Goal: Communication & Community: Answer question/provide support

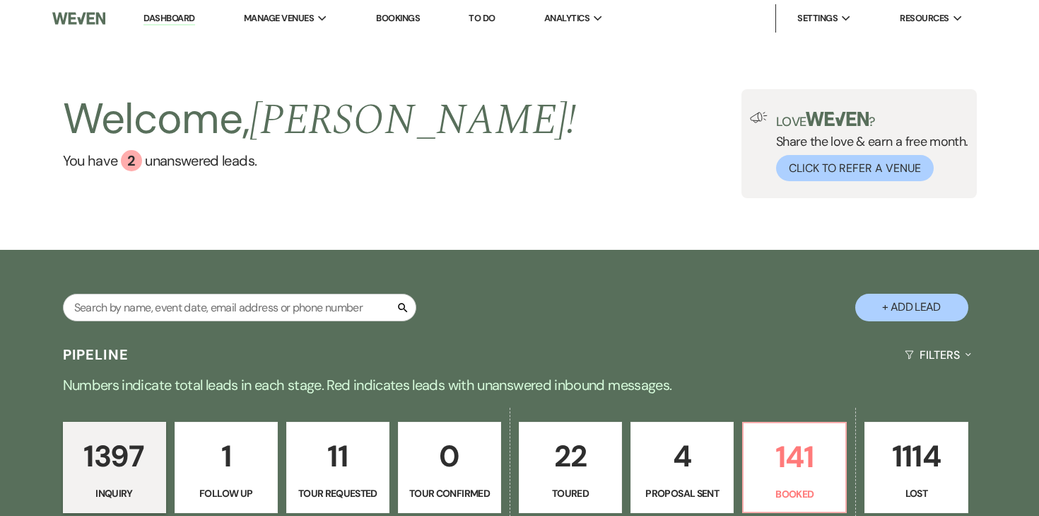
scroll to position [216, 0]
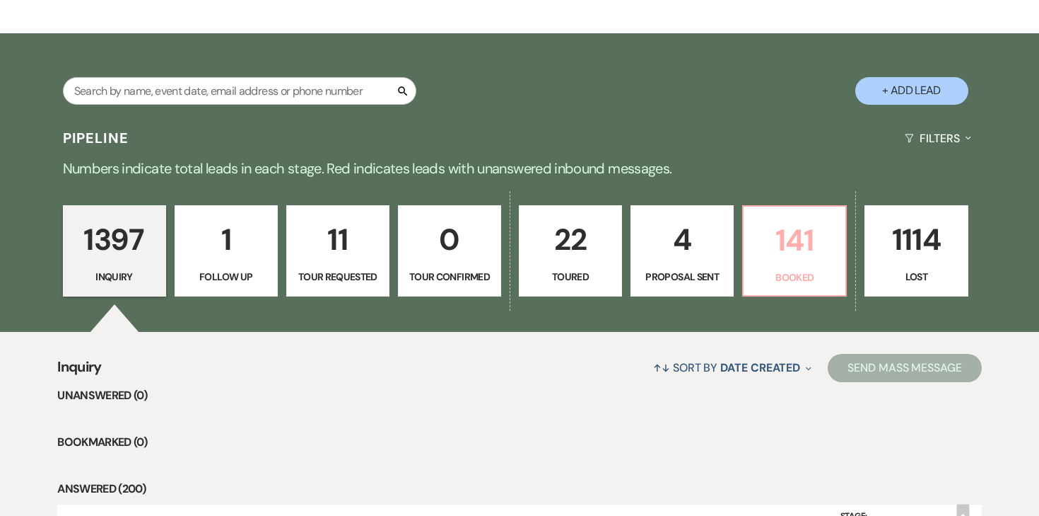
click at [808, 250] on p "141" at bounding box center [794, 239] width 85 height 47
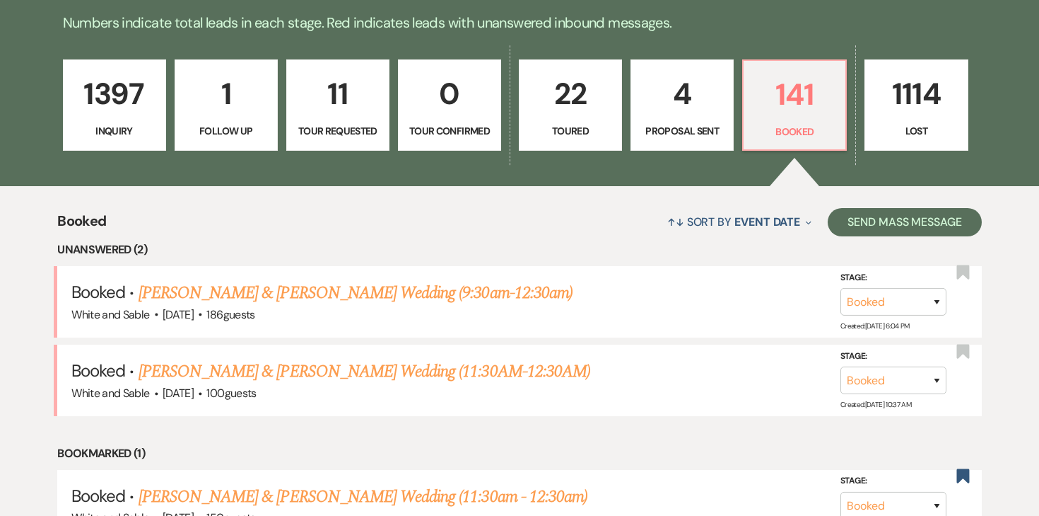
scroll to position [366, 0]
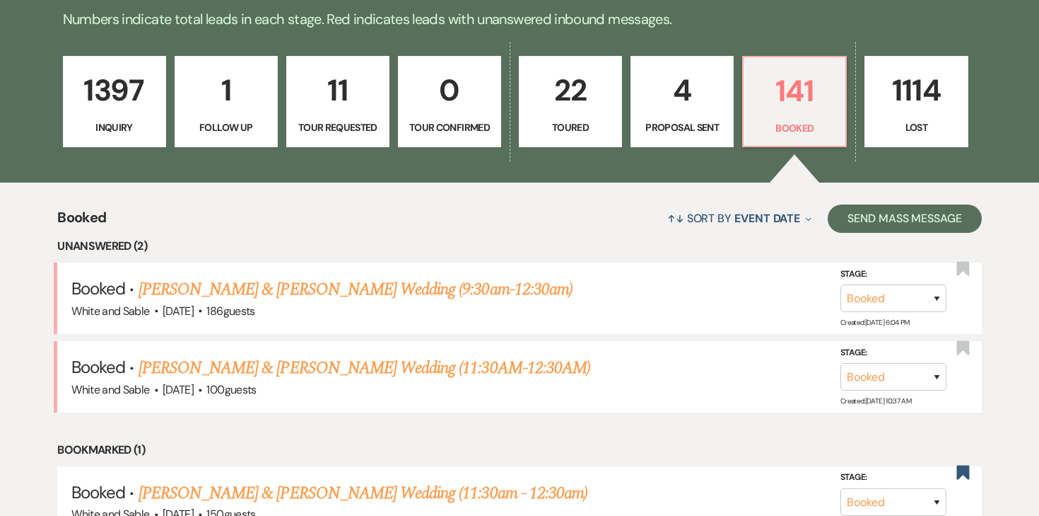
click at [679, 96] on p "4" at bounding box center [682, 89] width 85 height 47
select select "6"
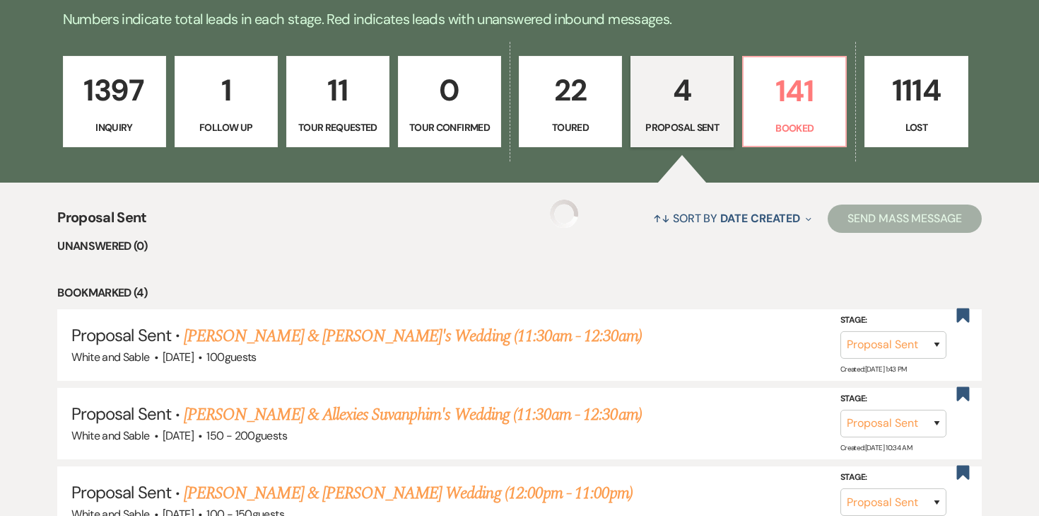
select select "6"
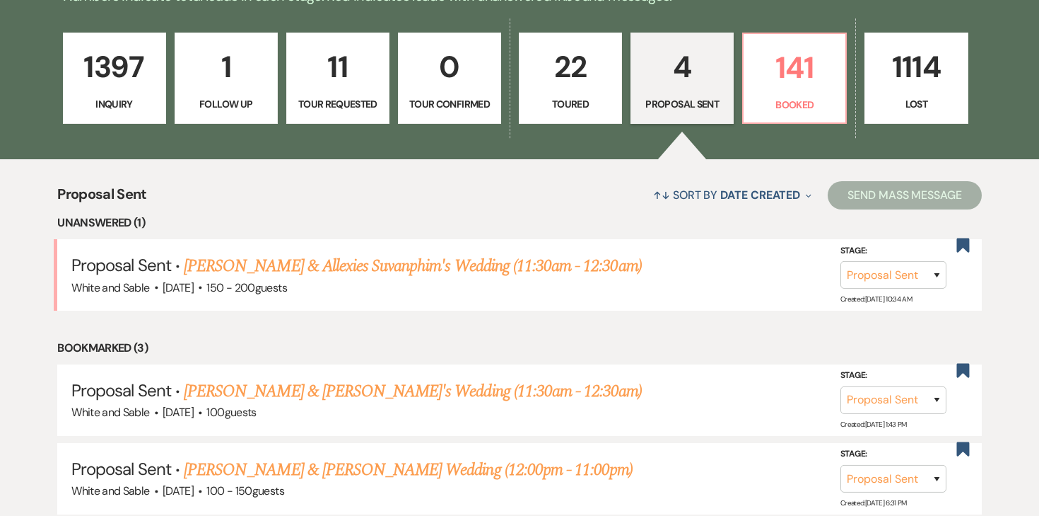
scroll to position [392, 0]
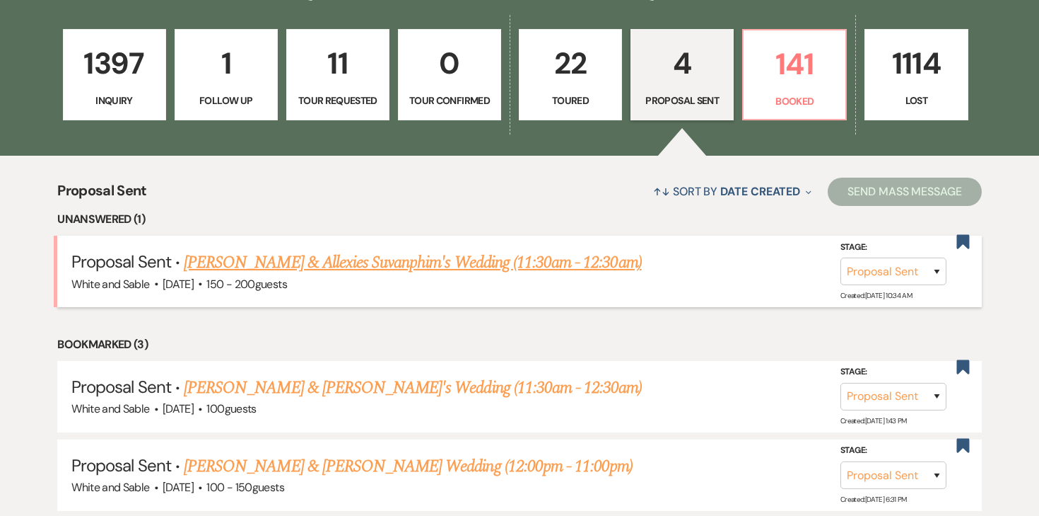
click at [490, 259] on link "[PERSON_NAME] & Allexies Suvanphim's Wedding (11:30am - 12:30am)" at bounding box center [413, 262] width 458 height 25
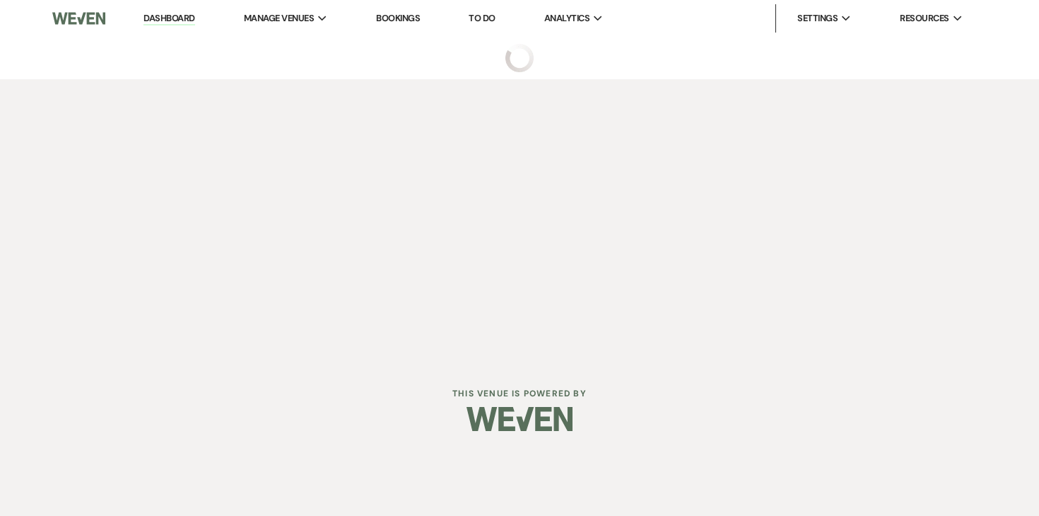
select select "6"
select select "7"
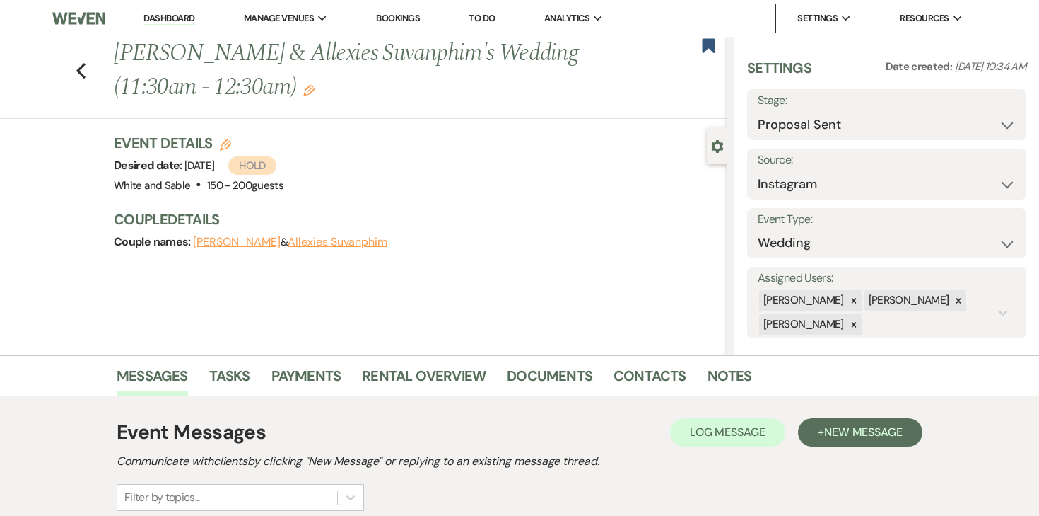
click at [226, 145] on icon "Edit" at bounding box center [225, 144] width 11 height 11
select select "684"
select select "false"
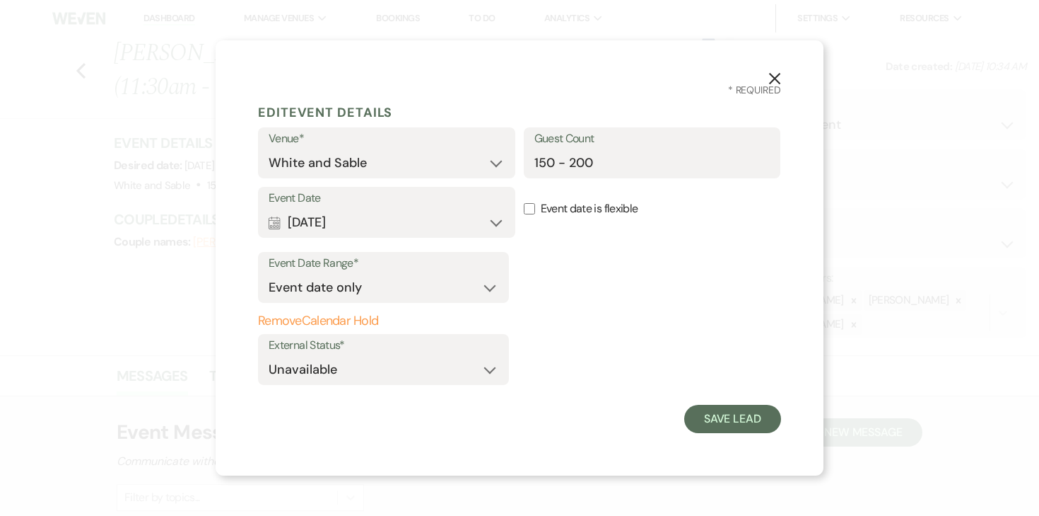
click at [461, 201] on label "Event Date" at bounding box center [387, 198] width 236 height 21
click at [459, 209] on button "Calendar Apr 10, 2027 Expand" at bounding box center [387, 222] width 236 height 28
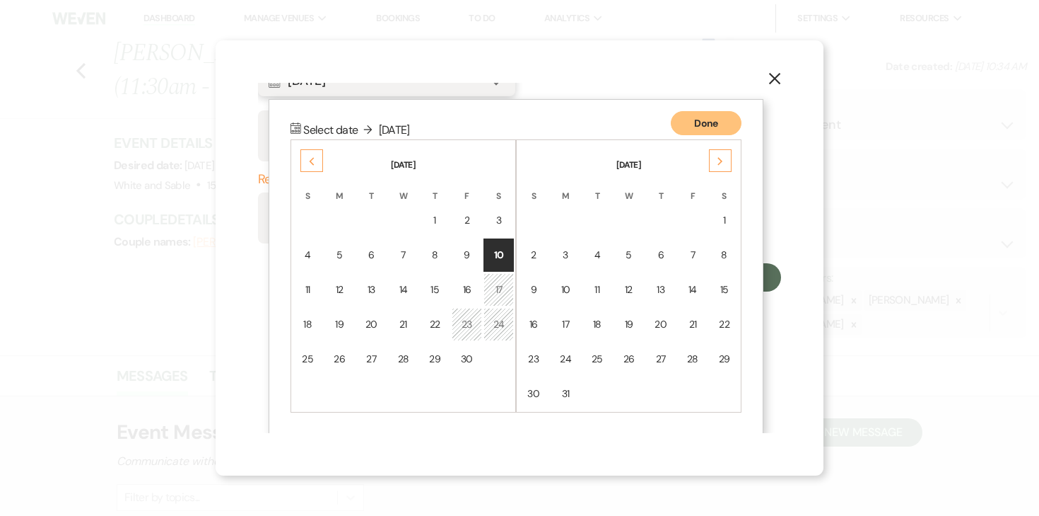
scroll to position [142, 0]
click at [468, 258] on div "9" at bounding box center [467, 254] width 13 height 15
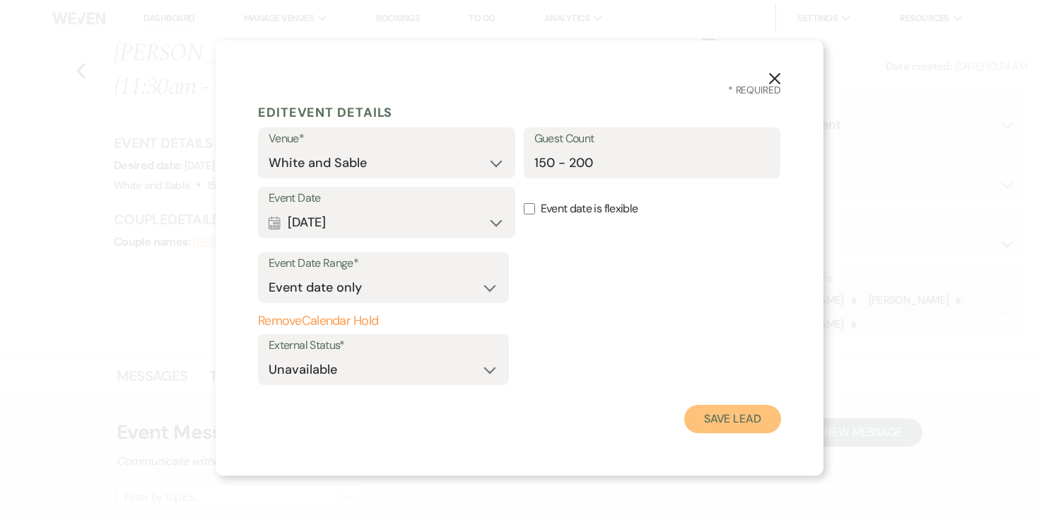
click at [747, 427] on button "Save Lead" at bounding box center [733, 418] width 97 height 28
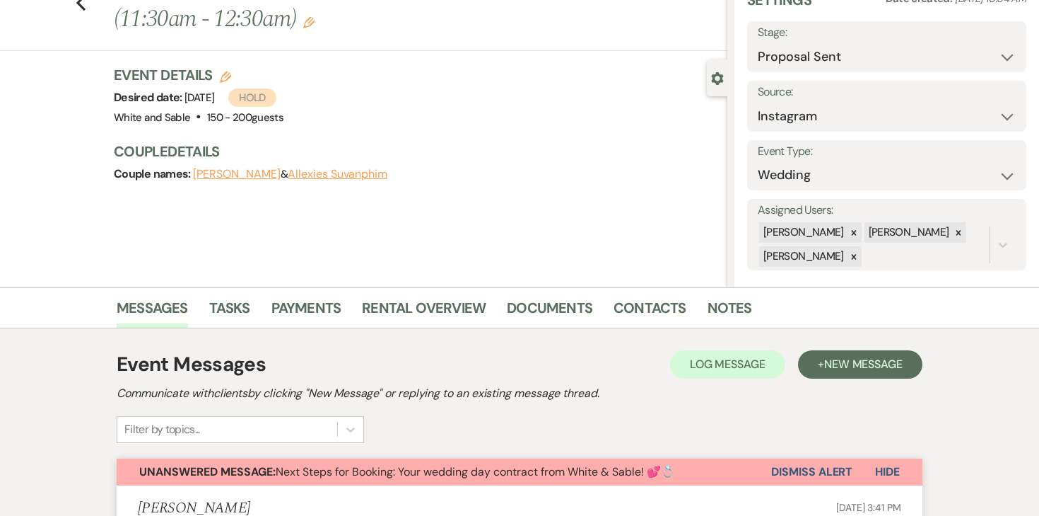
click at [447, 294] on li "Rental Overview" at bounding box center [434, 310] width 145 height 34
click at [447, 307] on link "Rental Overview" at bounding box center [424, 311] width 124 height 31
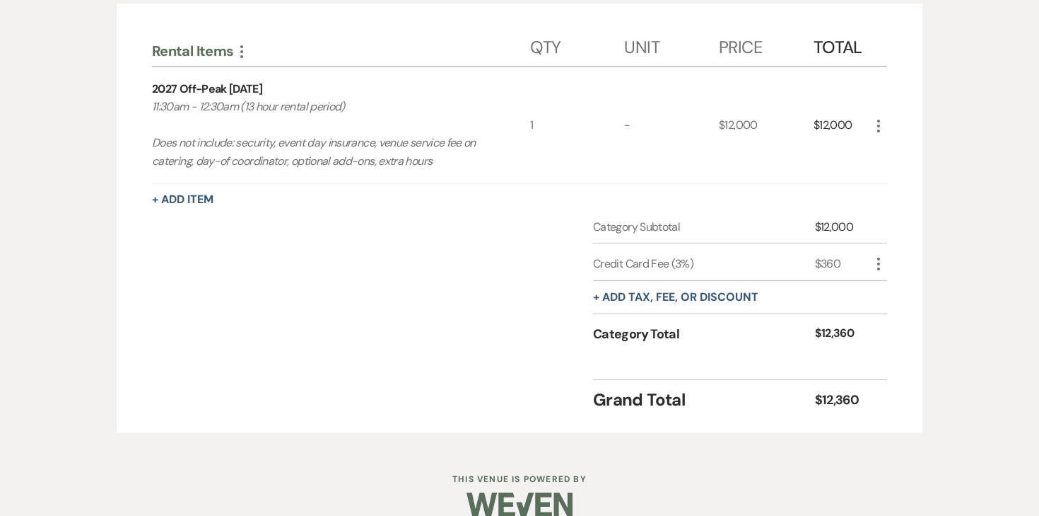
scroll to position [479, 0]
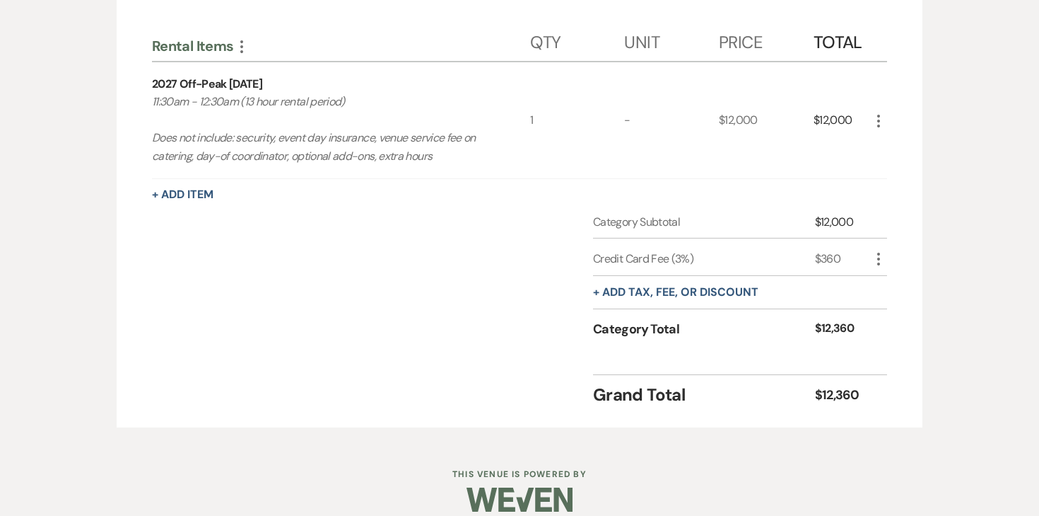
click at [881, 120] on icon "More" at bounding box center [878, 120] width 17 height 17
click at [878, 146] on button "Pencil Edit" at bounding box center [907, 148] width 74 height 23
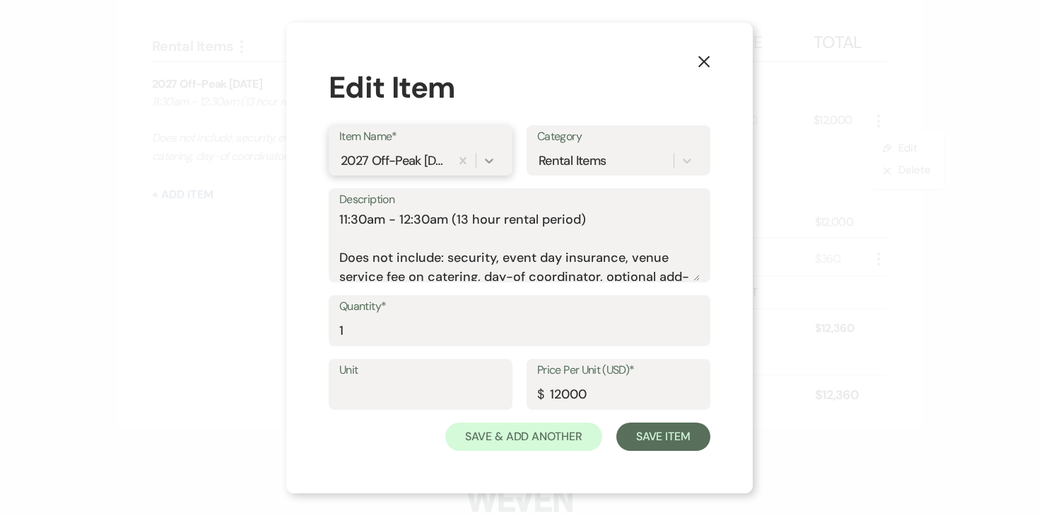
click at [487, 161] on icon at bounding box center [489, 160] width 8 height 5
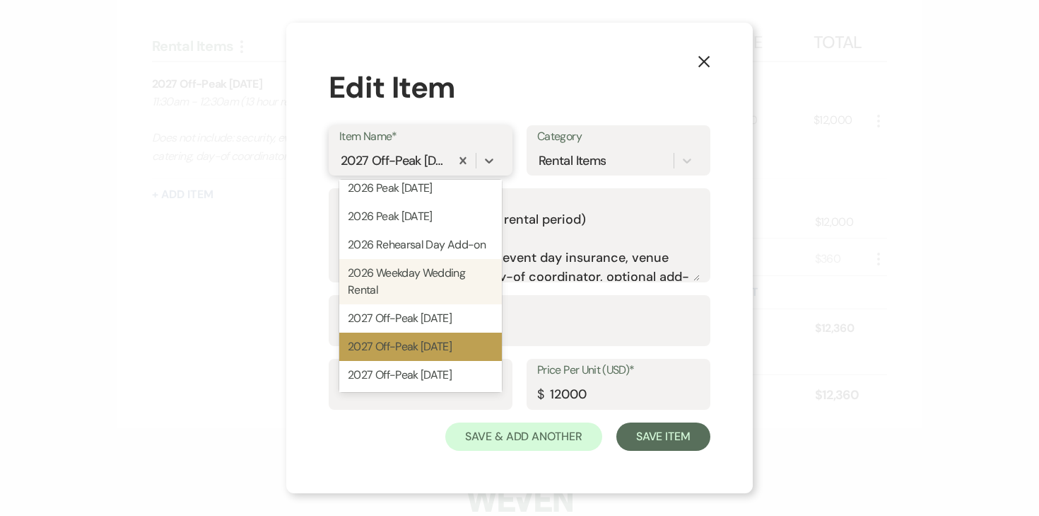
scroll to position [481, 0]
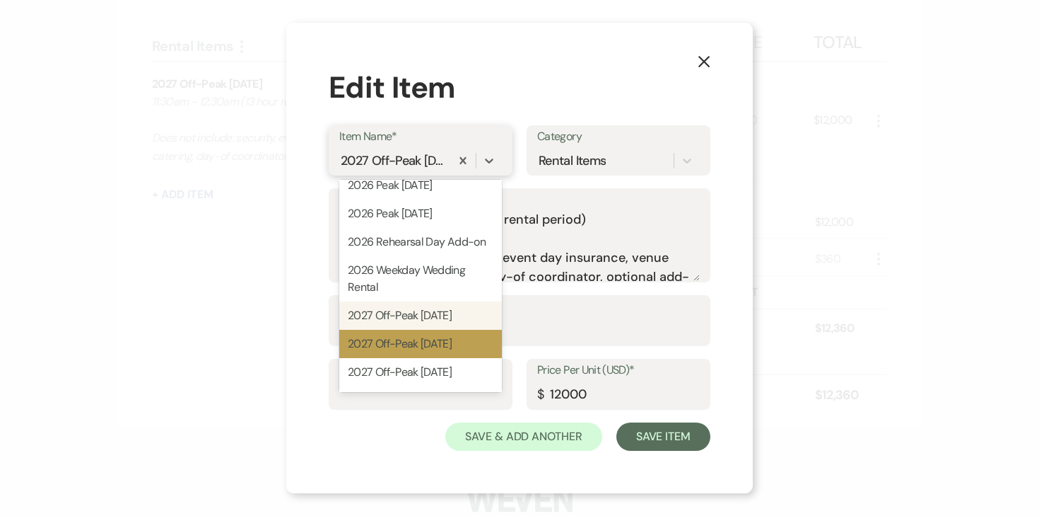
click at [441, 312] on div "2027 Off-Peak Friday" at bounding box center [420, 315] width 163 height 28
type input "10500"
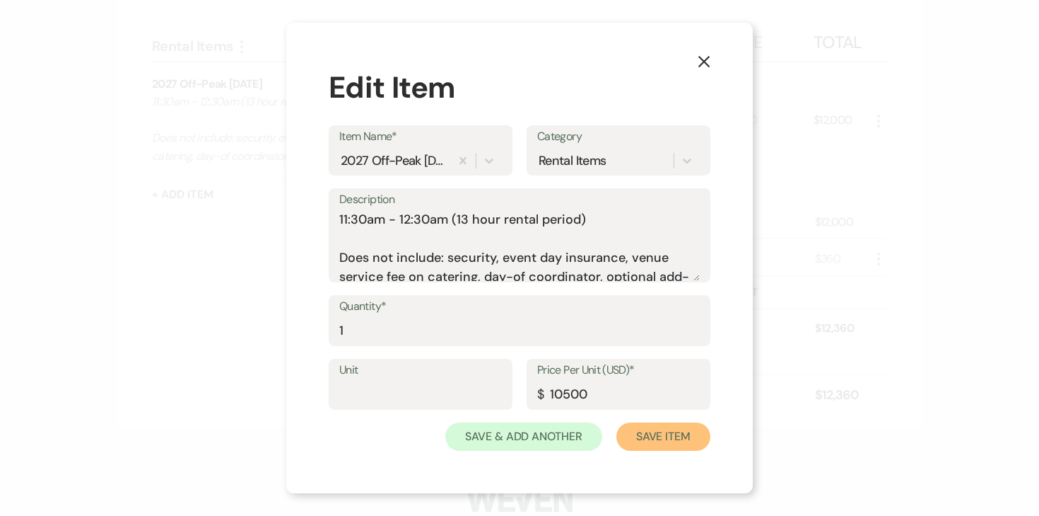
click at [630, 434] on button "Save Item" at bounding box center [664, 436] width 94 height 28
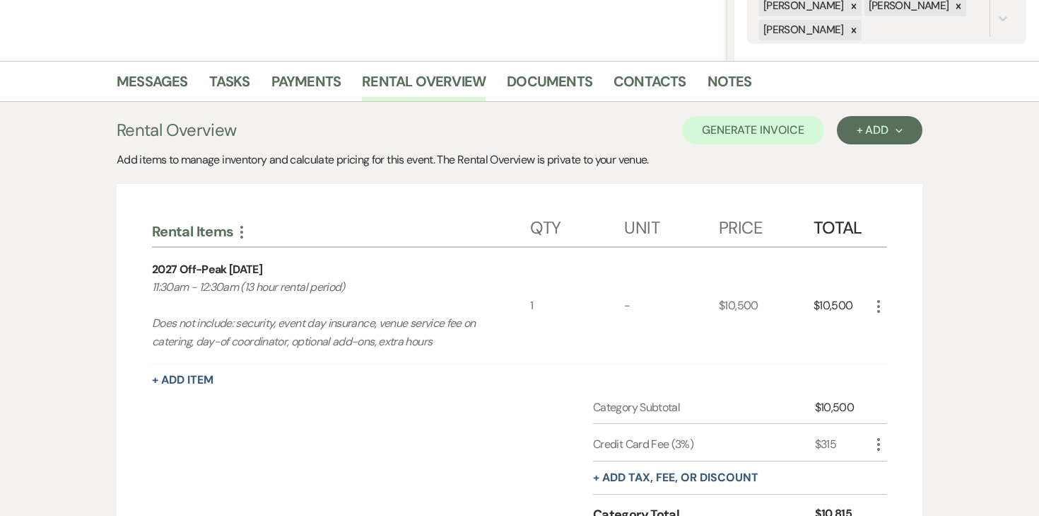
scroll to position [289, 0]
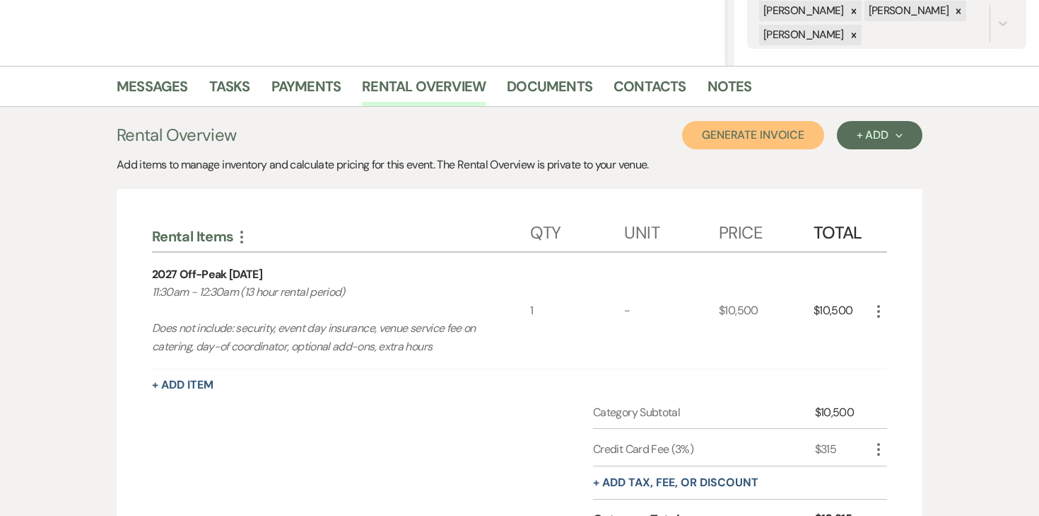
click at [786, 147] on button "Generate Invoice" at bounding box center [753, 135] width 142 height 28
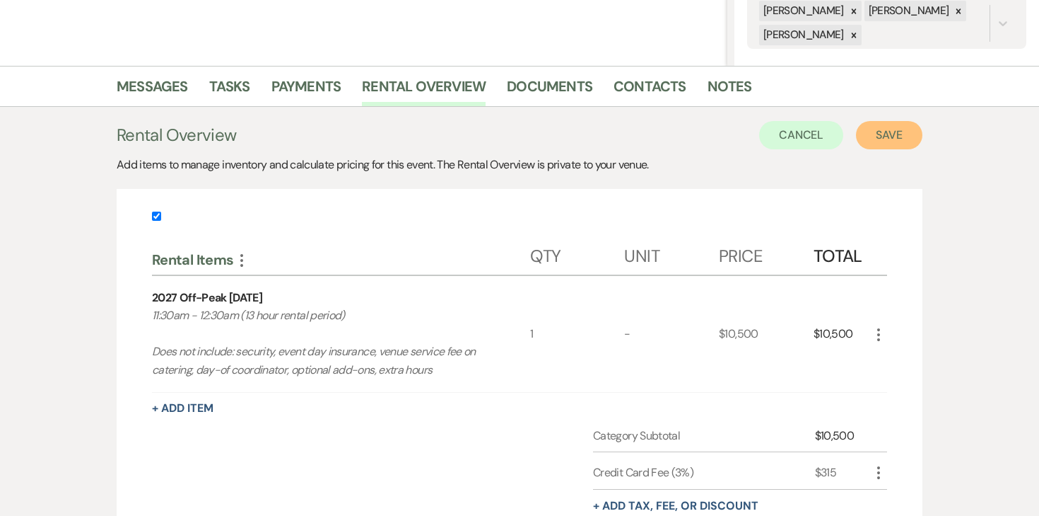
click at [879, 144] on button "Save" at bounding box center [889, 135] width 66 height 28
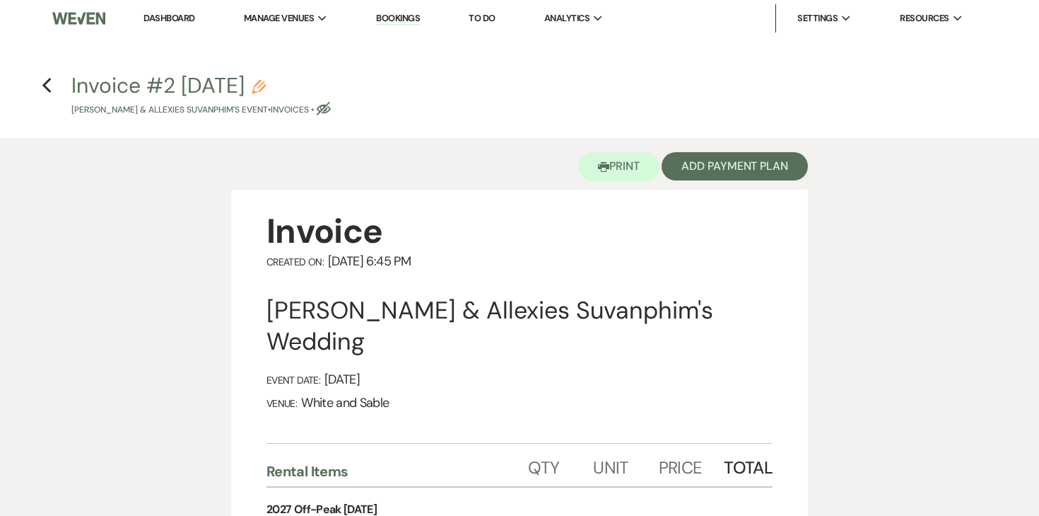
click at [311, 85] on button "Invoice #2 9-13-2025 Pencil Darius Green & Allexies Suvanphim's Event • Invoice…" at bounding box center [201, 96] width 260 height 42
select select "22"
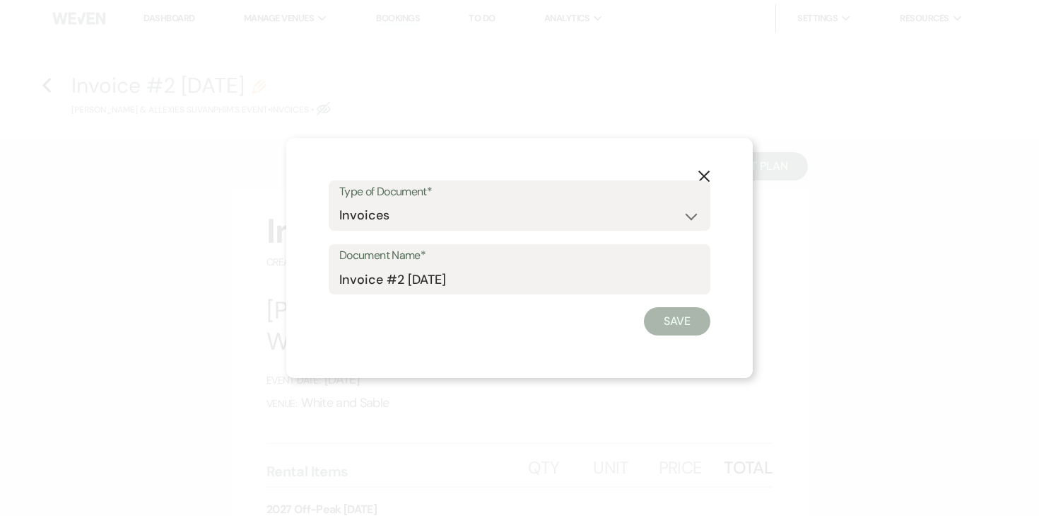
click at [521, 294] on form "Type of Document* Special Event Insurance Vendor Certificate of Insurance Contr…" at bounding box center [520, 258] width 382 height 156
click at [483, 279] on input "Invoice #2 9-13-2025" at bounding box center [519, 279] width 361 height 28
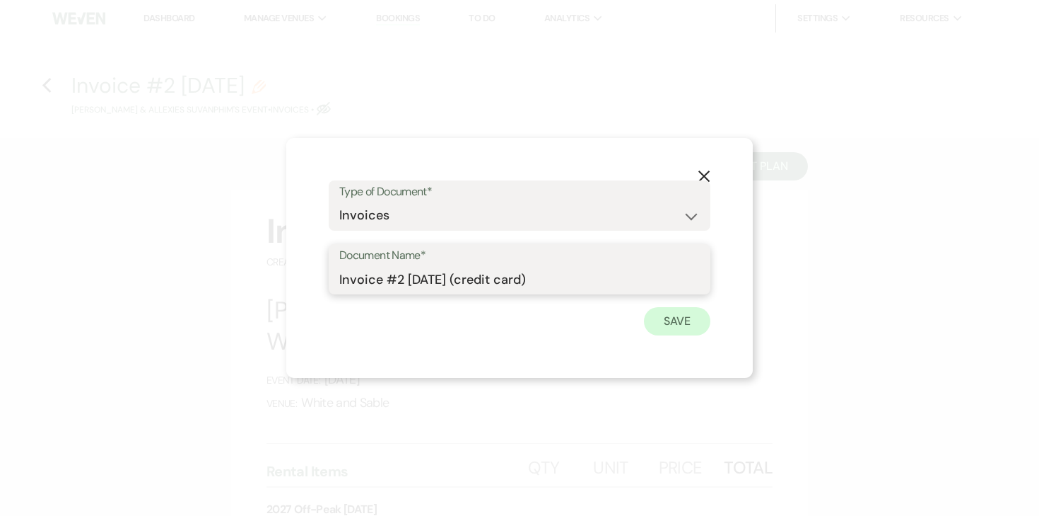
type input "Invoice #2 9-13-2025 (credit card)"
click at [680, 318] on button "Save" at bounding box center [677, 321] width 66 height 28
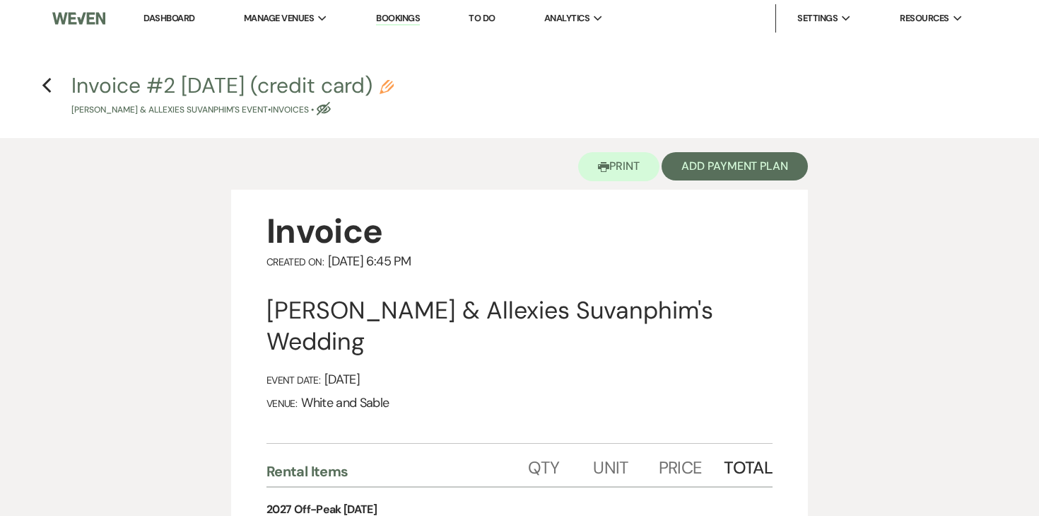
scroll to position [5, 0]
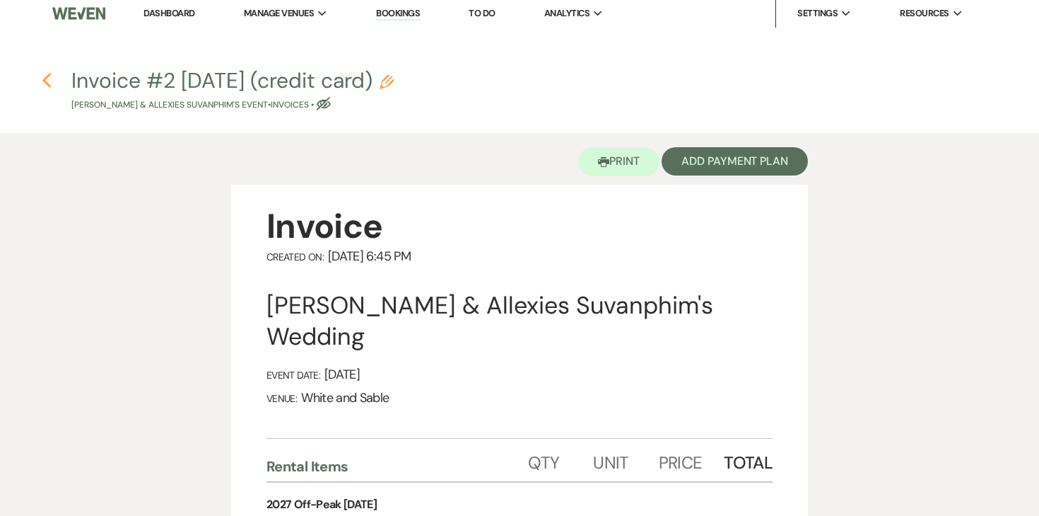
click at [45, 80] on use "button" at bounding box center [46, 81] width 9 height 16
select select "6"
select select "7"
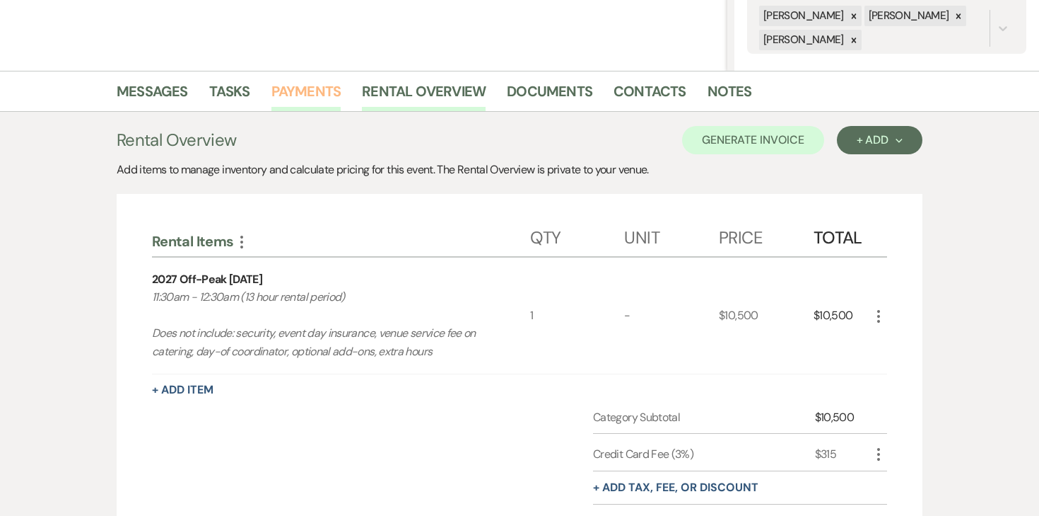
click at [330, 81] on link "Payments" at bounding box center [307, 95] width 70 height 31
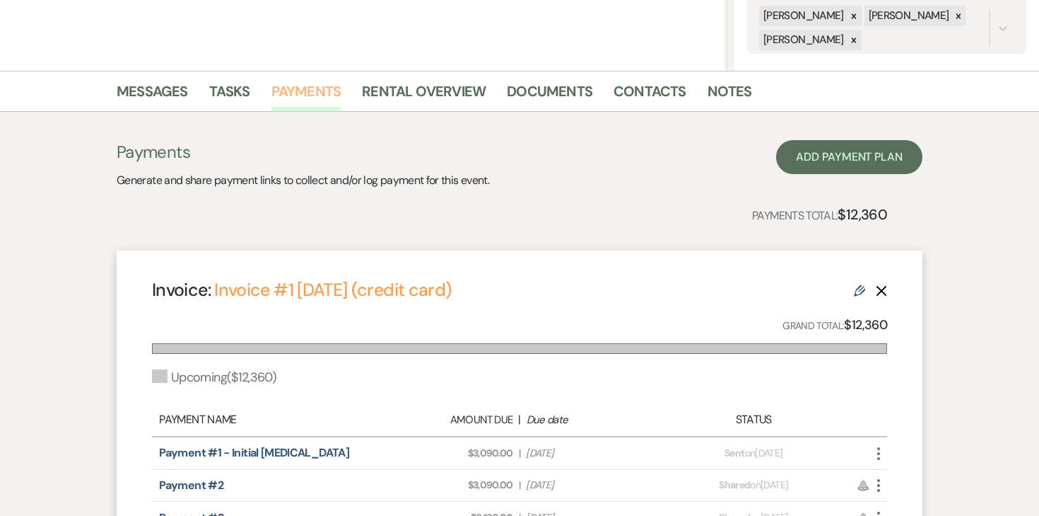
scroll to position [305, 0]
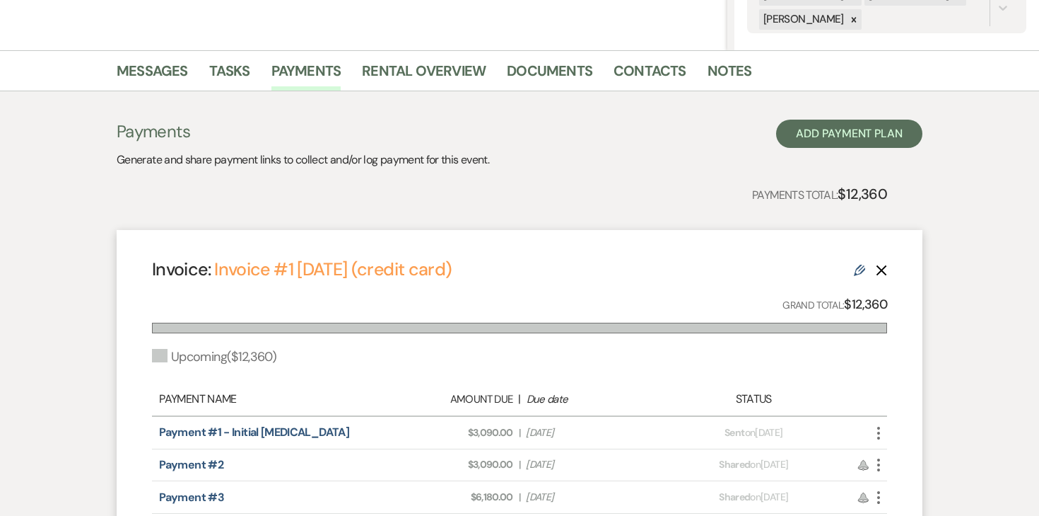
click at [880, 264] on button "Delete" at bounding box center [881, 270] width 11 height 12
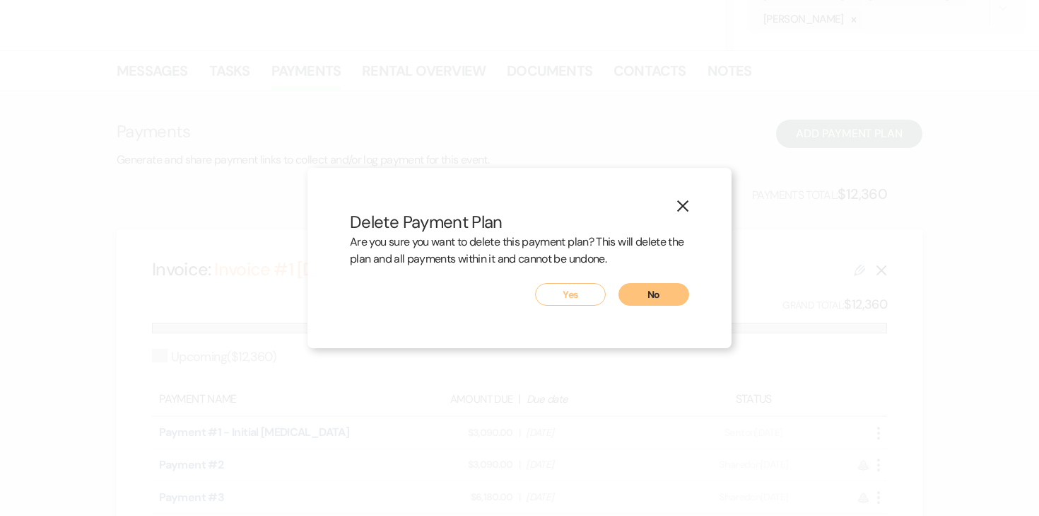
click at [578, 293] on button "Yes" at bounding box center [570, 294] width 71 height 23
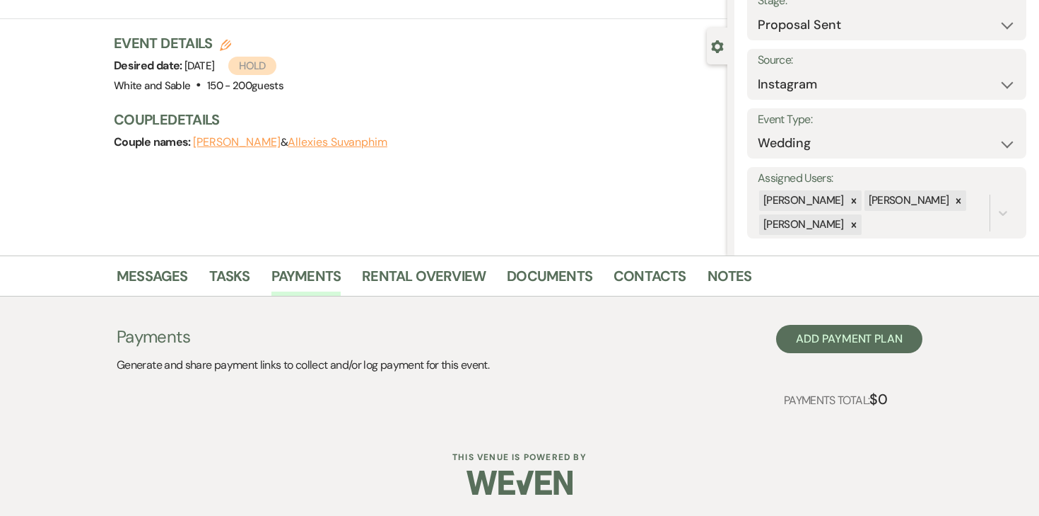
scroll to position [100, 0]
click at [518, 291] on link "Documents" at bounding box center [550, 279] width 86 height 31
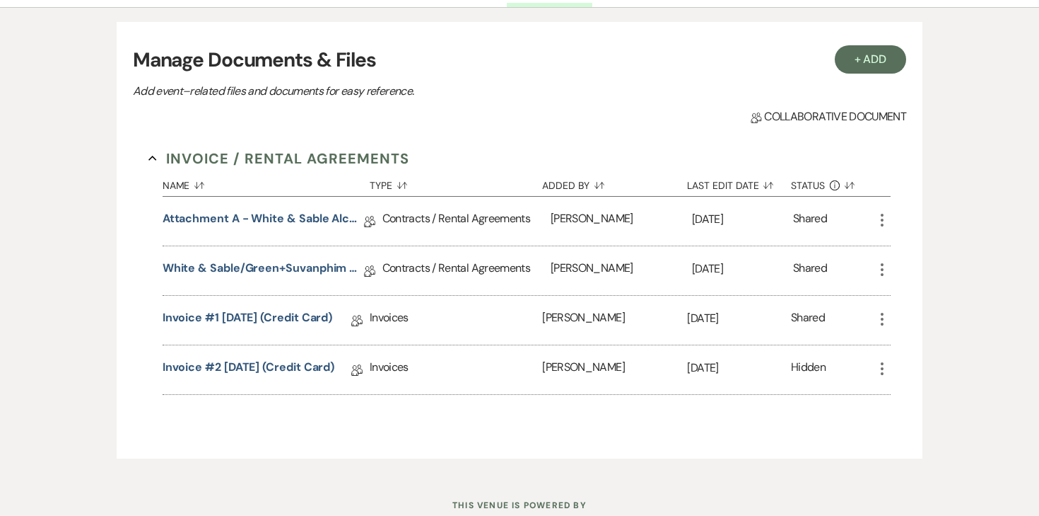
scroll to position [399, 0]
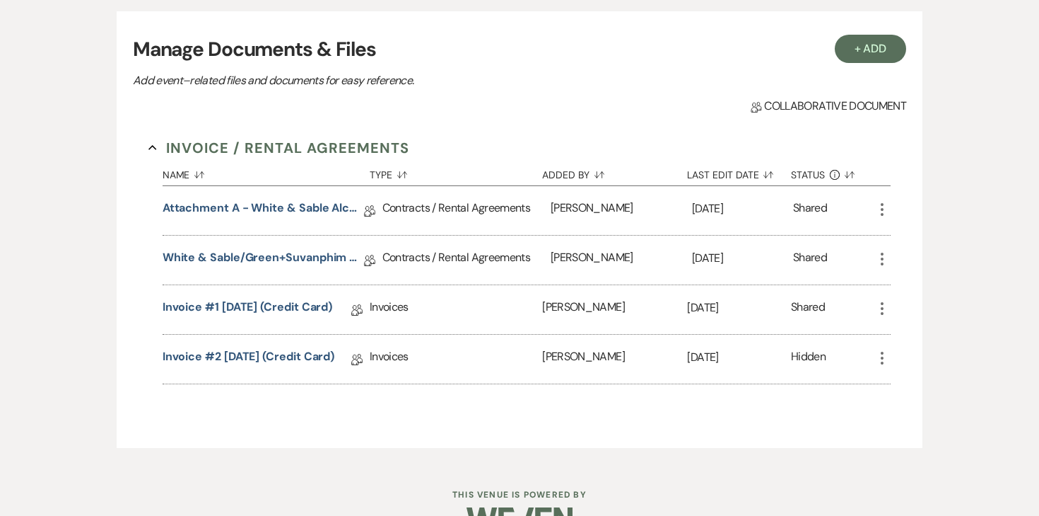
click at [881, 306] on icon "More" at bounding box center [882, 308] width 17 height 17
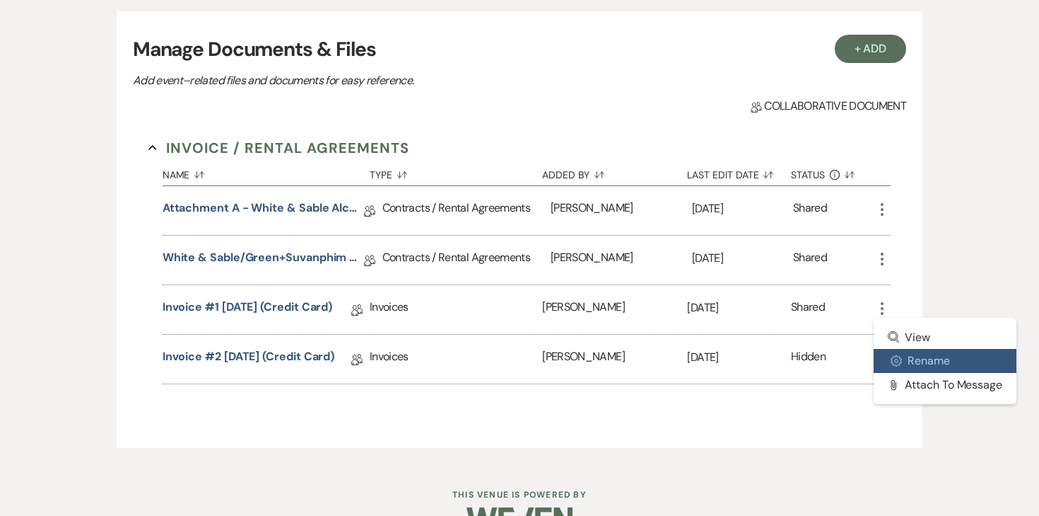
click at [913, 366] on button "Settings Gear Rename" at bounding box center [945, 361] width 143 height 24
select select "22"
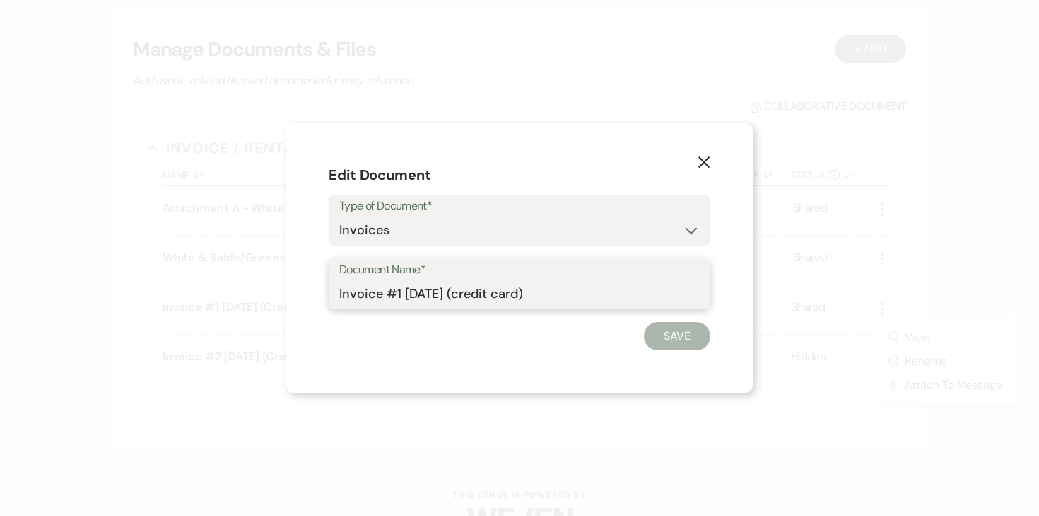
click at [418, 291] on input "Invoice #1 [DATE] (credit card)" at bounding box center [519, 294] width 361 height 28
type input "DELETE - outdated invoice"
click at [653, 337] on button "Save" at bounding box center [677, 336] width 66 height 28
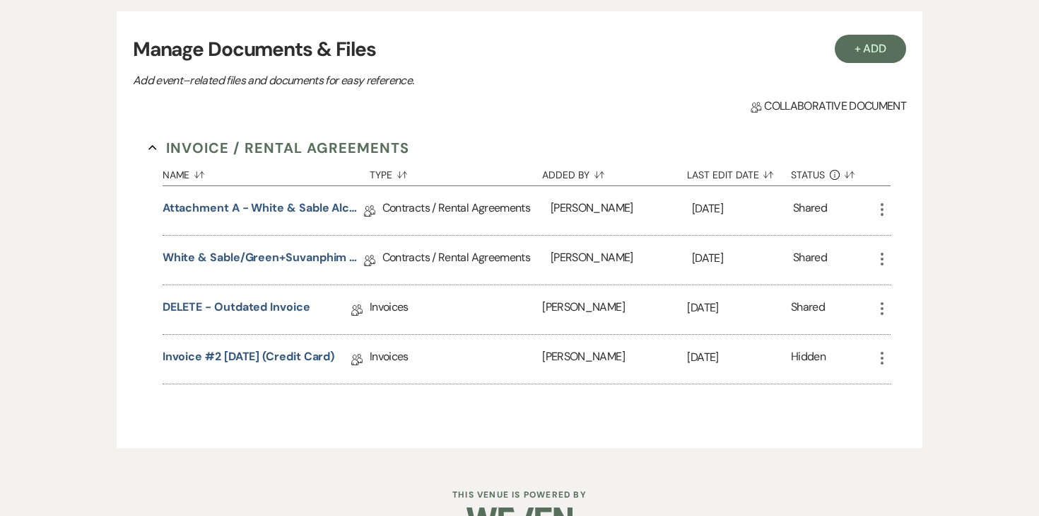
click at [885, 355] on icon "More" at bounding box center [882, 357] width 17 height 17
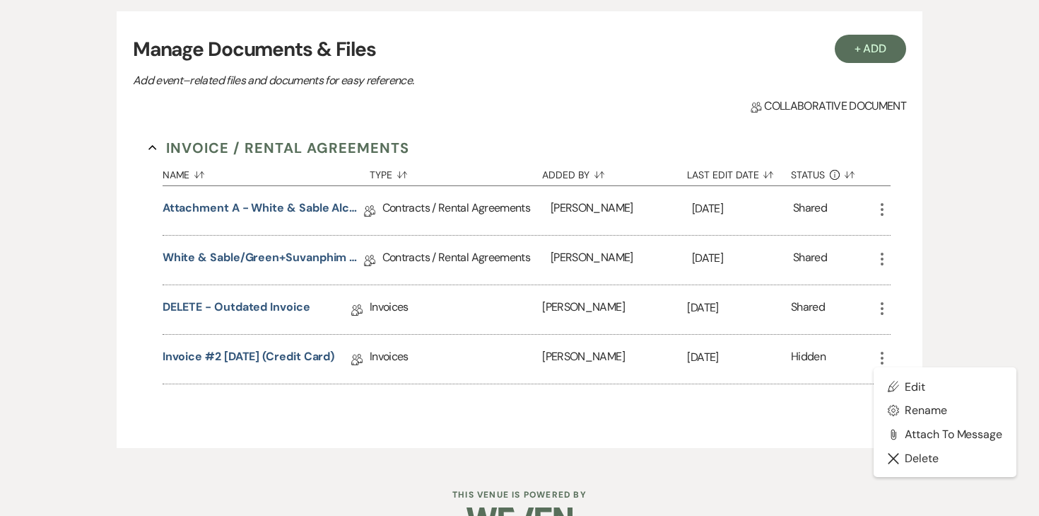
click at [890, 371] on ul "Pencil Edit Settings Gear Rename Attach File Attach to Message Close Delete X D…" at bounding box center [945, 422] width 143 height 110
click at [907, 403] on button "Settings Gear Rename" at bounding box center [945, 410] width 143 height 24
select select "22"
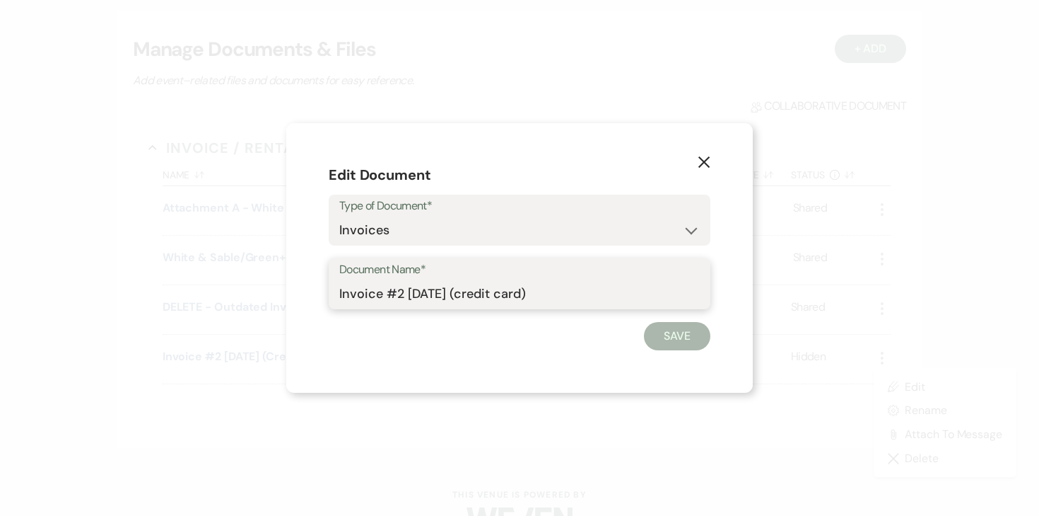
click at [399, 295] on input "Invoice #2 9-13-2025 (credit card)" at bounding box center [519, 294] width 361 height 28
type input "Invoice #1 [DATE] (credit card)"
click at [651, 337] on button "Save" at bounding box center [677, 336] width 66 height 28
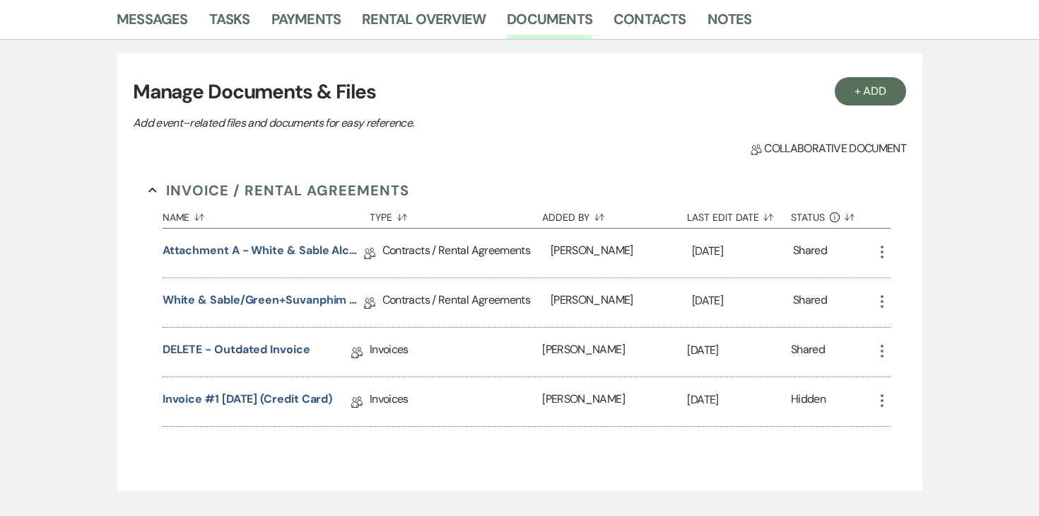
scroll to position [351, 0]
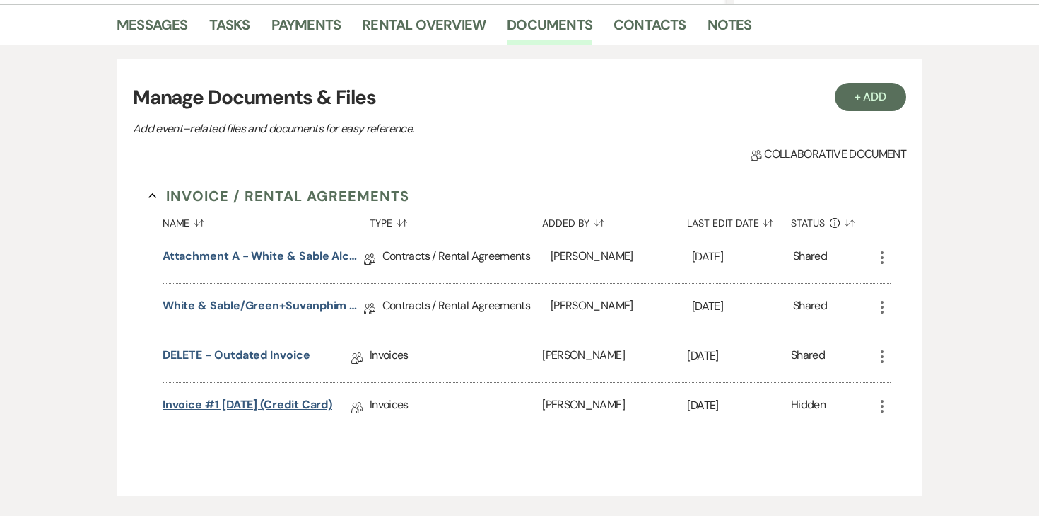
click at [333, 406] on link "Invoice #1 [DATE] (credit card)" at bounding box center [248, 407] width 170 height 22
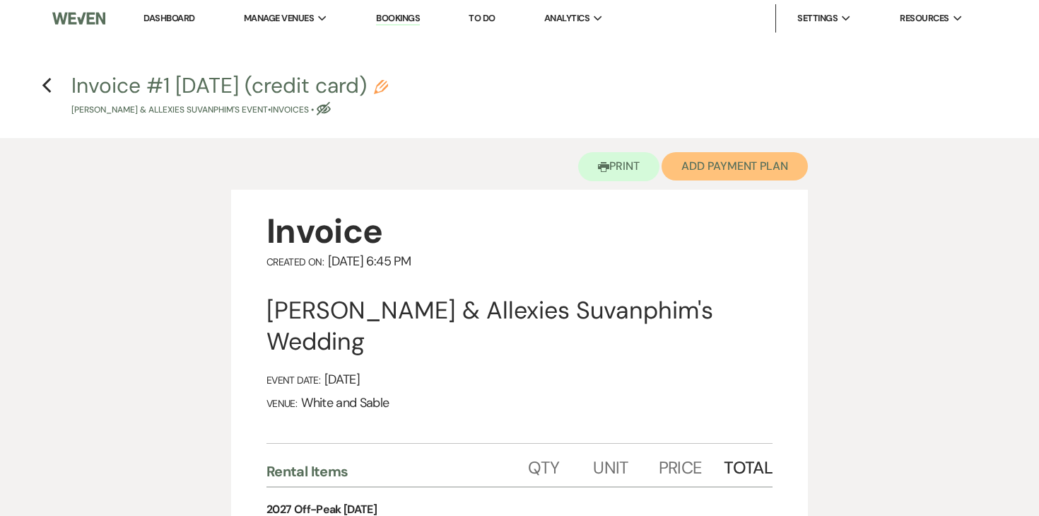
click at [774, 170] on button "Add Payment Plan" at bounding box center [735, 166] width 146 height 28
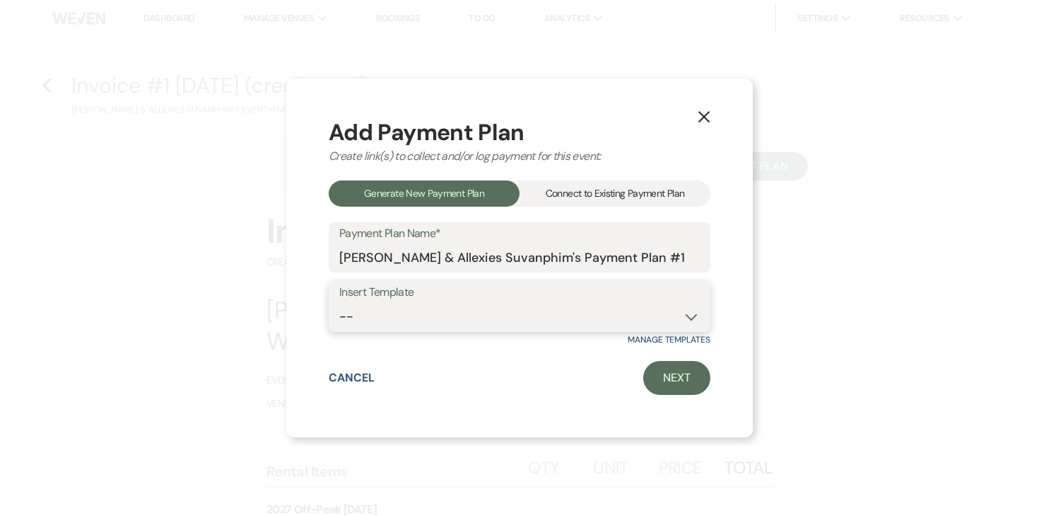
click at [473, 317] on select "-- Wedding Payments - Credit Card (3% Fee) Wedding Payments - ACH/Check/Cash" at bounding box center [519, 317] width 361 height 28
select select "77"
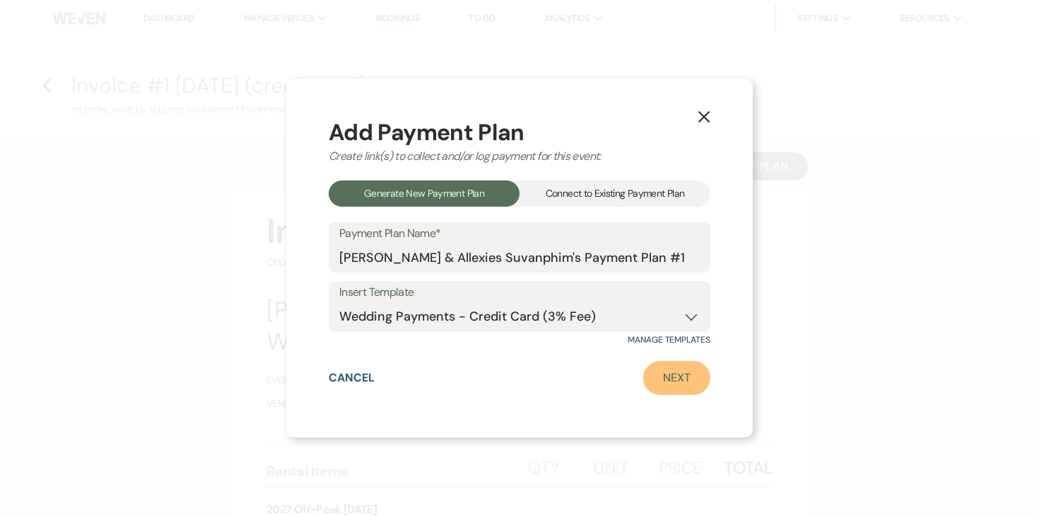
click at [689, 380] on link "Next" at bounding box center [676, 378] width 67 height 34
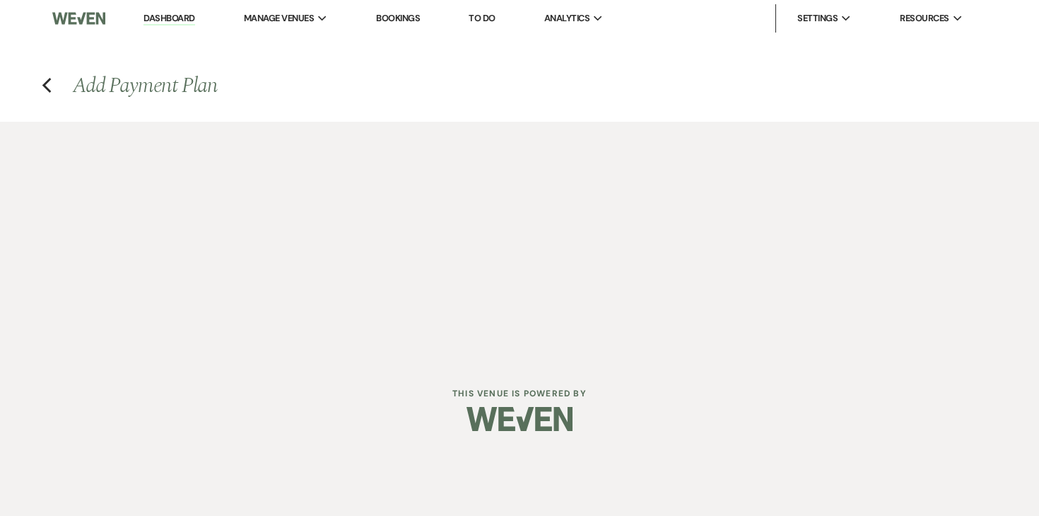
select select "28629"
select select "2"
select select "percentage"
select select "true"
select select "2"
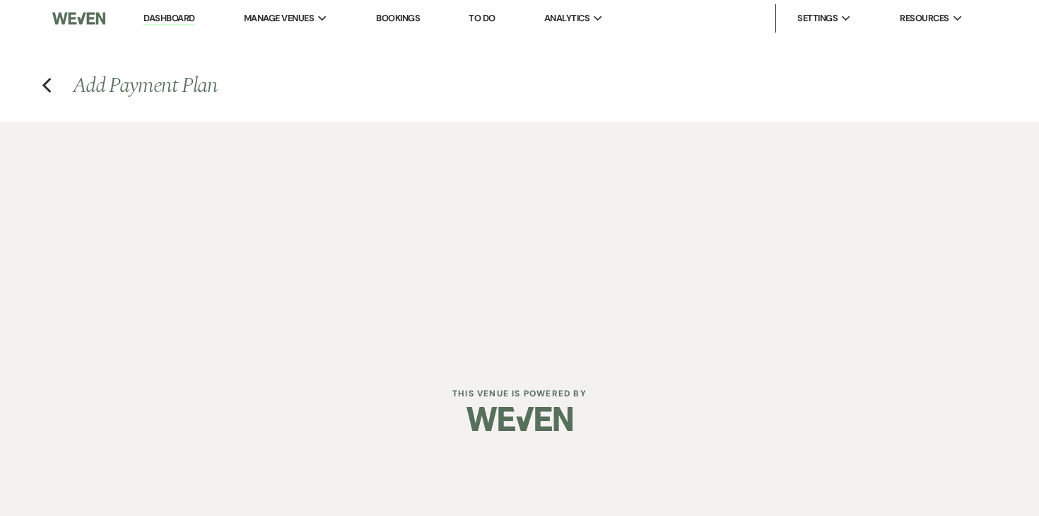
select select "percentage"
select select "true"
select select "client"
select select "weekly"
select select "onDueDate"
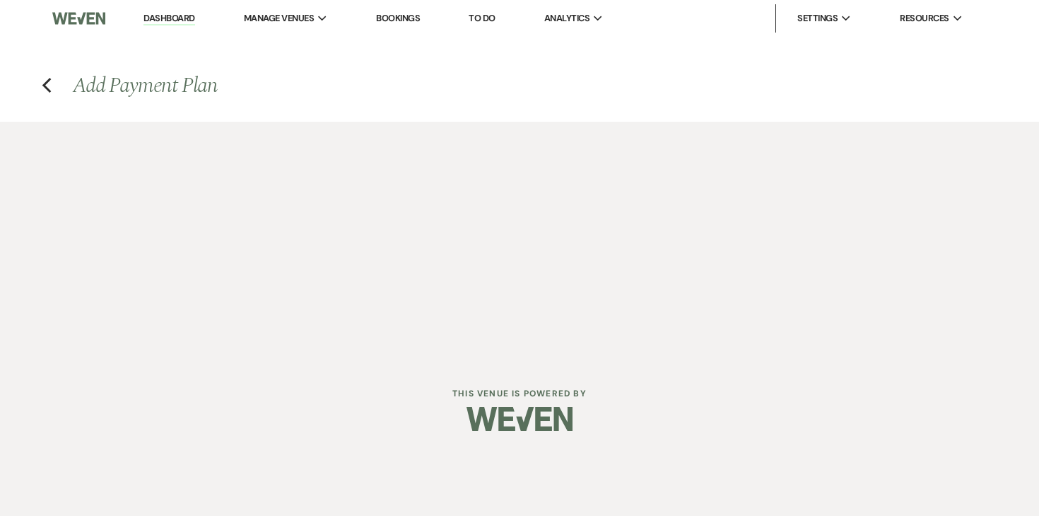
select select "complete"
select select "client"
select select "weeks"
select select "2"
select select "percentage"
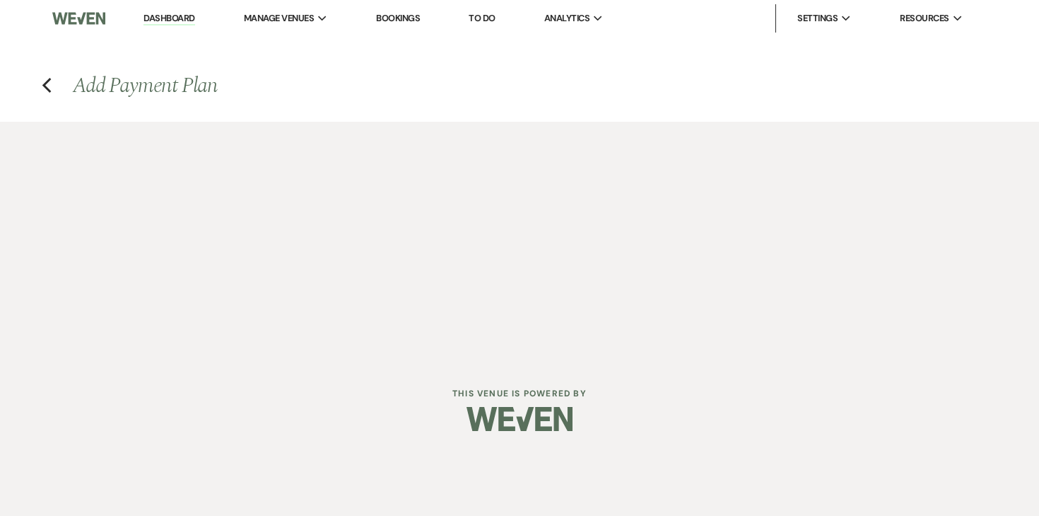
select select "true"
select select "client"
select select "weeks"
select select "client"
select select "weekly"
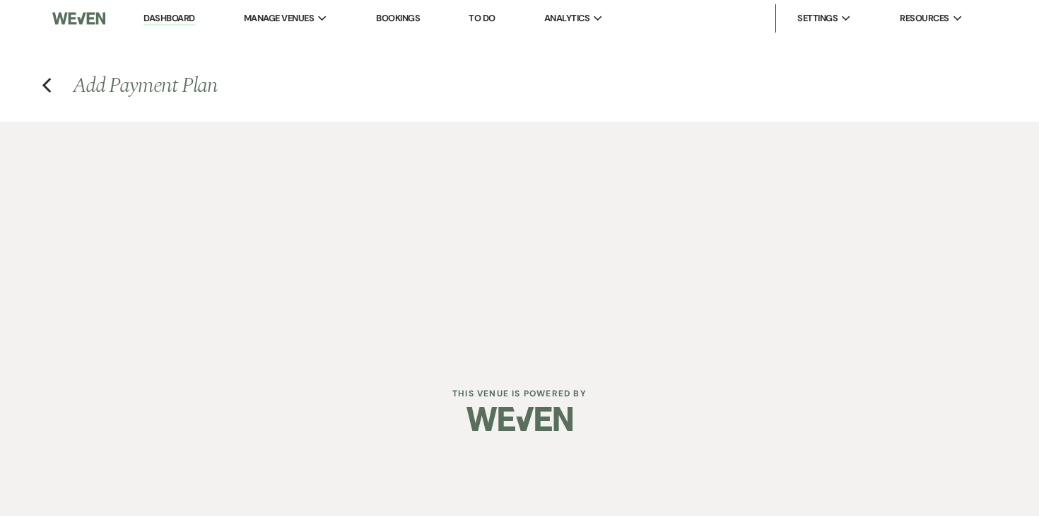
select select "onDueDate"
select select "complete"
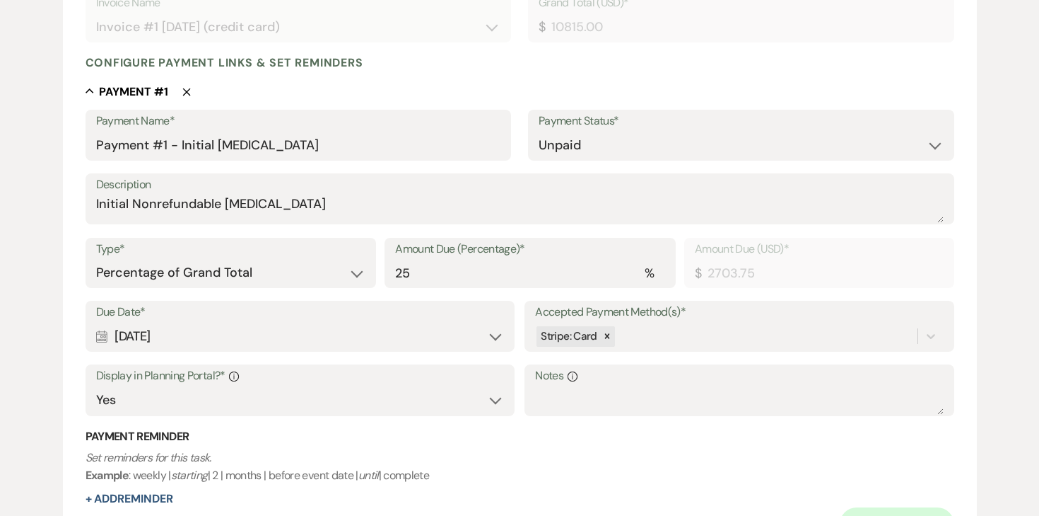
scroll to position [322, 0]
click at [227, 255] on label "Type*" at bounding box center [231, 247] width 270 height 21
click at [218, 273] on select "Dollar Amount Percentage of Grand Total" at bounding box center [231, 271] width 270 height 28
select select "flat"
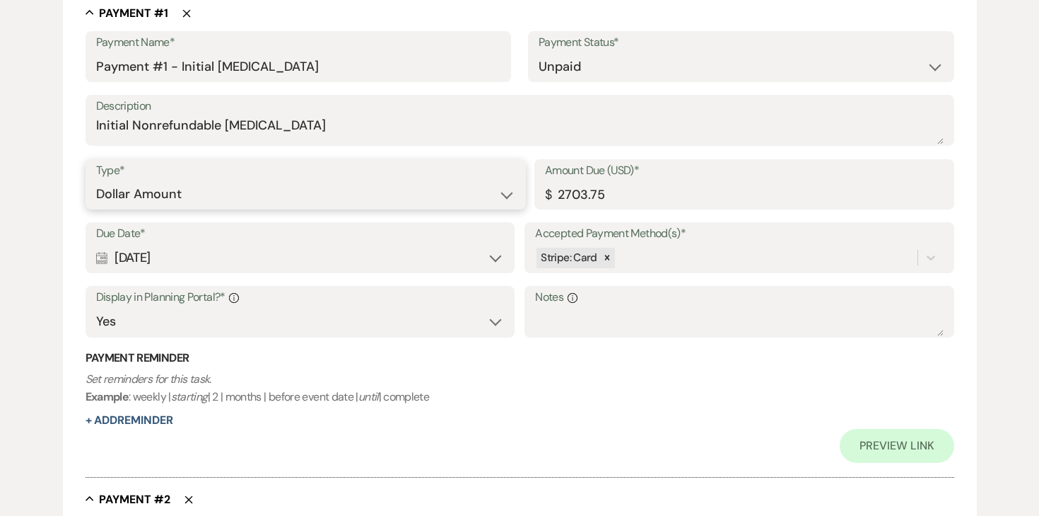
scroll to position [400, 0]
click at [214, 262] on div "Calendar Sep 15, 2025 Expand" at bounding box center [300, 257] width 408 height 28
select select "day"
select select "afterTodaysDate"
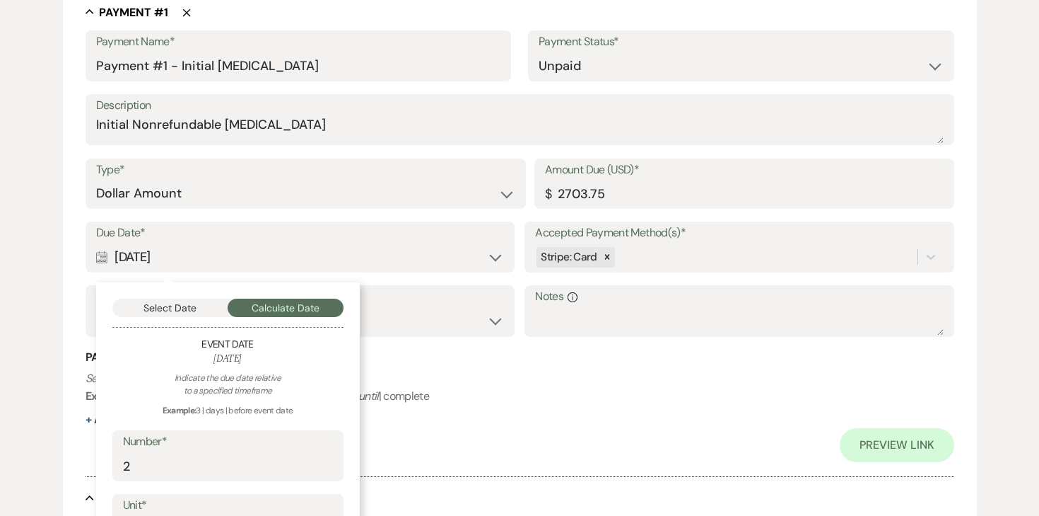
scroll to position [420, 0]
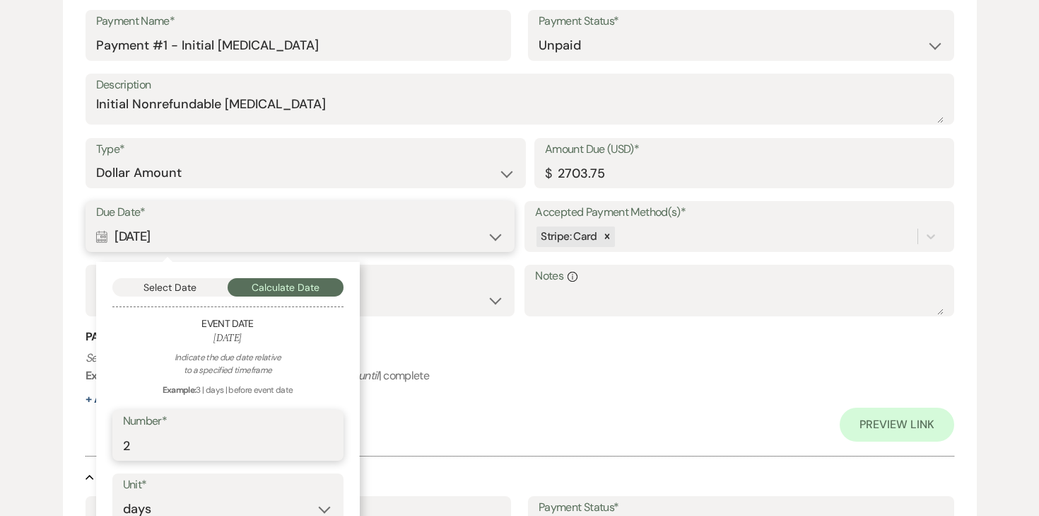
click at [192, 435] on input "2" at bounding box center [228, 445] width 210 height 28
click at [185, 445] on input "2" at bounding box center [228, 445] width 210 height 28
type input "1"
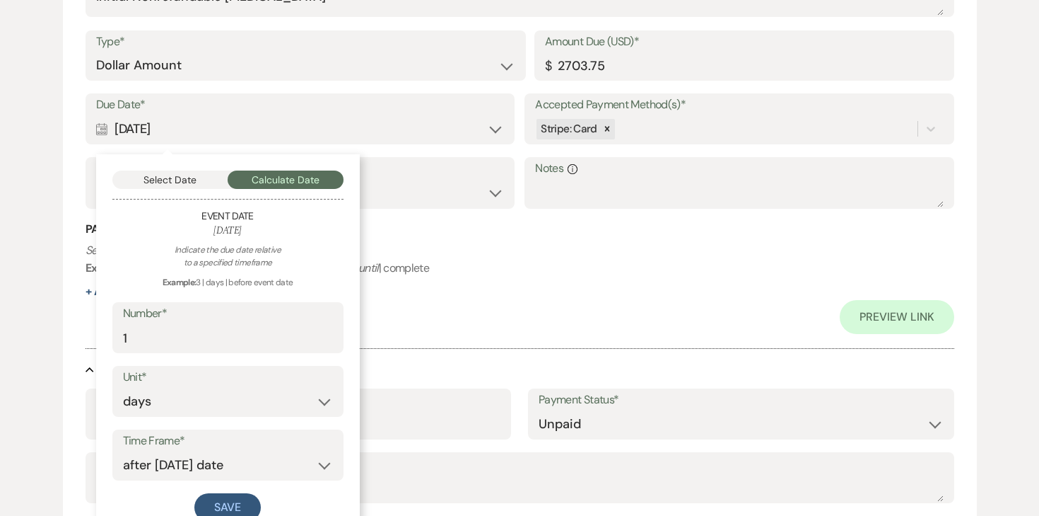
scroll to position [555, 0]
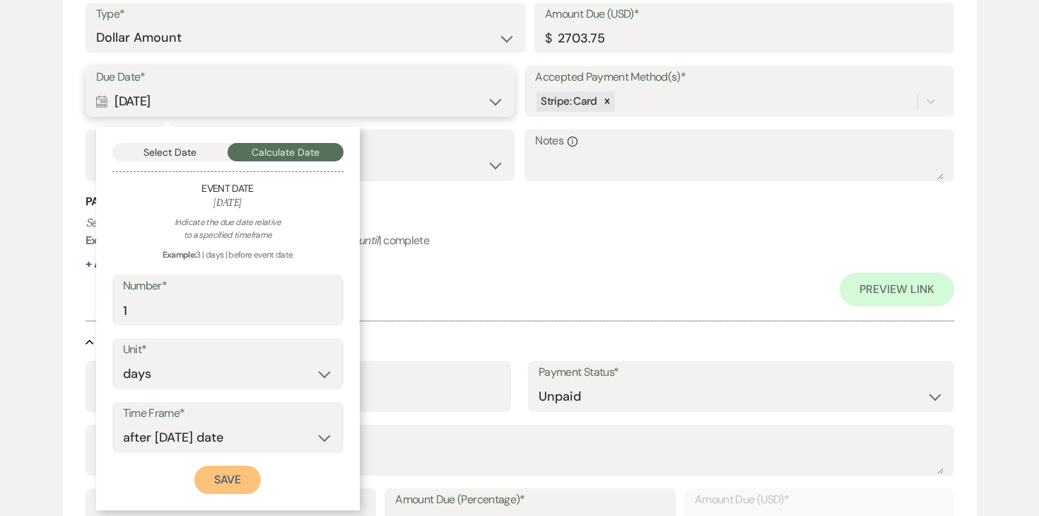
click at [233, 482] on button "Save" at bounding box center [227, 479] width 66 height 28
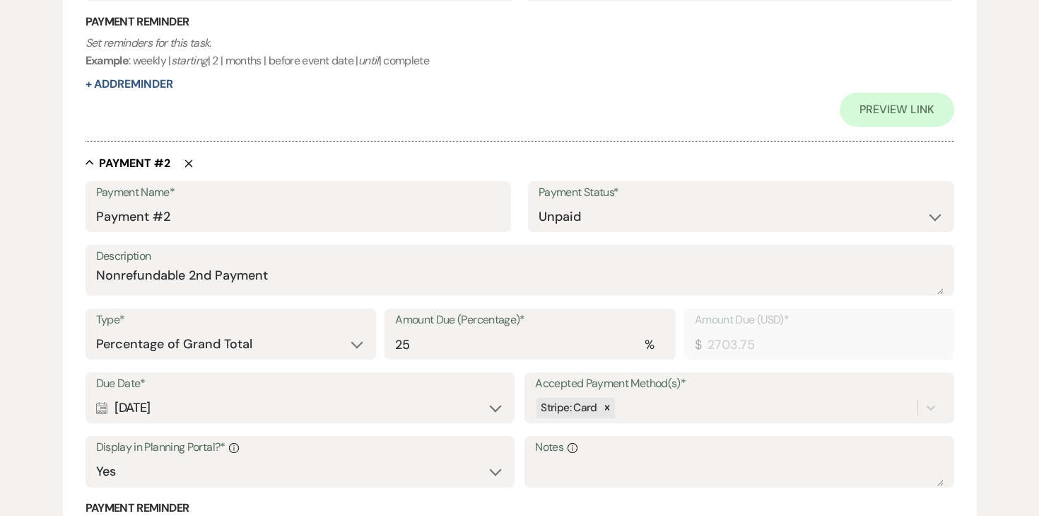
scroll to position [760, 0]
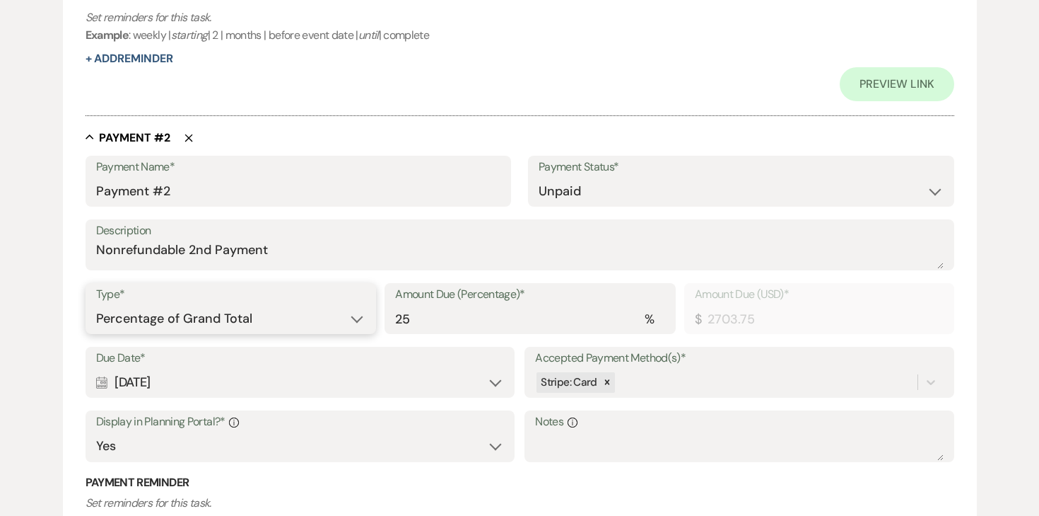
click at [250, 320] on select "Dollar Amount Percentage of Grand Total" at bounding box center [231, 319] width 270 height 28
select select "flat"
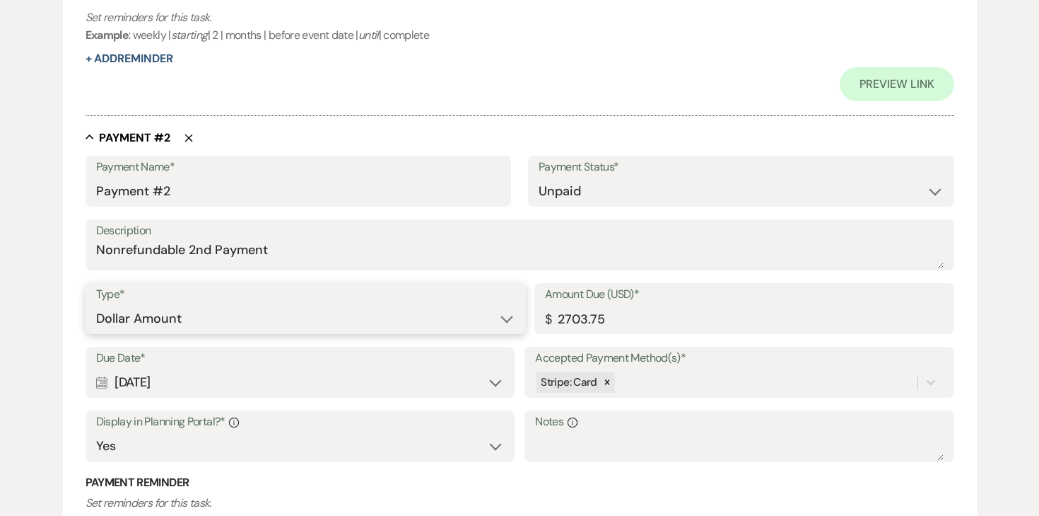
scroll to position [807, 0]
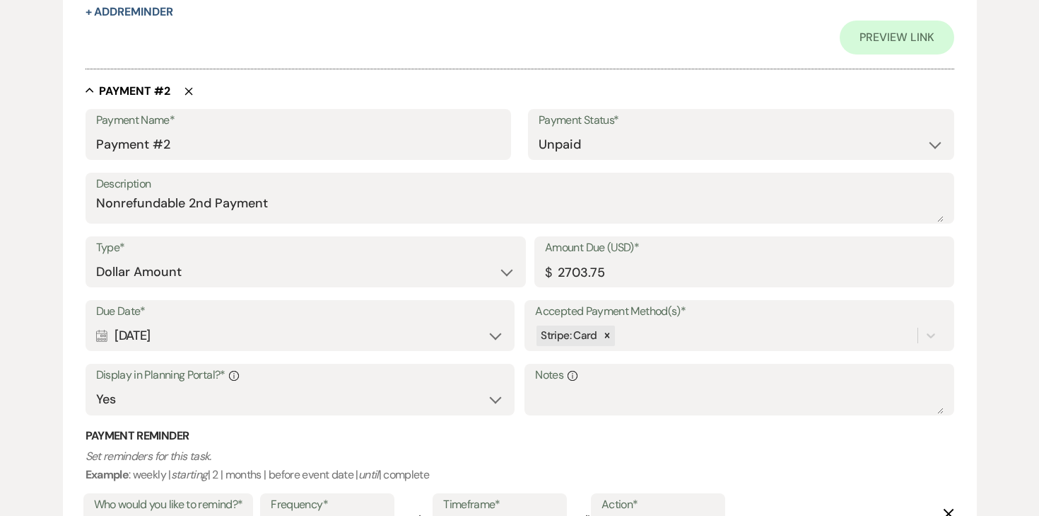
click at [244, 327] on div "Calendar Oct 15, 2025 Expand" at bounding box center [300, 336] width 408 height 28
select select "day"
select select "afterTodaysDate"
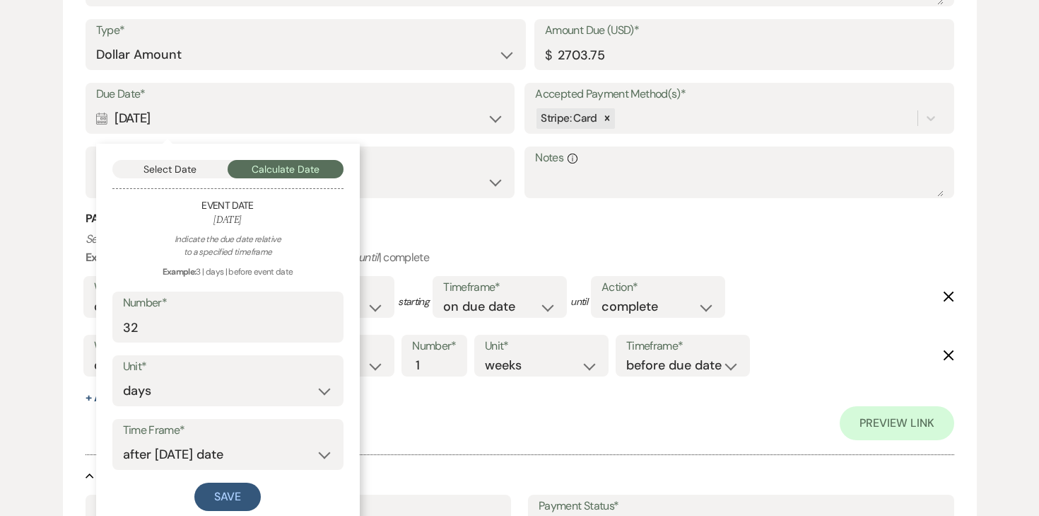
scroll to position [1025, 0]
click at [232, 322] on input "32" at bounding box center [228, 327] width 210 height 28
type input "31"
click at [240, 493] on button "Save" at bounding box center [227, 496] width 66 height 28
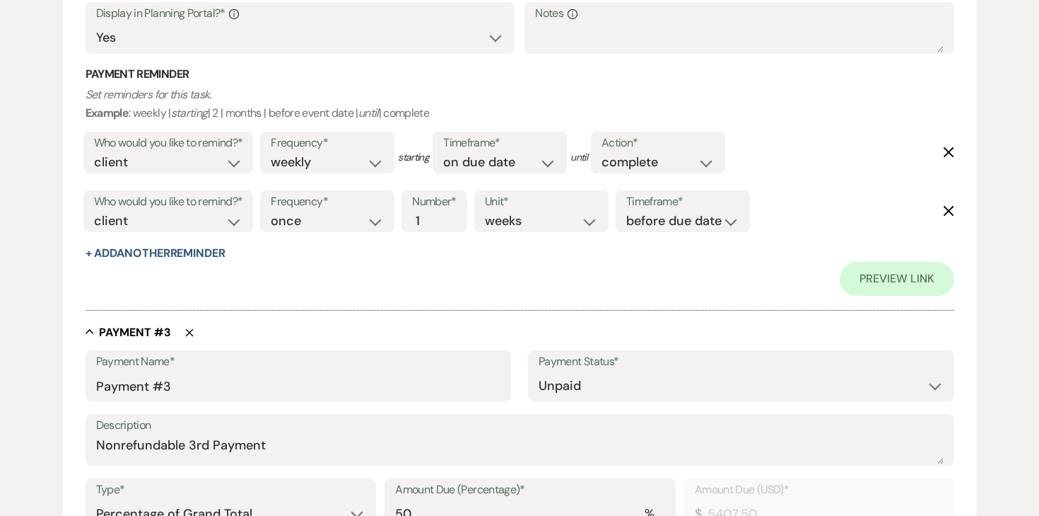
scroll to position [1355, 0]
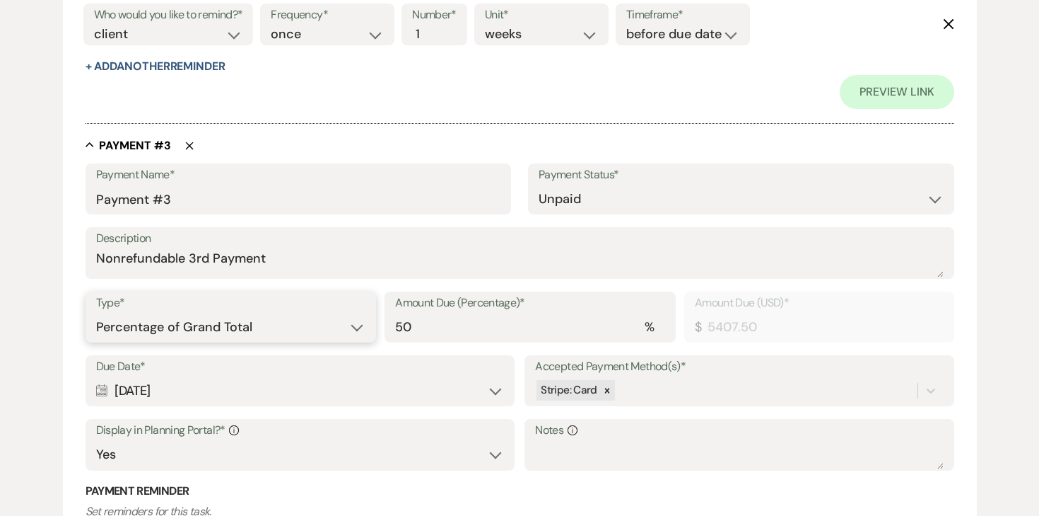
click at [281, 334] on select "Dollar Amount Percentage of Grand Total" at bounding box center [231, 327] width 270 height 28
select select "flat"
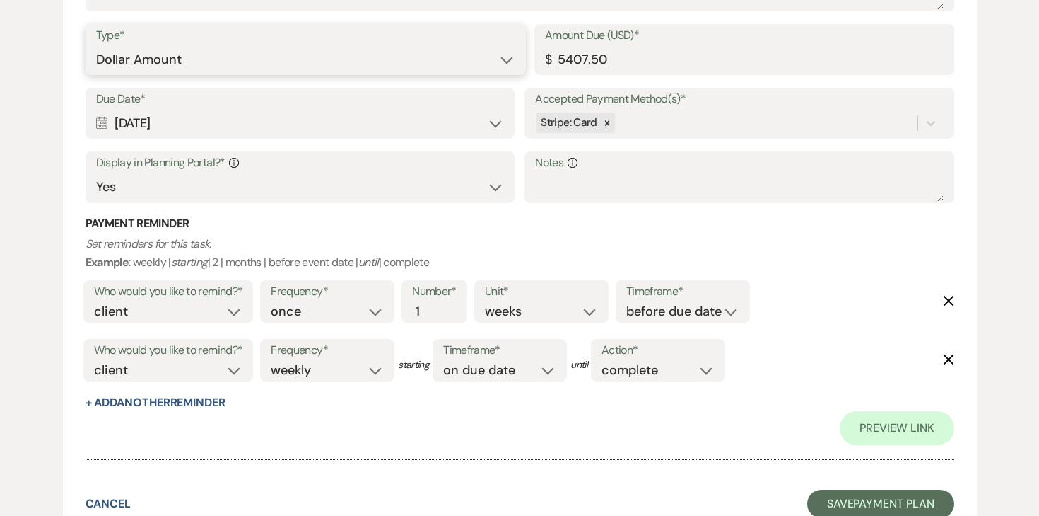
scroll to position [1737, 0]
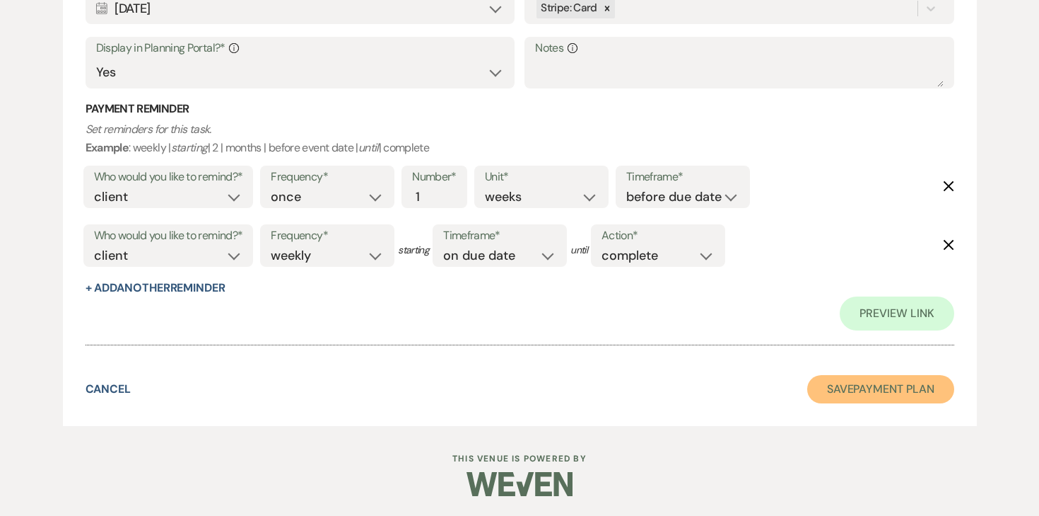
click at [850, 397] on button "Save Payment Plan" at bounding box center [881, 389] width 147 height 28
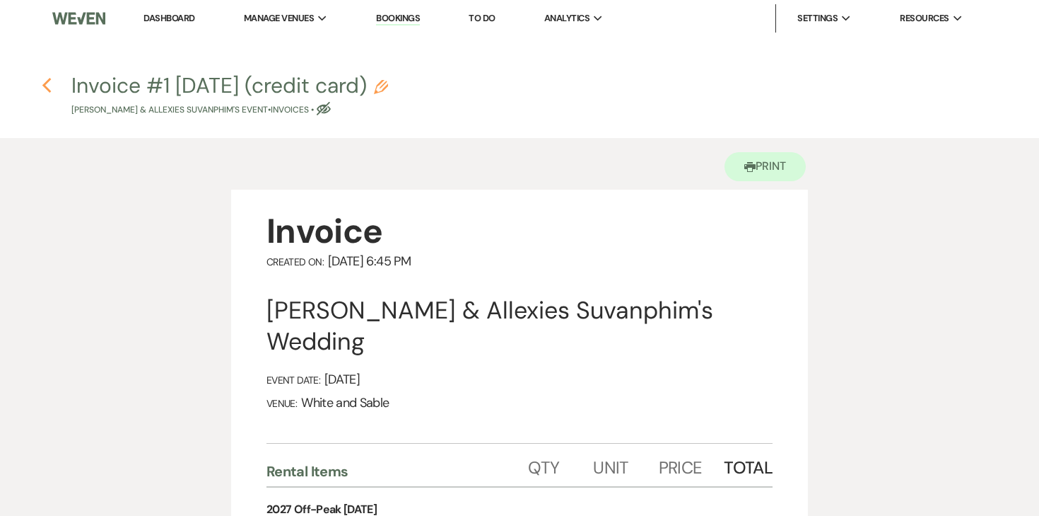
click at [50, 83] on icon "Previous" at bounding box center [47, 85] width 11 height 17
select select "6"
select select "7"
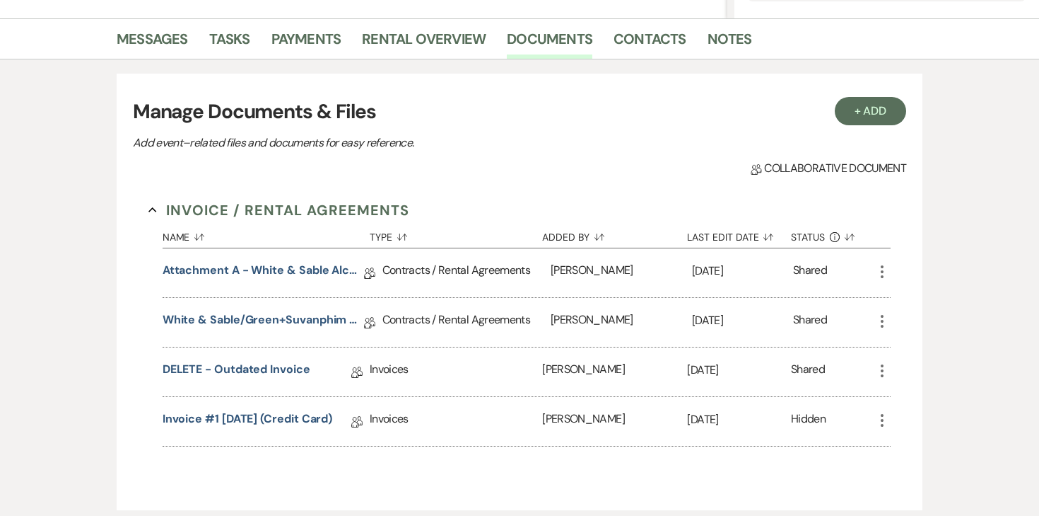
scroll to position [335, 0]
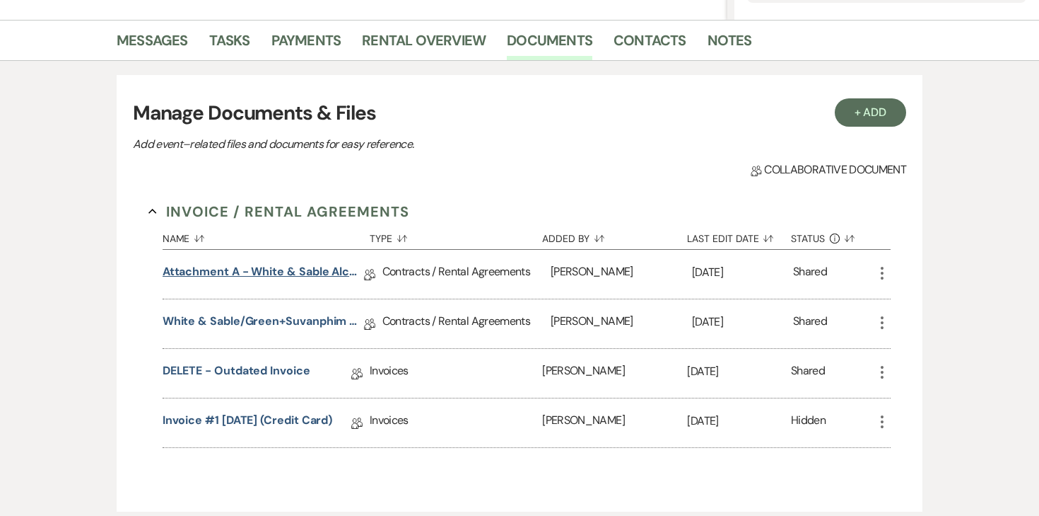
click at [292, 271] on link "Attachment A - White & Sable Alcohol Agreement" at bounding box center [264, 274] width 202 height 22
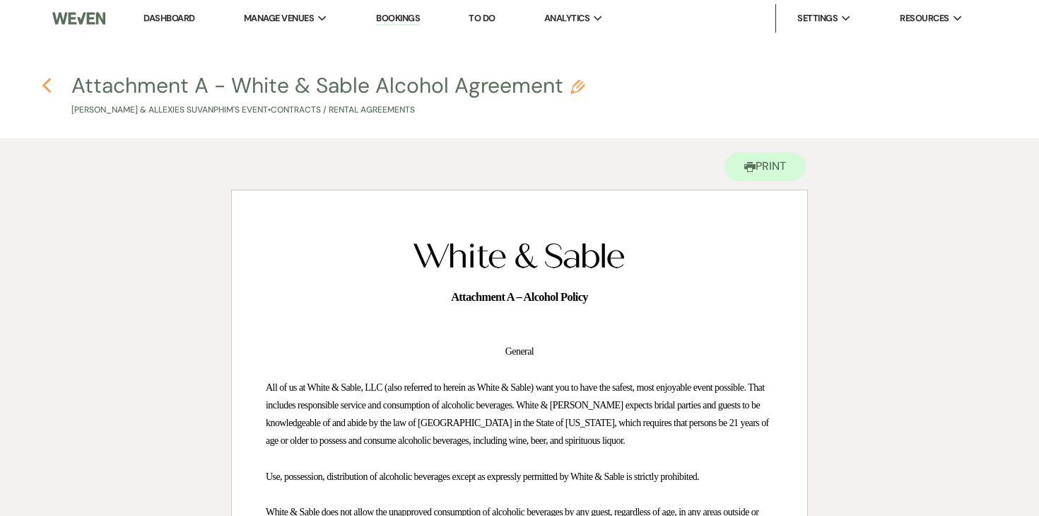
click at [44, 87] on use "button" at bounding box center [46, 86] width 9 height 16
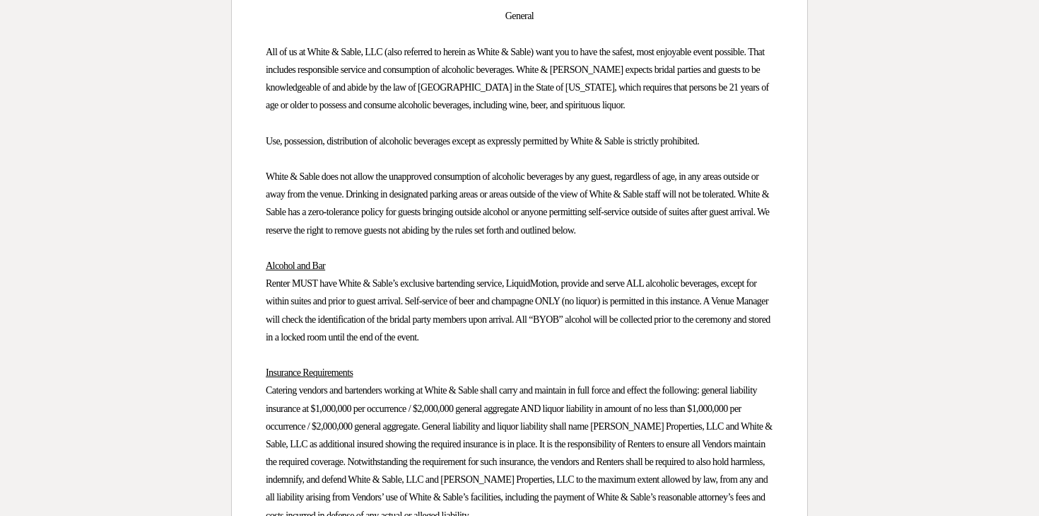
select select "6"
select select "7"
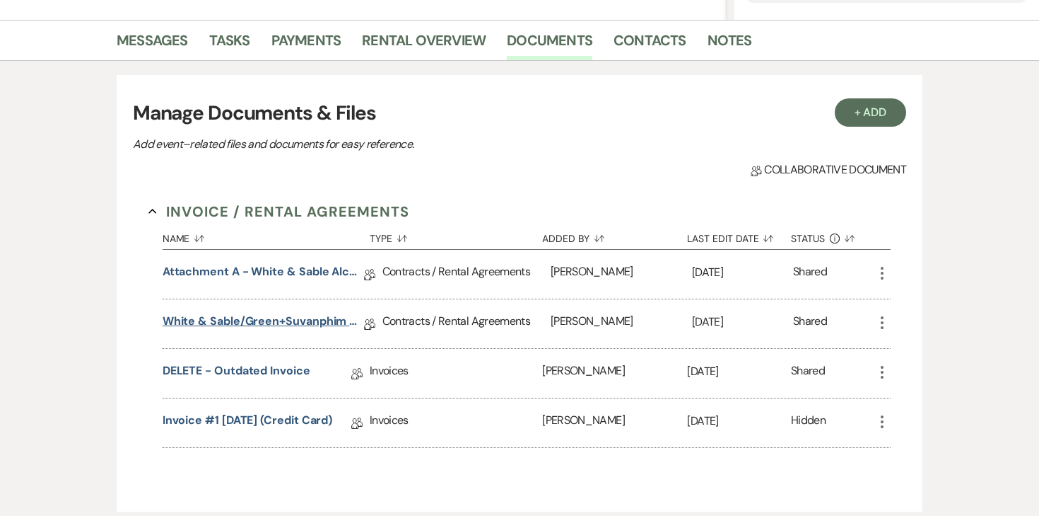
click at [299, 322] on link "White & Sable/Green+Suvanphim Rental Agreement - [DATE]" at bounding box center [264, 324] width 202 height 22
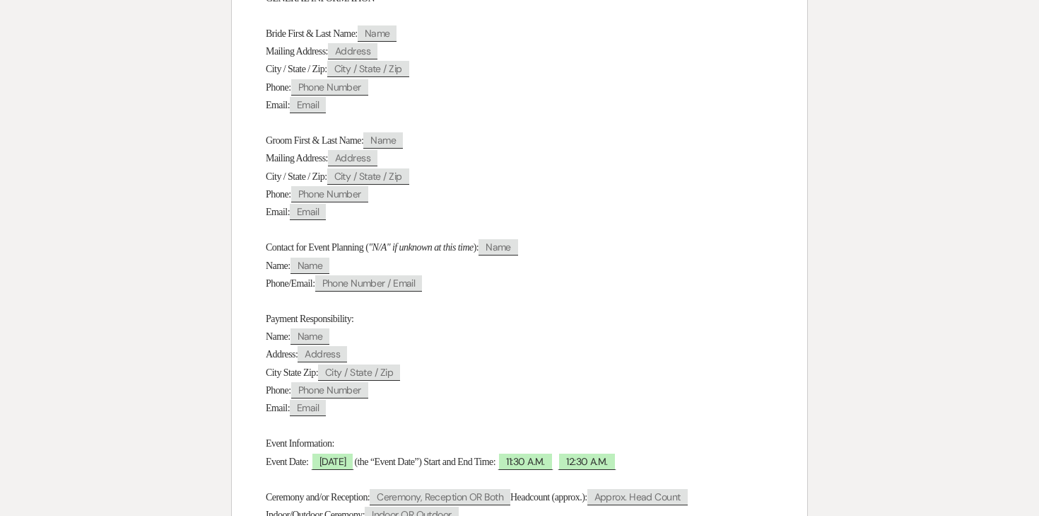
scroll to position [504, 0]
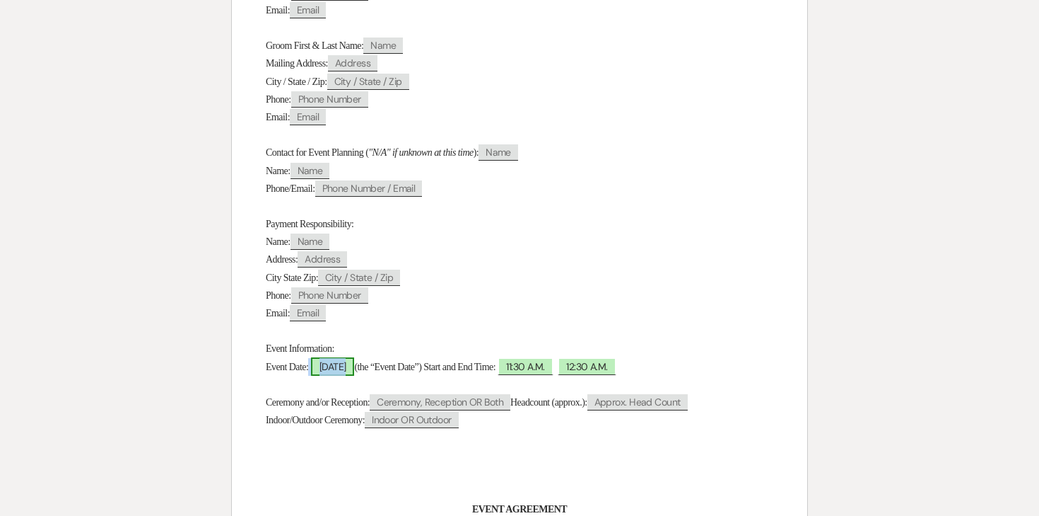
click at [355, 372] on span "Saturday, 04/10/2027" at bounding box center [333, 366] width 44 height 18
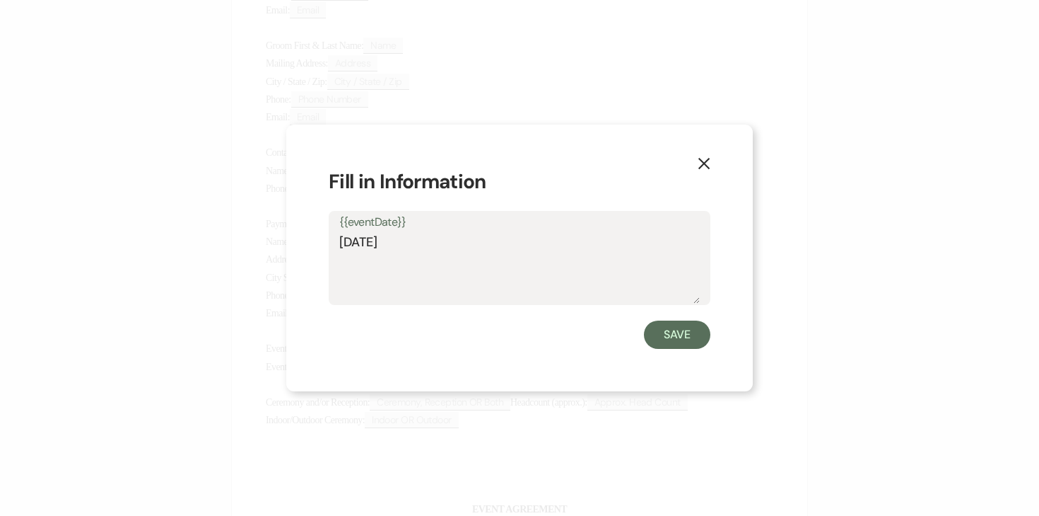
click at [431, 242] on textarea "Saturday, 04/10/2027" at bounding box center [519, 268] width 361 height 71
click at [364, 238] on textarea "Saturday, 04/09/2027" at bounding box center [519, 268] width 361 height 71
type textarea "Friday, 04/09/2027"
click at [675, 326] on button "Save" at bounding box center [677, 334] width 66 height 28
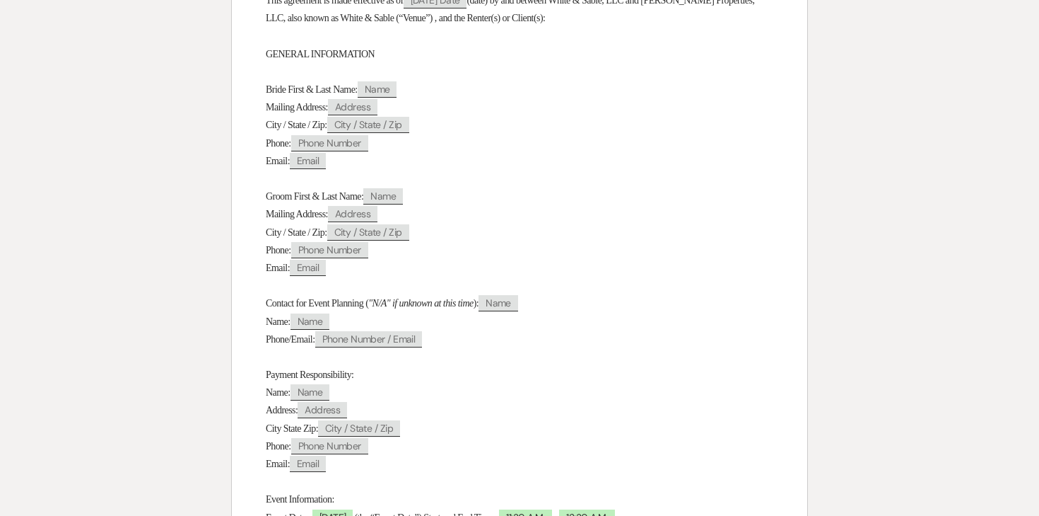
scroll to position [0, 0]
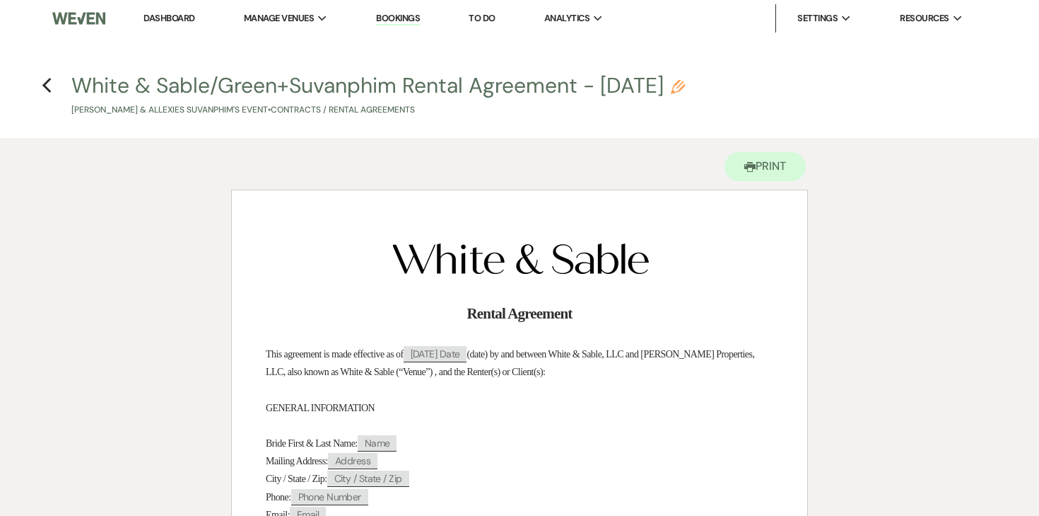
click at [667, 83] on button "White & Sable/Green+Suvanphim Rental Agreement - 4.10.27 Pencil Darius Green & …" at bounding box center [378, 96] width 614 height 42
select select "10"
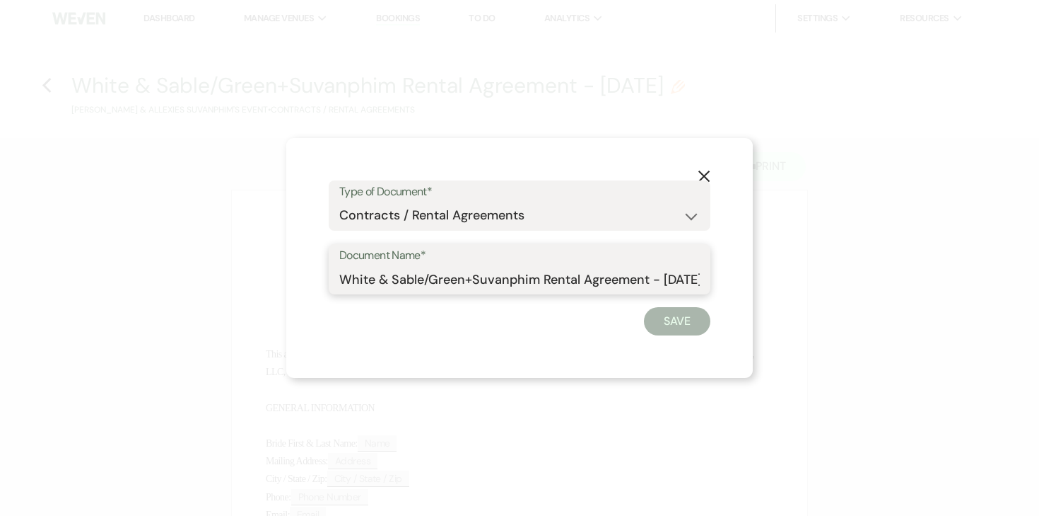
click at [507, 291] on input "White & Sable/Green+Suvanphim Rental Agreement - [DATE]" at bounding box center [519, 279] width 361 height 28
click at [691, 295] on form "Type of Document* Special Event Insurance Vendor Certificate of Insurance Contr…" at bounding box center [520, 258] width 382 height 156
click at [687, 277] on input "White & Sable/Green+Suvanphim Rental Agreement - [DATE]" at bounding box center [519, 279] width 361 height 28
type input "White & Sable/Green+Suvanphim Rental Agreement - [DATE]"
click at [695, 334] on button "Save" at bounding box center [677, 321] width 66 height 28
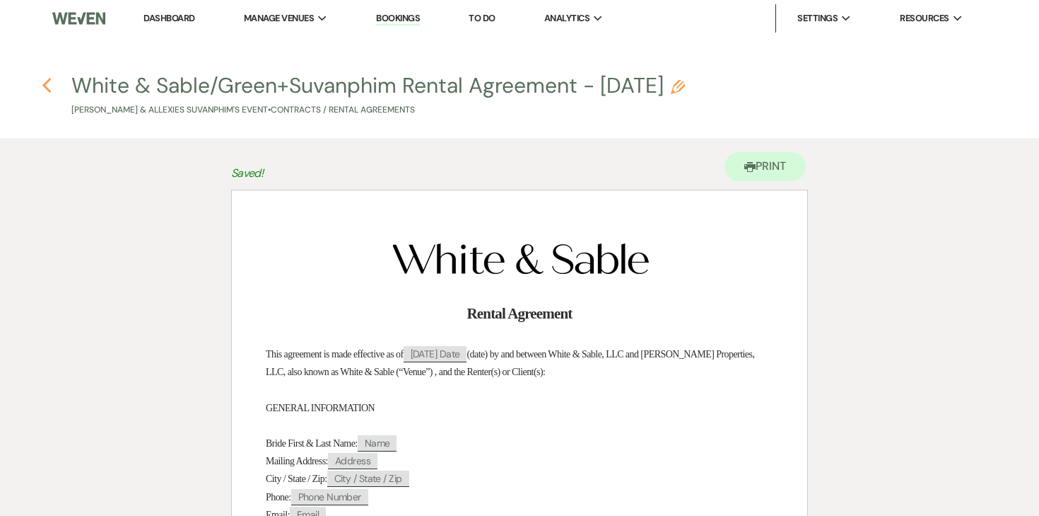
click at [49, 83] on icon "Previous" at bounding box center [47, 85] width 11 height 17
select select "6"
select select "7"
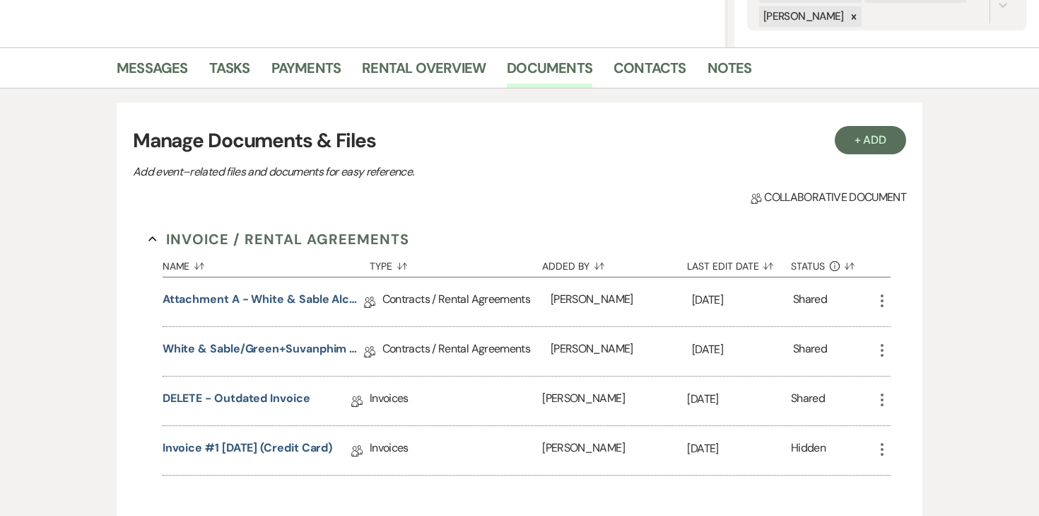
scroll to position [290, 0]
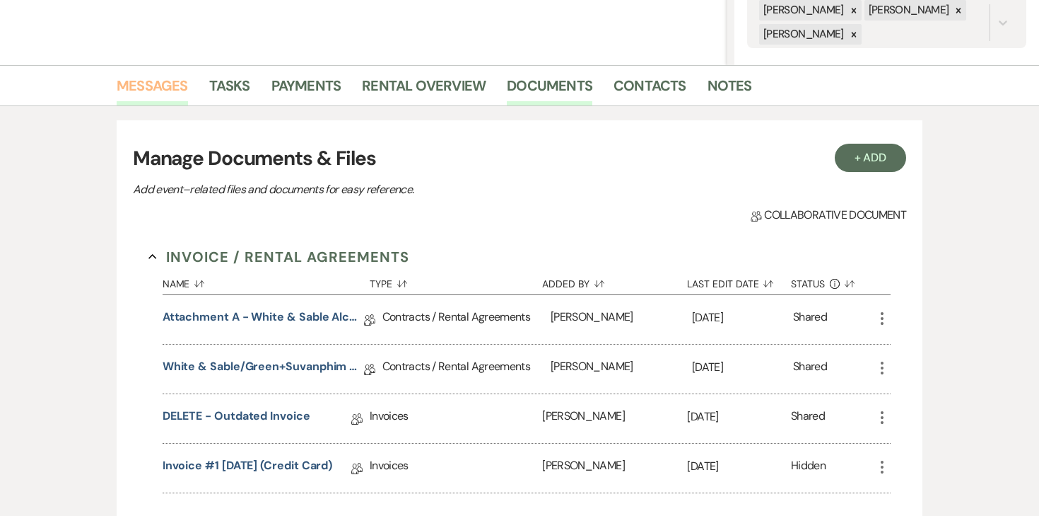
click at [151, 92] on link "Messages" at bounding box center [152, 89] width 71 height 31
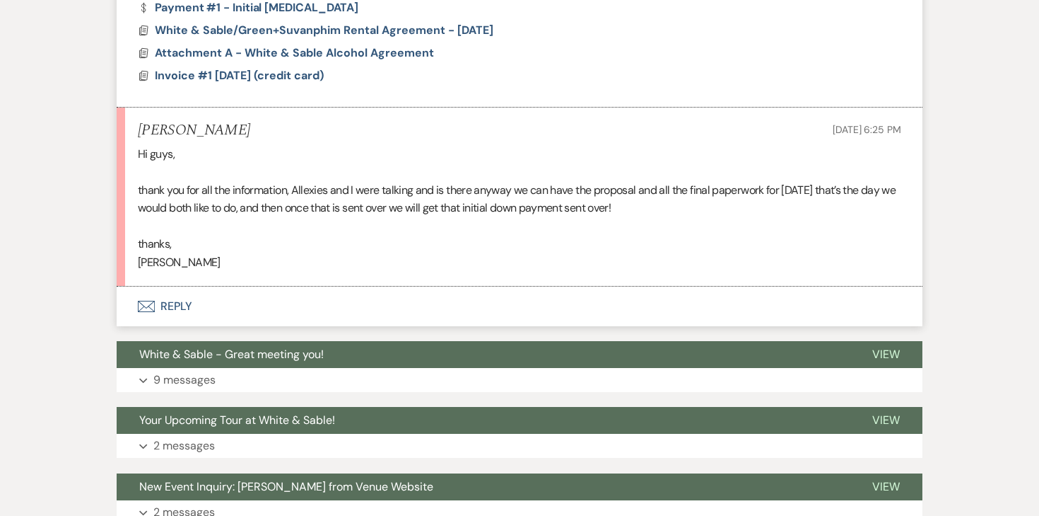
scroll to position [1239, 0]
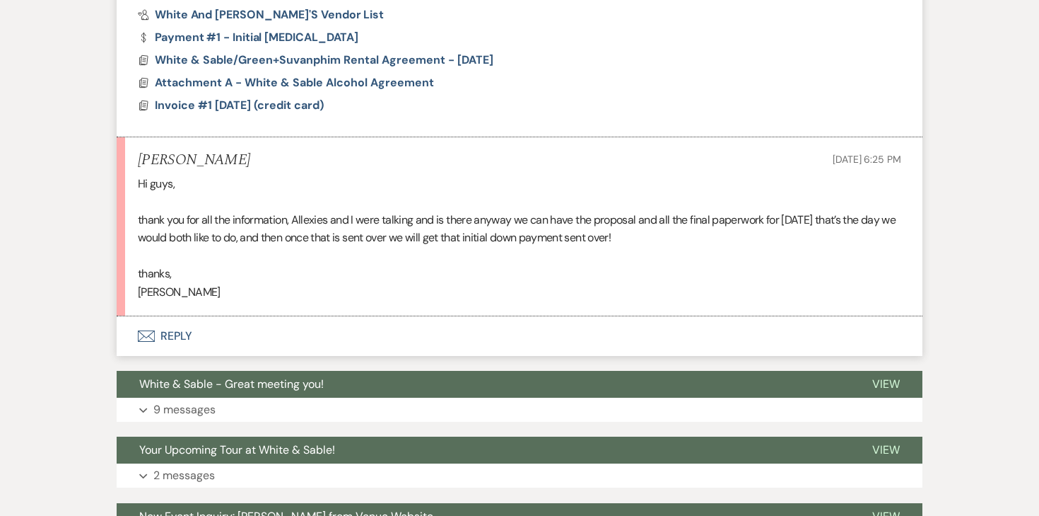
click at [182, 339] on button "Envelope Reply" at bounding box center [520, 336] width 806 height 40
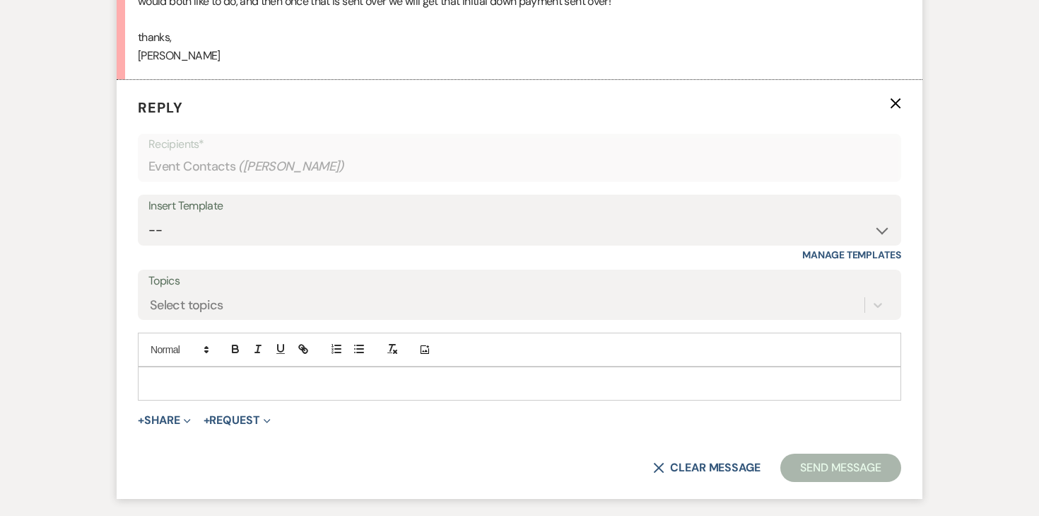
scroll to position [1506, 0]
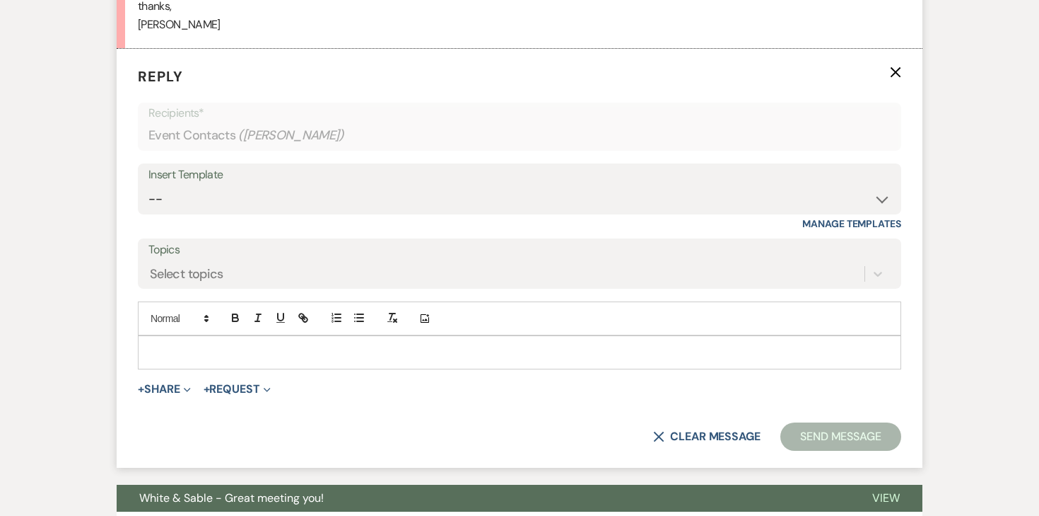
click at [247, 351] on p at bounding box center [519, 352] width 741 height 16
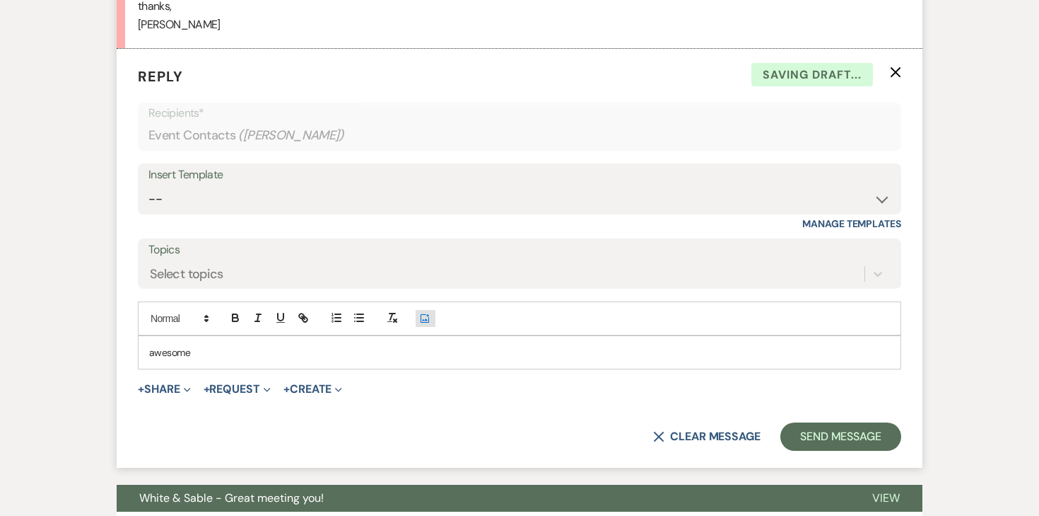
click at [416, 310] on button "Add Photo" at bounding box center [426, 318] width 20 height 17
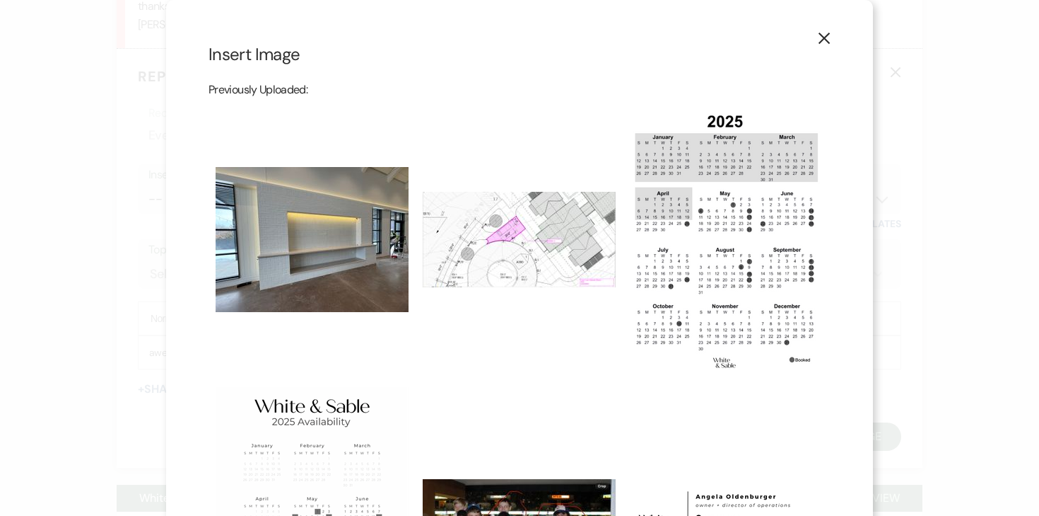
click at [827, 33] on icon "X" at bounding box center [824, 38] width 13 height 13
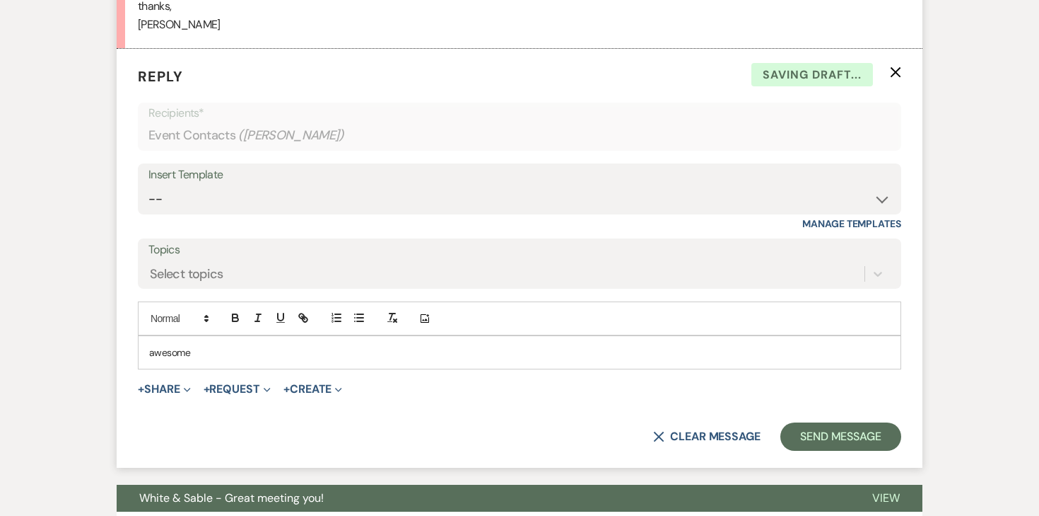
click at [320, 341] on div "awesome" at bounding box center [520, 352] width 762 height 33
click at [171, 388] on button "+ Share Expand" at bounding box center [164, 388] width 53 height 11
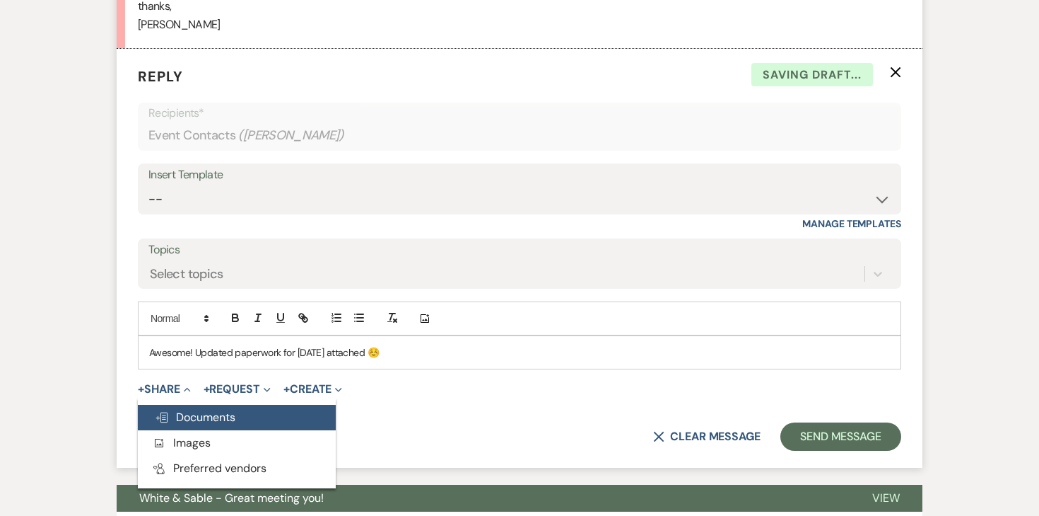
click at [170, 414] on span "Doc Upload Documents" at bounding box center [195, 416] width 81 height 15
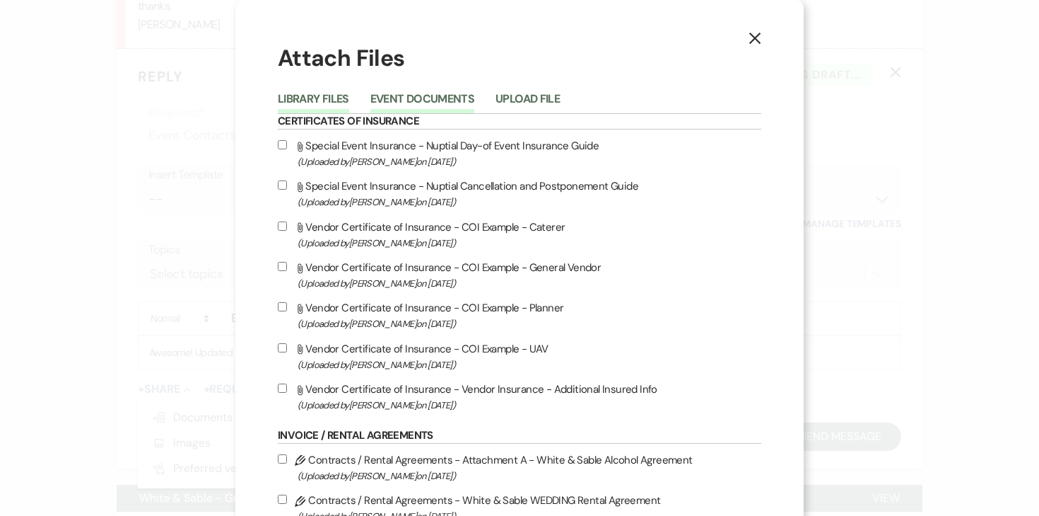
click at [433, 93] on button "Event Documents" at bounding box center [423, 103] width 104 height 20
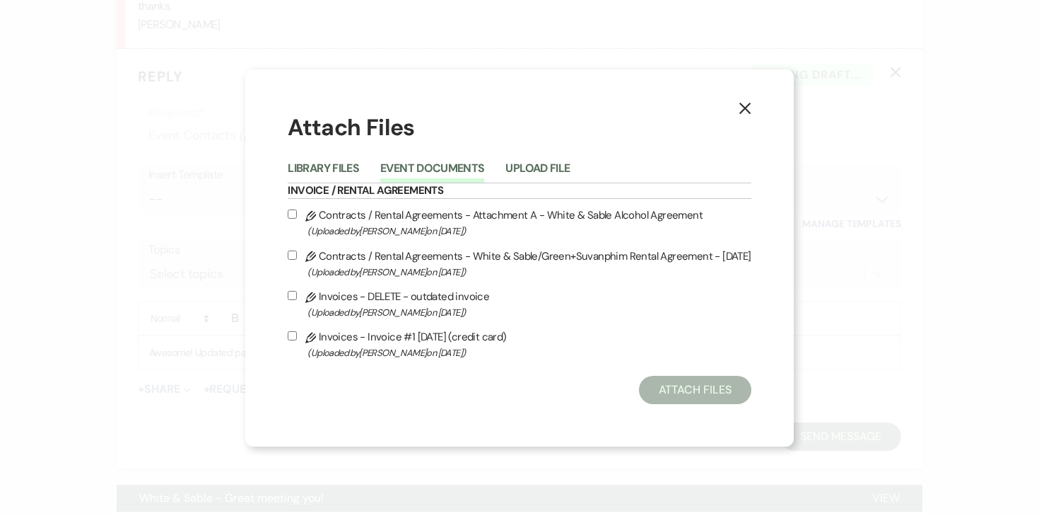
click at [297, 255] on input "Pencil Contracts / Rental Agreements - White & Sable/Green+Suvanphim Rental Agr…" at bounding box center [292, 254] width 9 height 9
checkbox input "true"
click at [297, 211] on input "Pencil Contracts / Rental Agreements - Attachment A - White & Sable Alcohol Agr…" at bounding box center [292, 213] width 9 height 9
checkbox input "true"
click at [297, 337] on input "Pencil Invoices - Invoice #1 9-13-2025 (credit card) (Uploaded by Angela Oldenb…" at bounding box center [292, 335] width 9 height 9
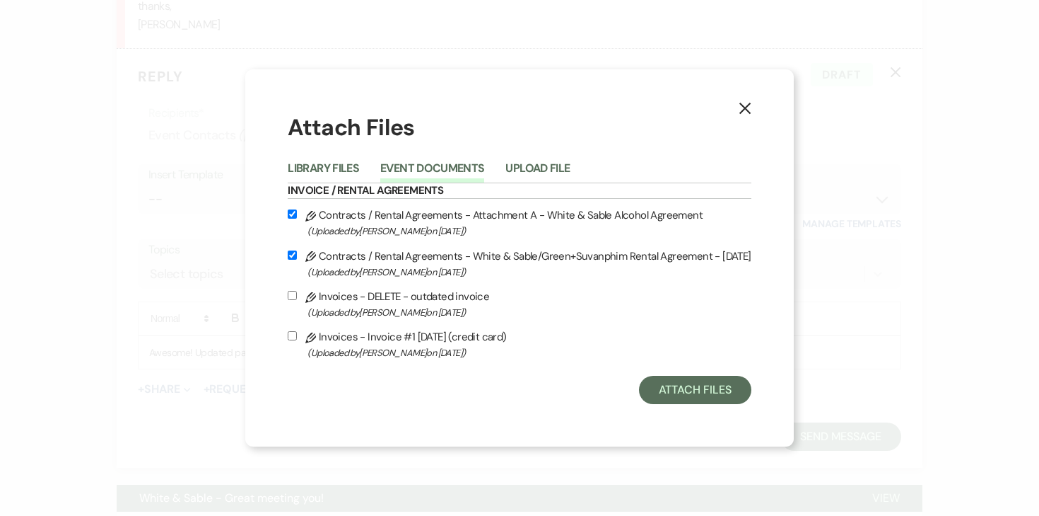
checkbox input "true"
click at [702, 385] on button "Attach Files" at bounding box center [695, 389] width 112 height 28
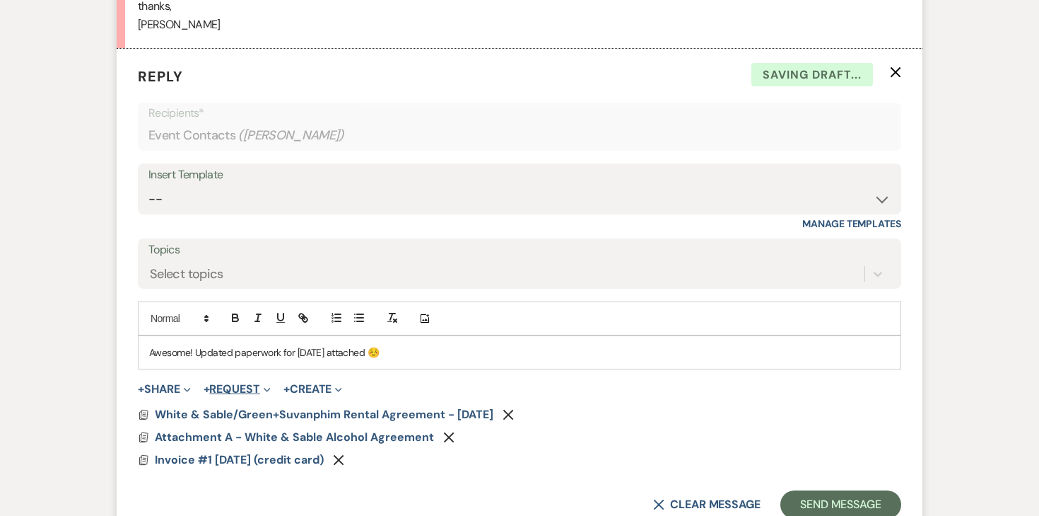
click at [231, 392] on button "+ Request Expand" at bounding box center [237, 388] width 67 height 11
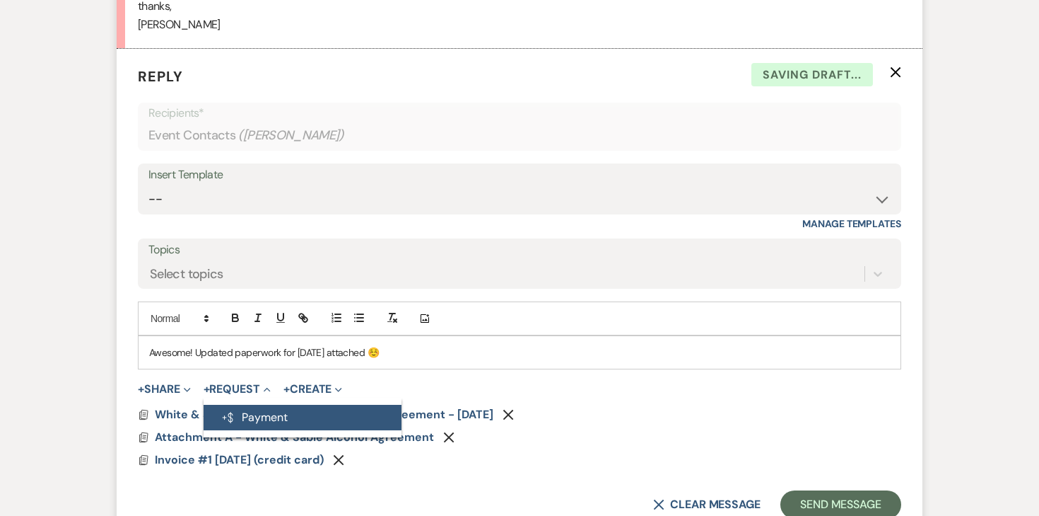
click at [247, 415] on button "Generate Payment Payment" at bounding box center [303, 416] width 198 height 25
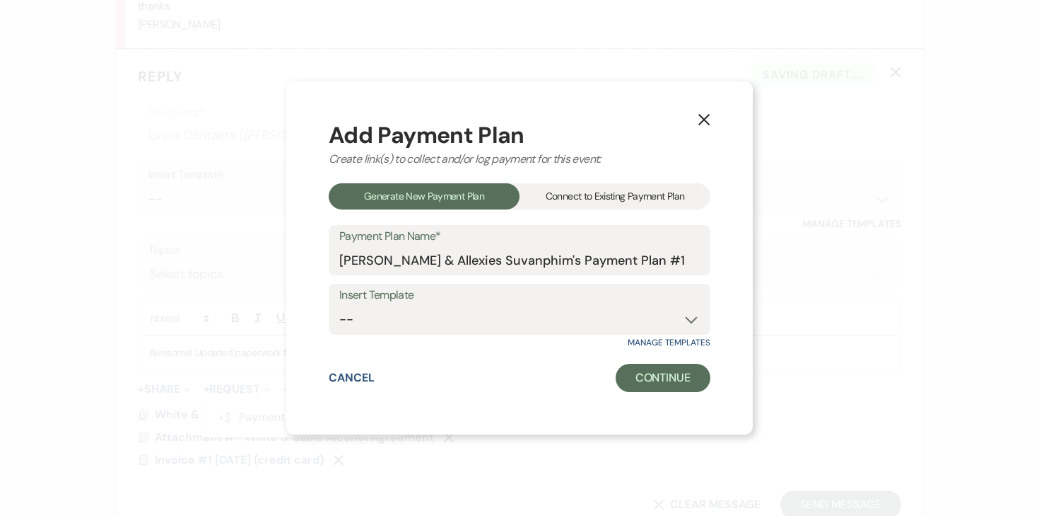
click at [583, 202] on div "Connect to Existing Payment Plan" at bounding box center [615, 196] width 191 height 26
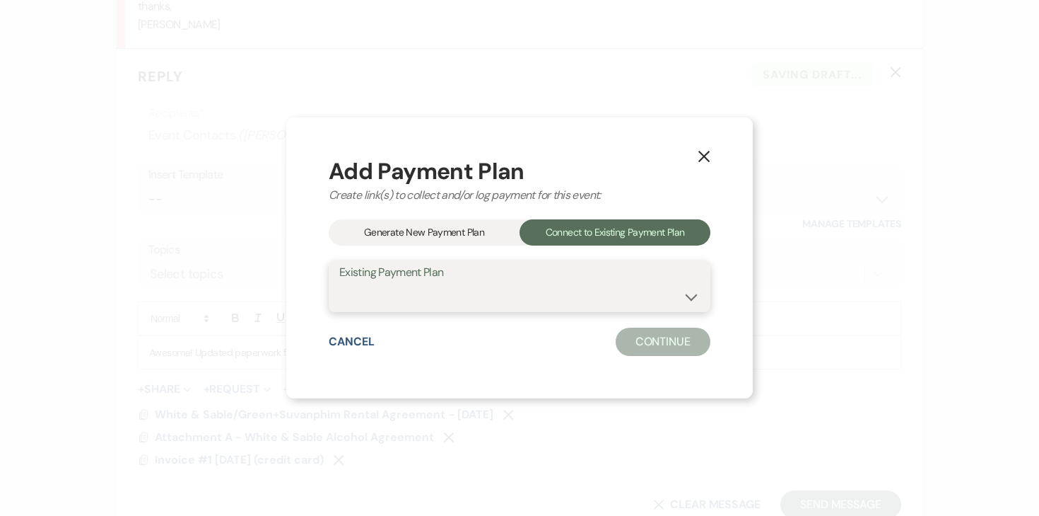
click at [514, 285] on select at bounding box center [519, 297] width 361 height 28
click at [350, 346] on button "Cancel" at bounding box center [352, 341] width 46 height 11
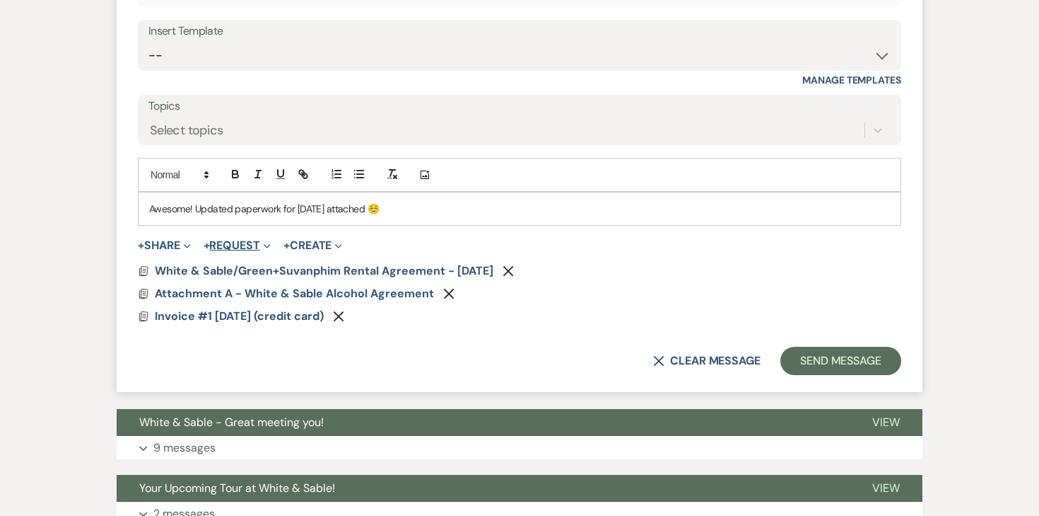
scroll to position [1650, 0]
click at [241, 240] on button "+ Request Expand" at bounding box center [237, 244] width 67 height 11
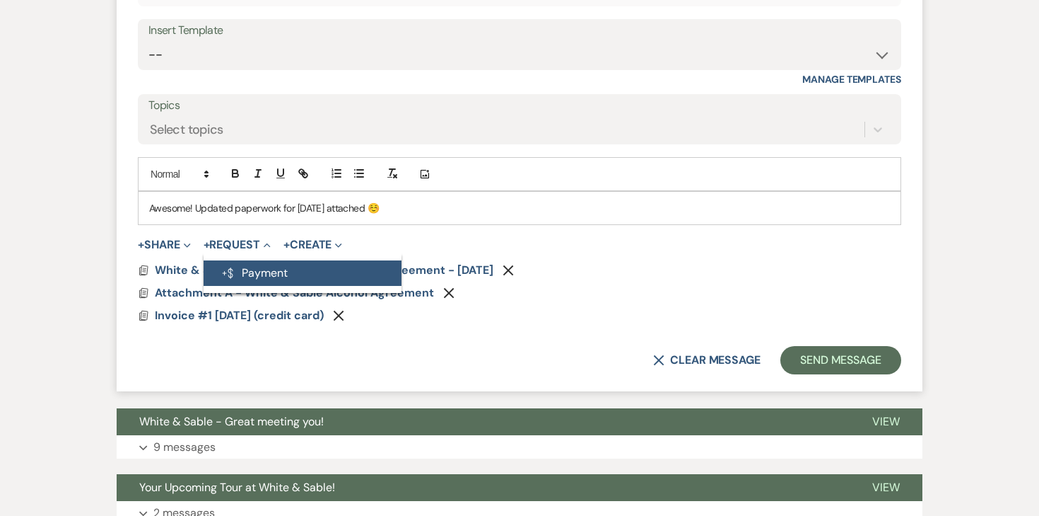
click at [263, 278] on button "Generate Payment Payment" at bounding box center [303, 272] width 198 height 25
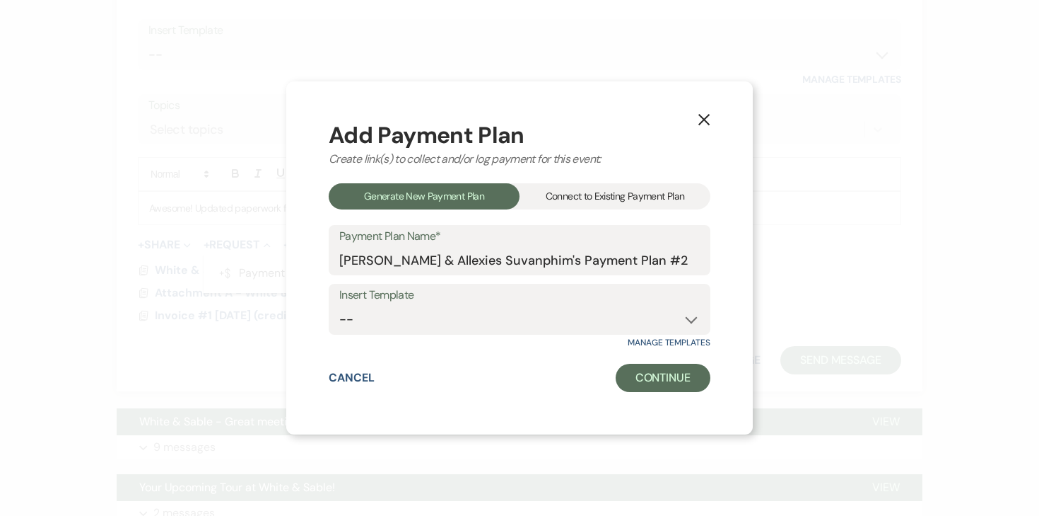
click at [578, 197] on div "Connect to Existing Payment Plan" at bounding box center [615, 196] width 191 height 26
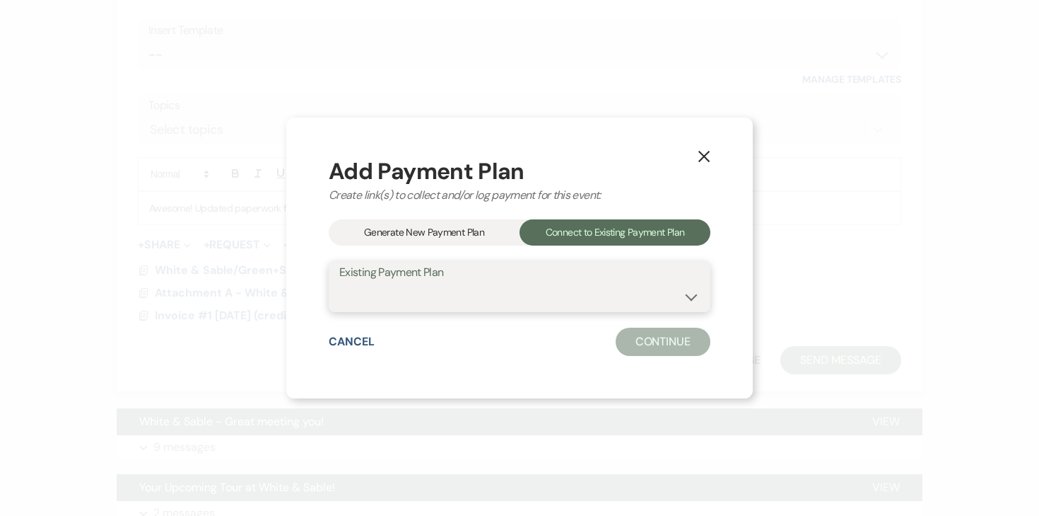
click at [453, 300] on select "[PERSON_NAME] & Allexies Suvanphim's Payment Plan #1" at bounding box center [519, 297] width 361 height 28
select select "25408"
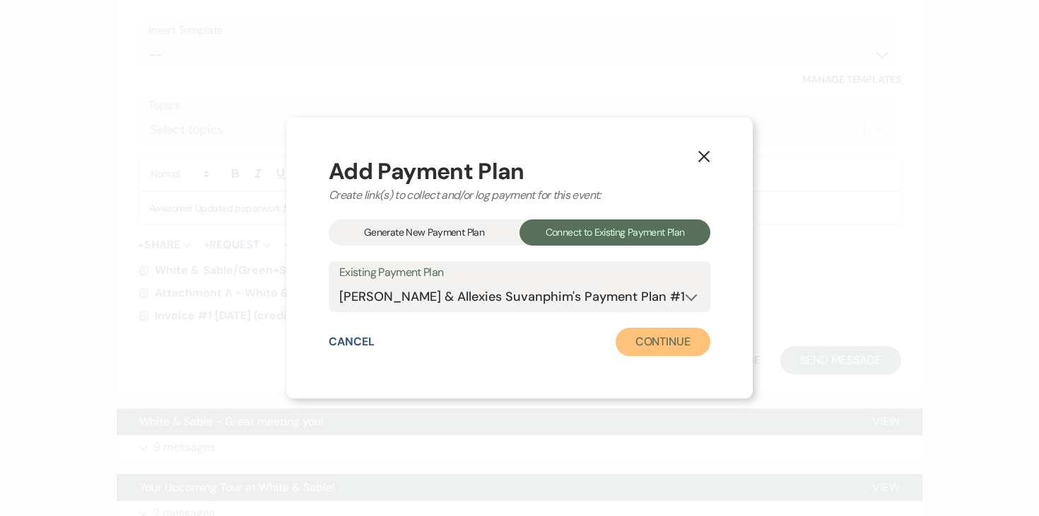
click at [636, 344] on button "Continue" at bounding box center [663, 341] width 95 height 28
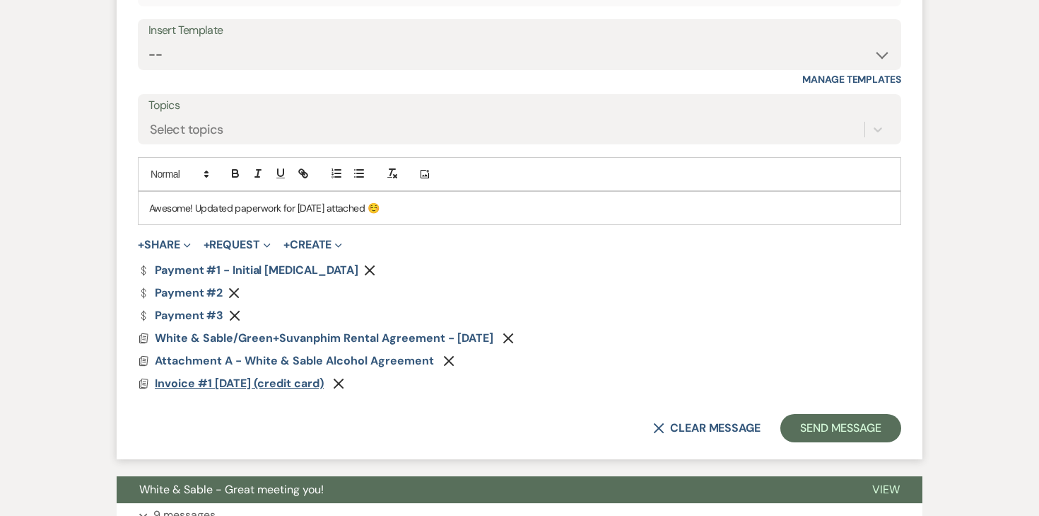
scroll to position [1694, 0]
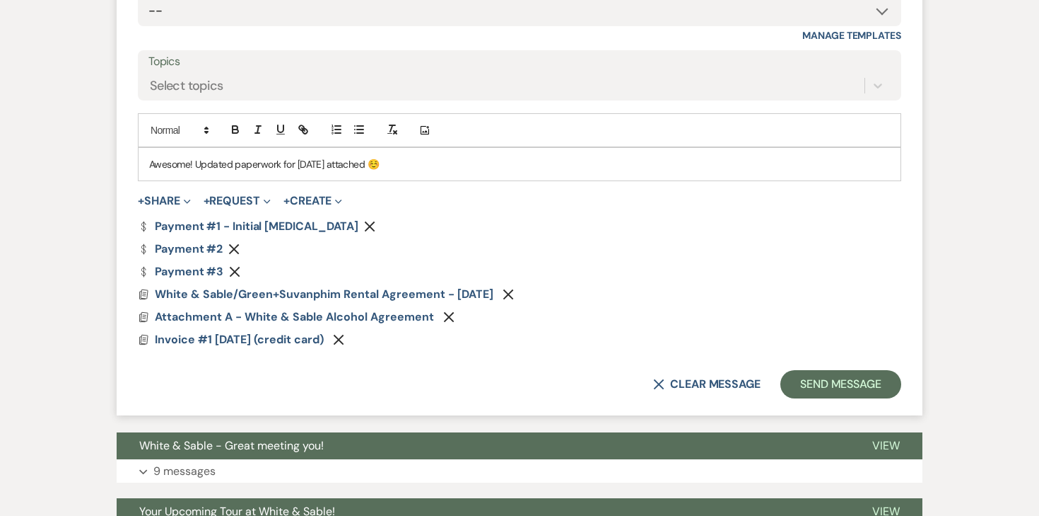
click at [232, 249] on use "button" at bounding box center [234, 249] width 11 height 11
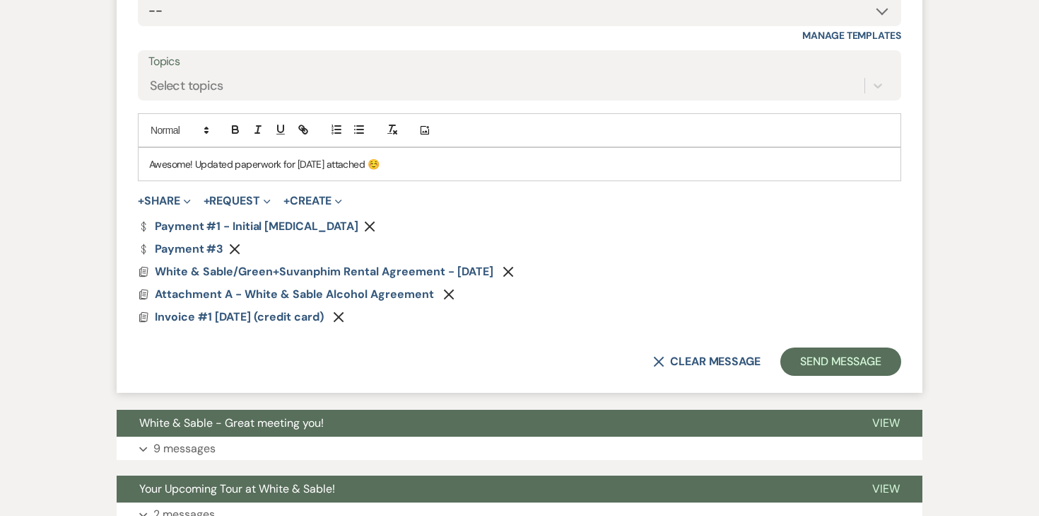
click at [232, 249] on icon "Remove" at bounding box center [234, 248] width 11 height 11
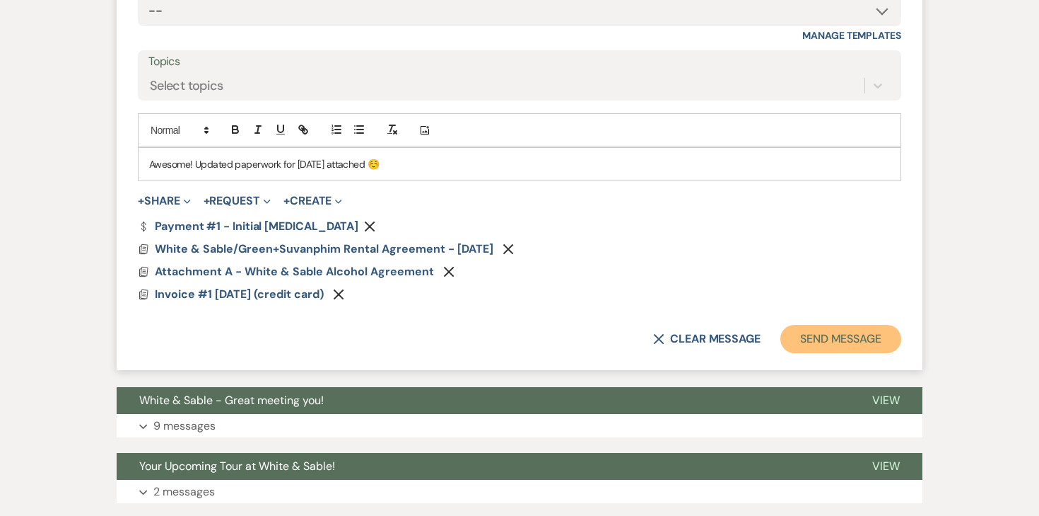
click at [829, 351] on button "Send Message" at bounding box center [841, 339] width 121 height 28
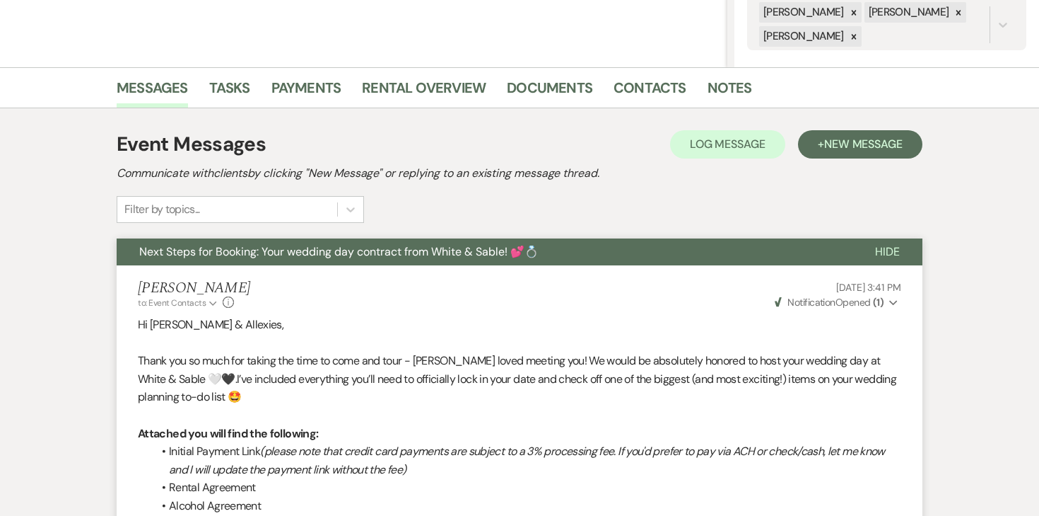
scroll to position [0, 0]
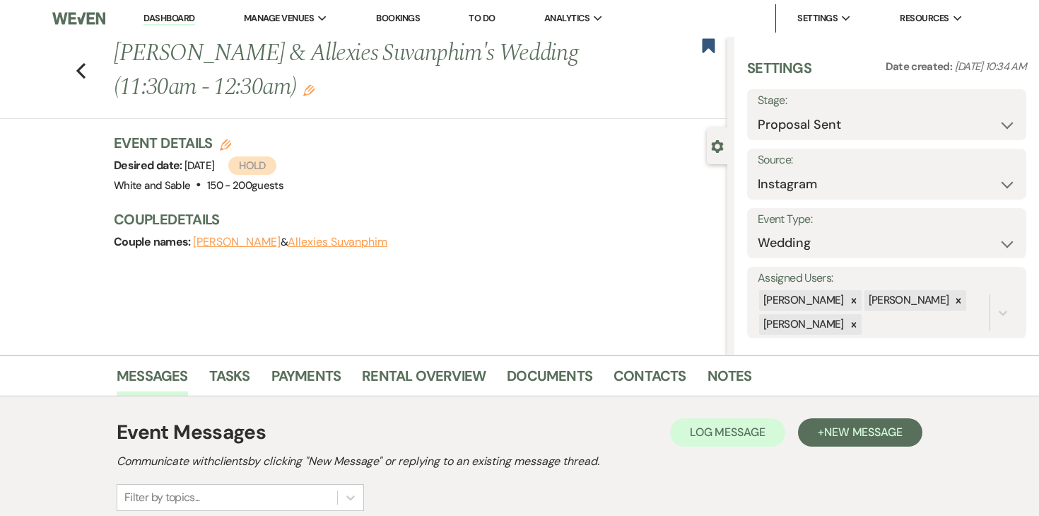
click at [165, 18] on link "Dashboard" at bounding box center [169, 18] width 51 height 13
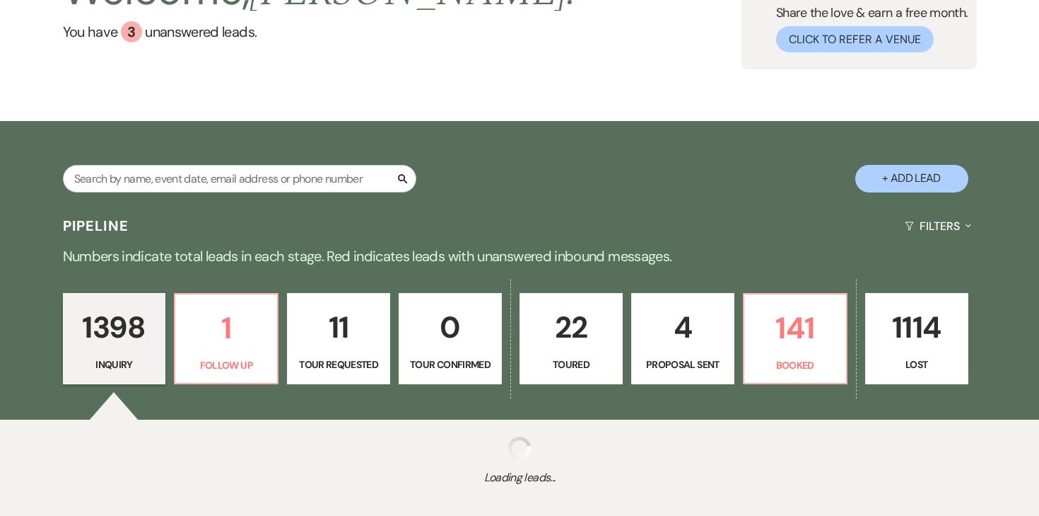
scroll to position [207, 0]
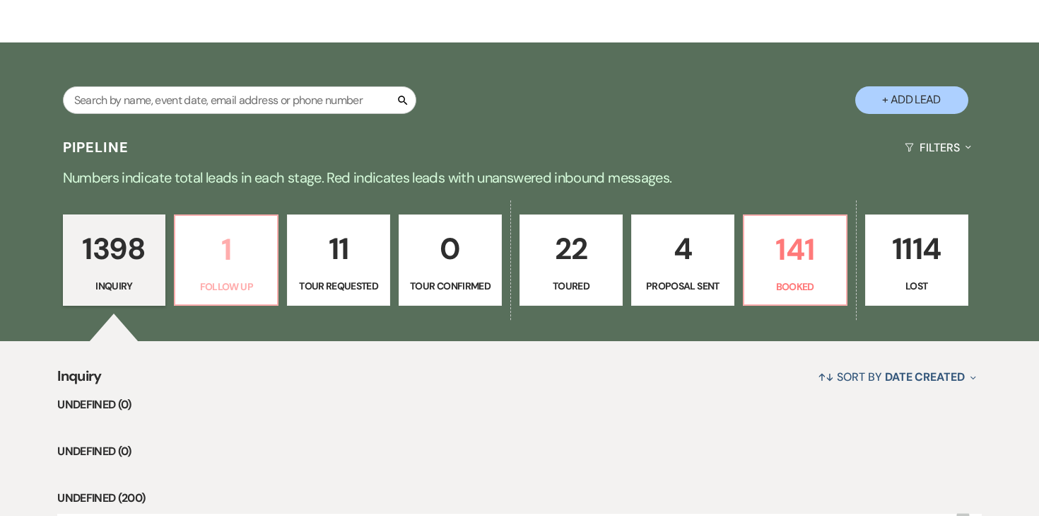
click at [244, 286] on p "Follow Up" at bounding box center [226, 287] width 85 height 16
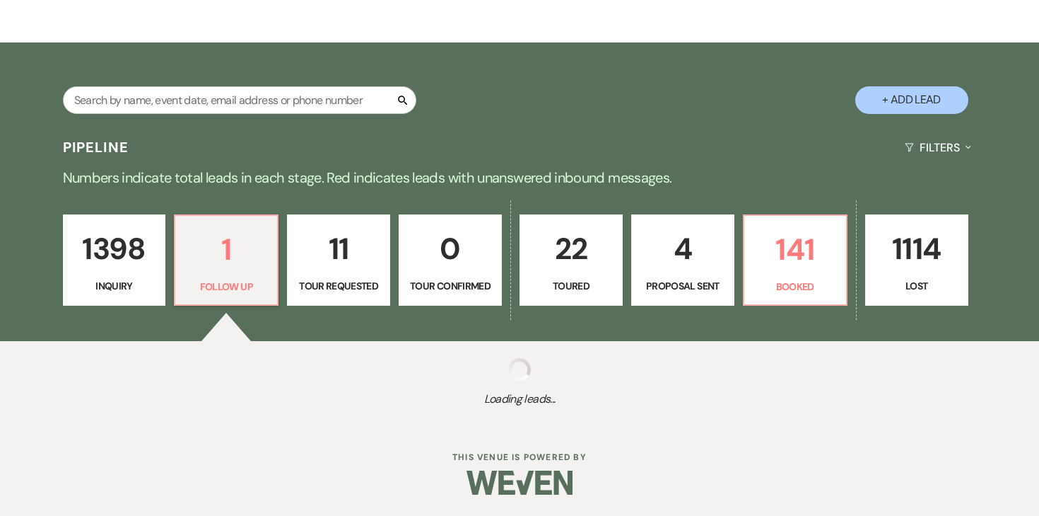
select select "9"
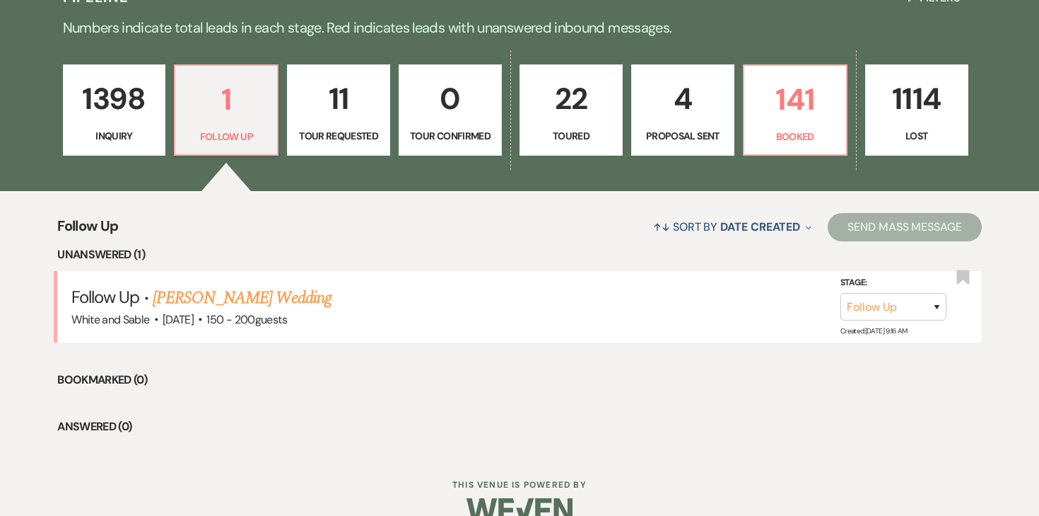
scroll to position [384, 0]
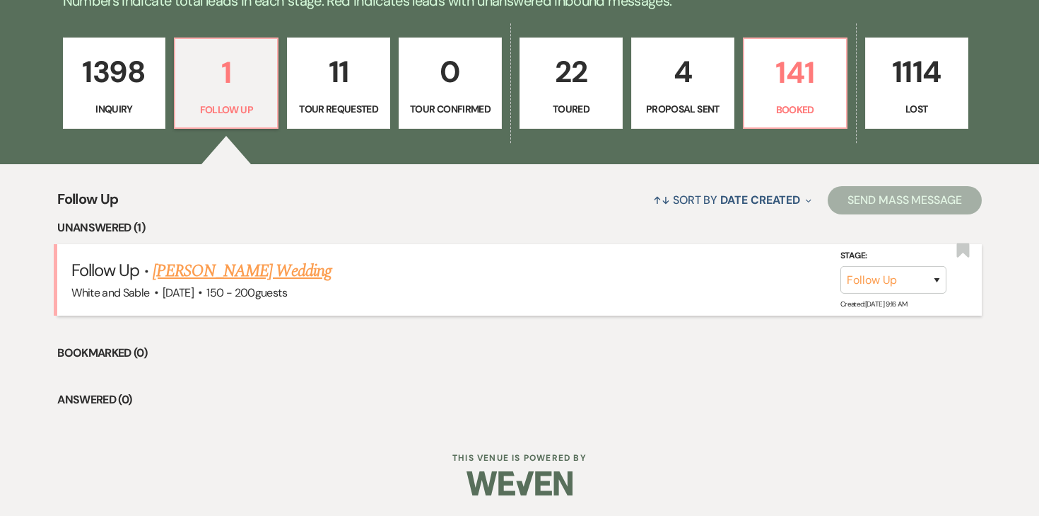
click at [292, 261] on link "[PERSON_NAME] Wedding" at bounding box center [242, 270] width 179 height 25
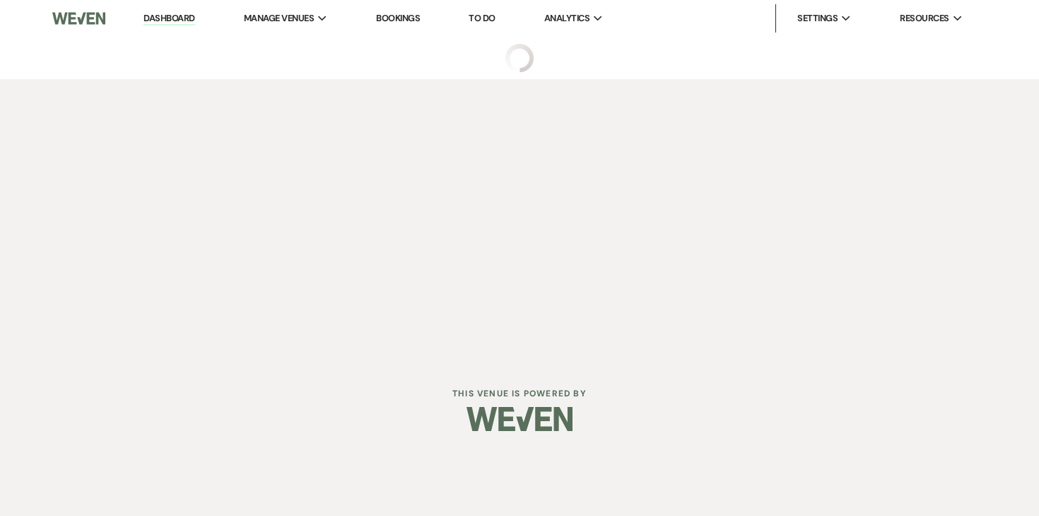
select select "9"
select select "6"
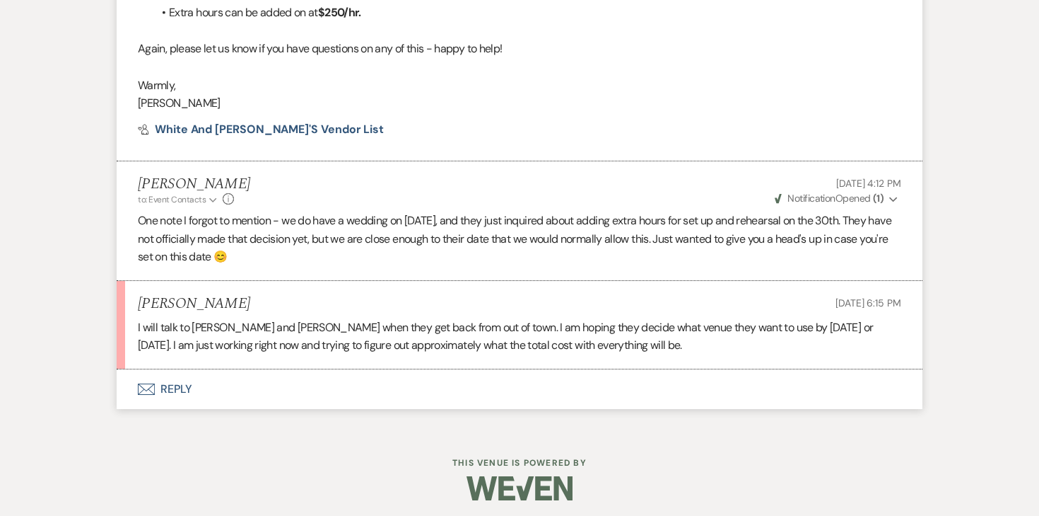
scroll to position [2593, 0]
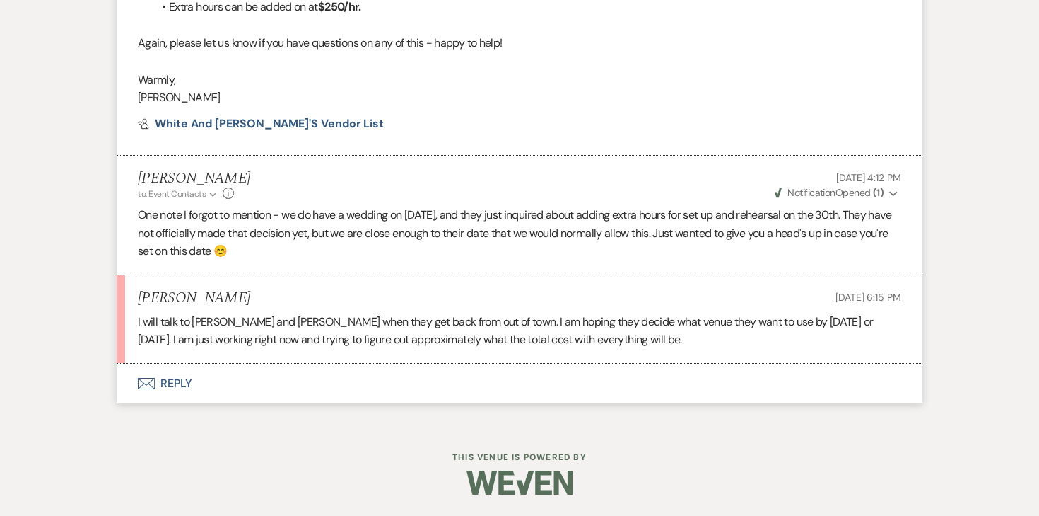
click at [193, 385] on button "Envelope Reply" at bounding box center [520, 383] width 806 height 40
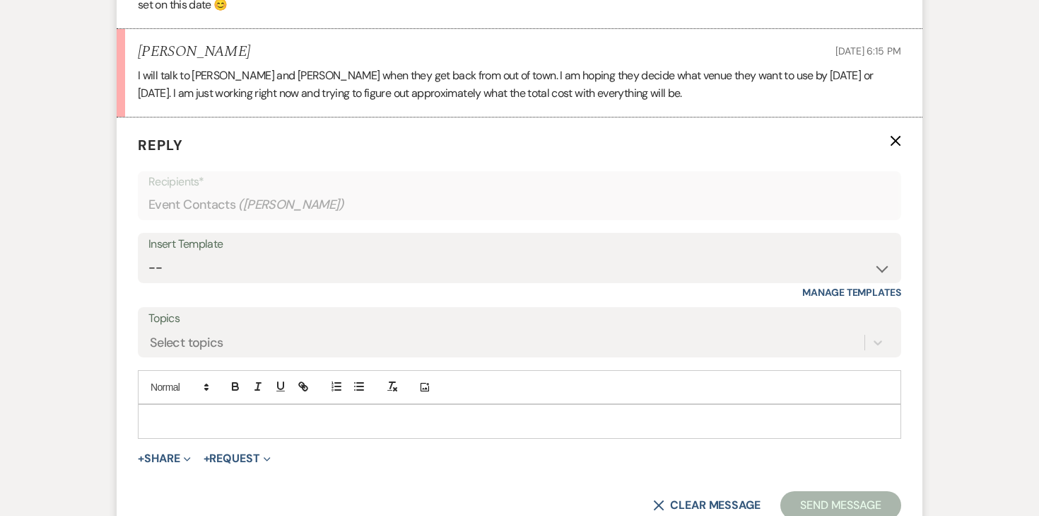
scroll to position [2908, 0]
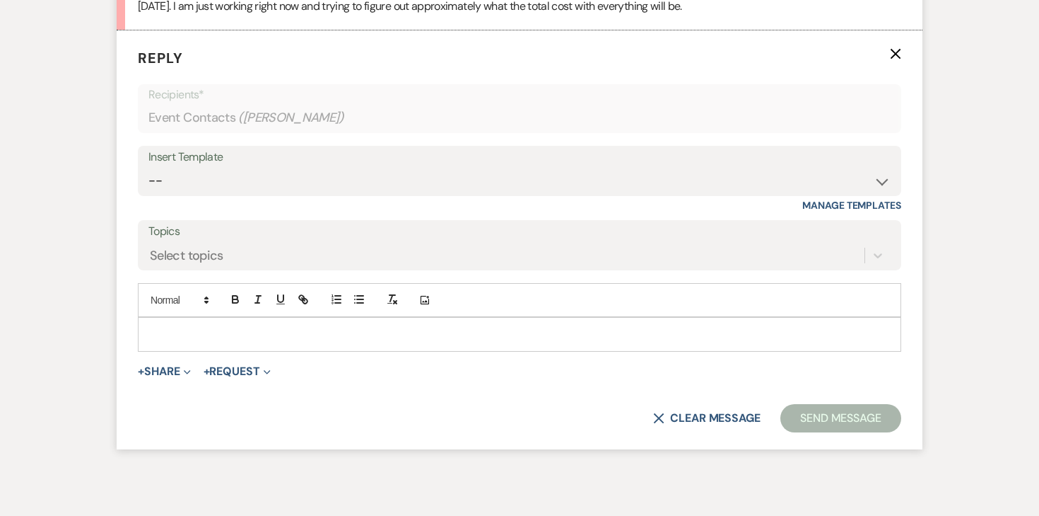
click at [302, 342] on p at bounding box center [519, 334] width 741 height 16
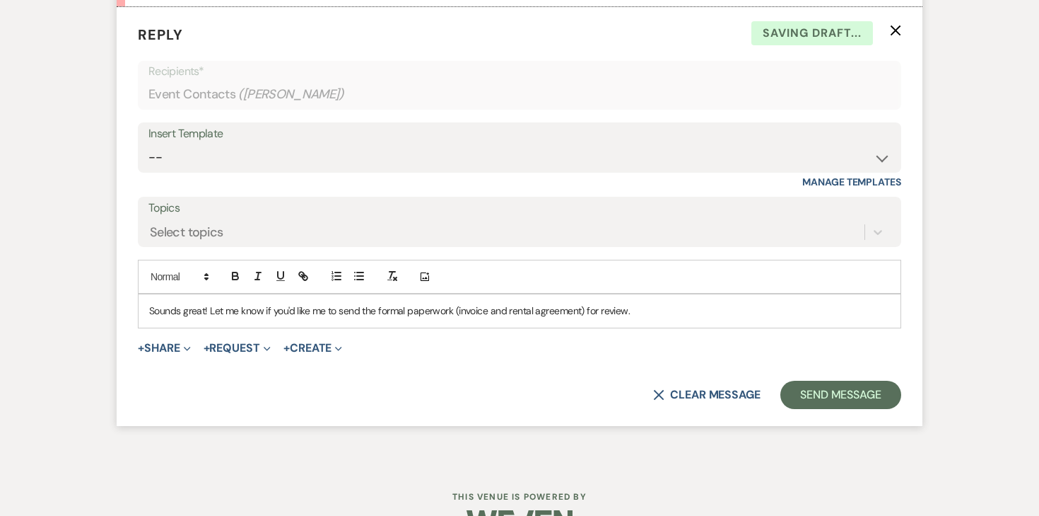
scroll to position [2946, 0]
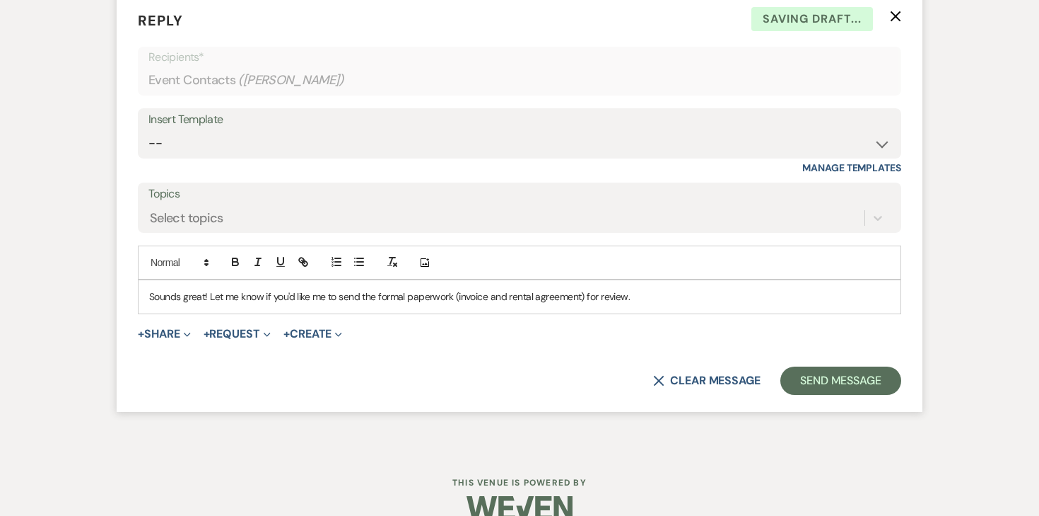
click at [810, 412] on form "Reply X Saving draft... Recipients* Event Contacts ( [PERSON_NAME] ) Insert Tem…" at bounding box center [520, 202] width 806 height 419
click at [811, 412] on form "Reply X Saving draft... Recipients* Event Contacts ( [PERSON_NAME] ) Insert Tem…" at bounding box center [520, 202] width 806 height 419
click at [809, 395] on button "Send Message" at bounding box center [841, 380] width 121 height 28
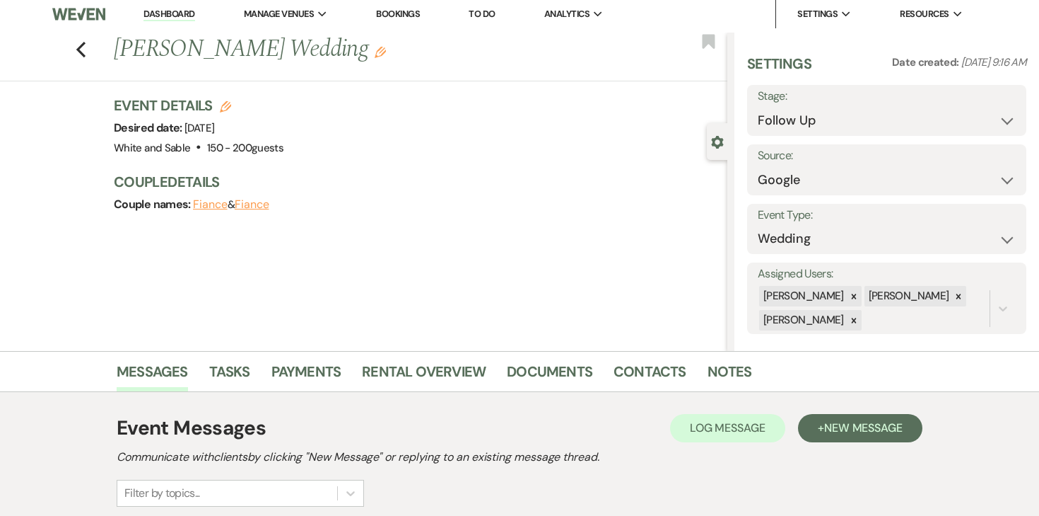
scroll to position [0, 0]
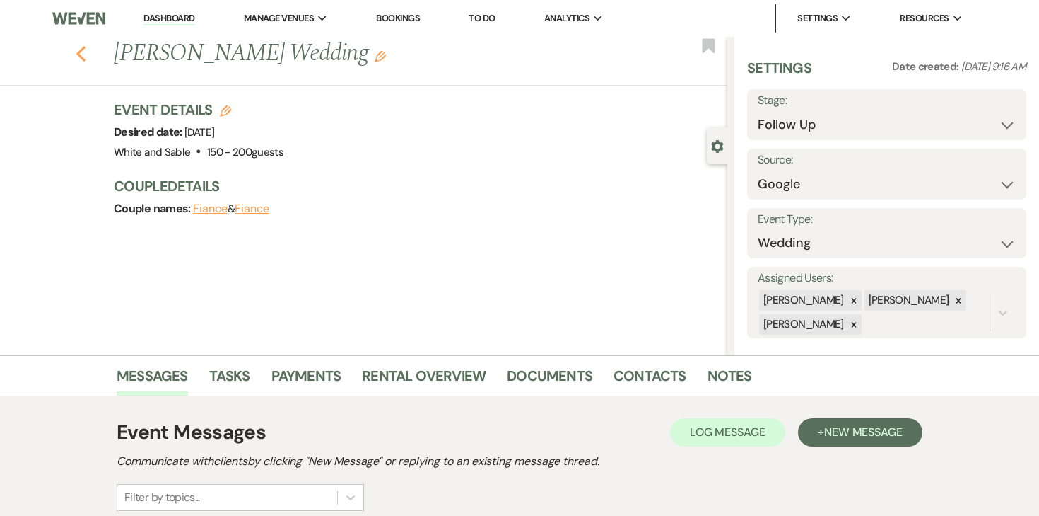
click at [78, 54] on use "button" at bounding box center [80, 54] width 9 height 16
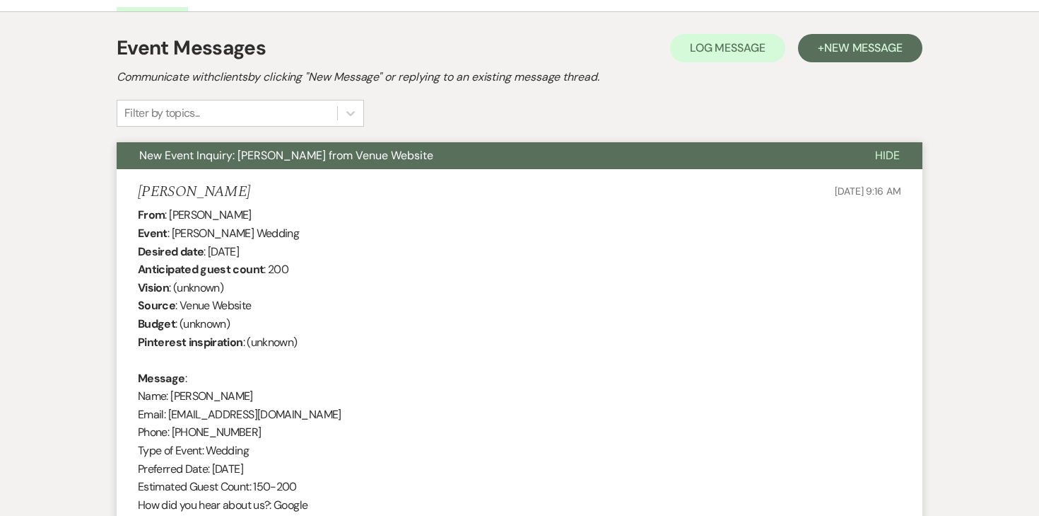
select select "9"
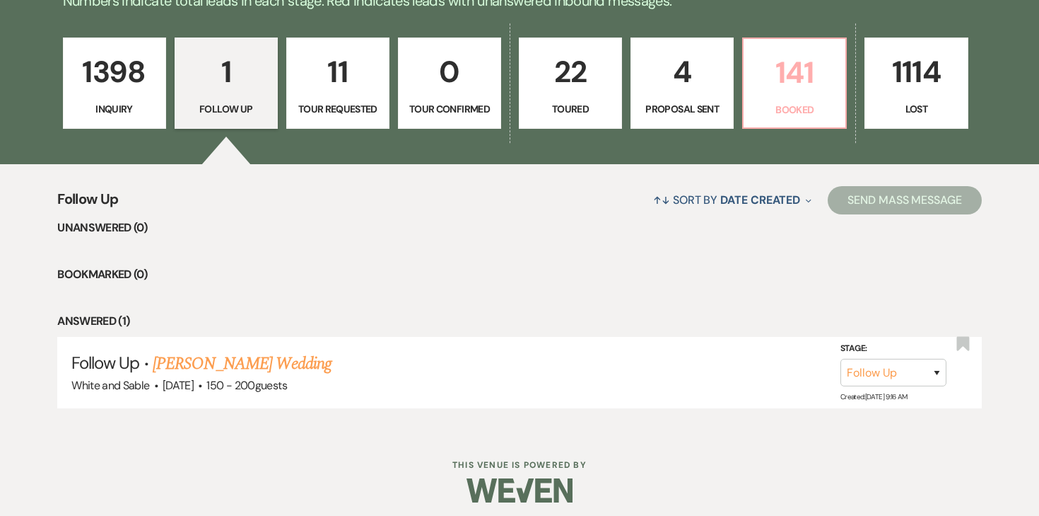
click at [759, 93] on p "141" at bounding box center [794, 72] width 85 height 47
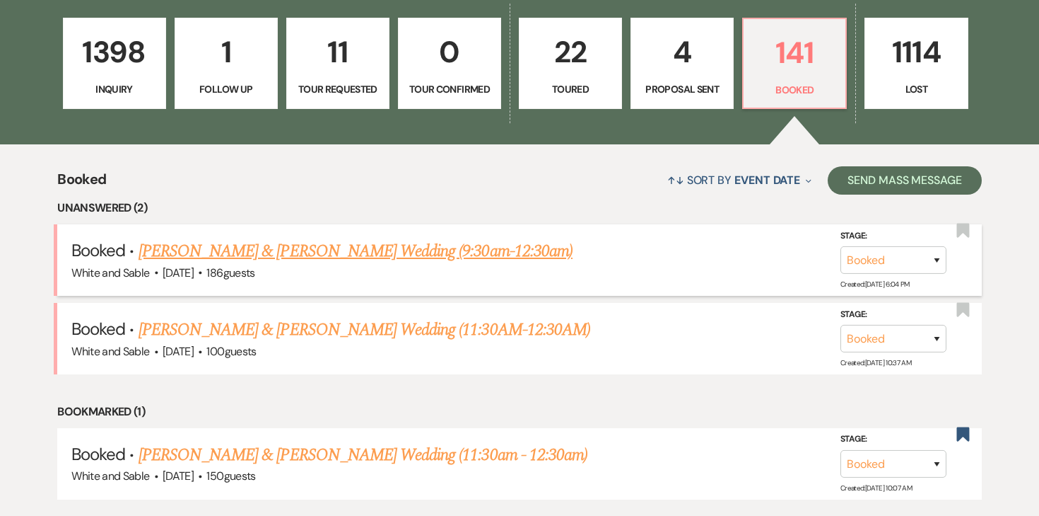
scroll to position [401, 0]
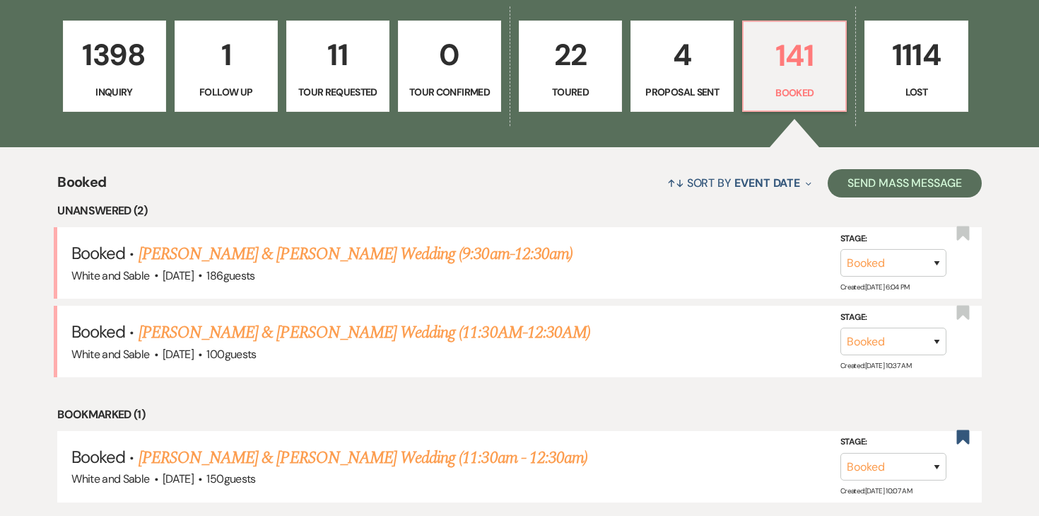
click at [736, 33] on div "1398 Inquiry 1 Follow Up 11 Tour Requested 0 Tour Confirmed 22 Toured 4 Proposa…" at bounding box center [520, 76] width 1018 height 144
click at [701, 48] on p "4" at bounding box center [682, 54] width 85 height 47
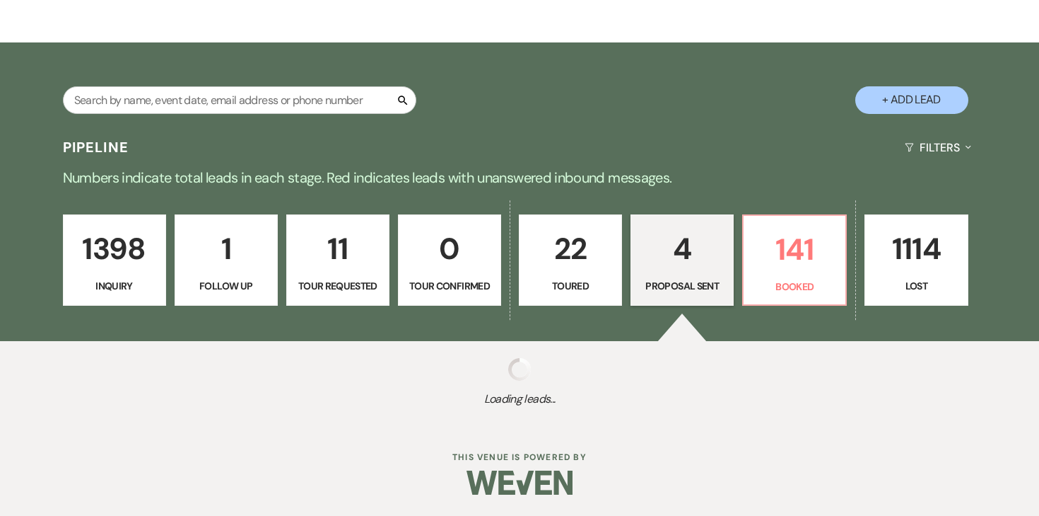
select select "6"
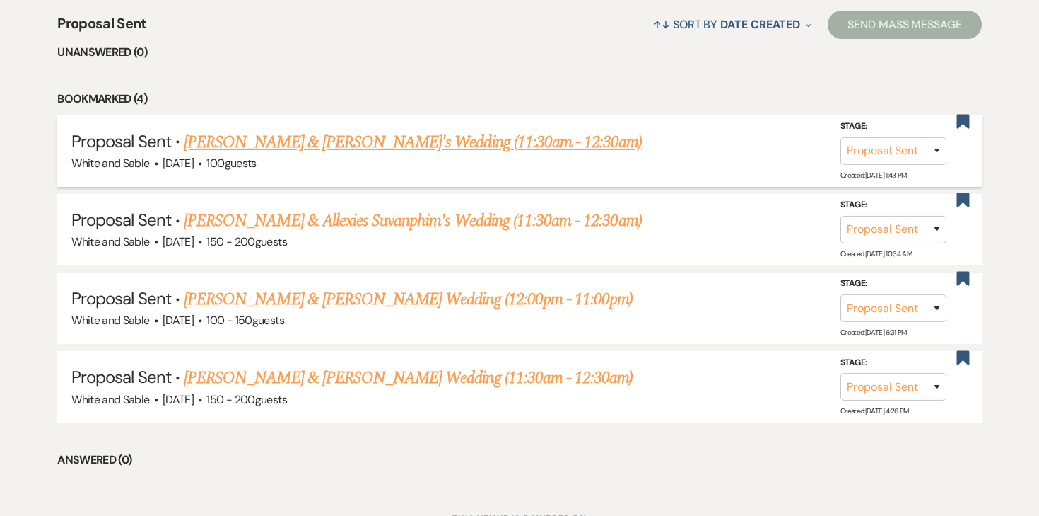
scroll to position [581, 0]
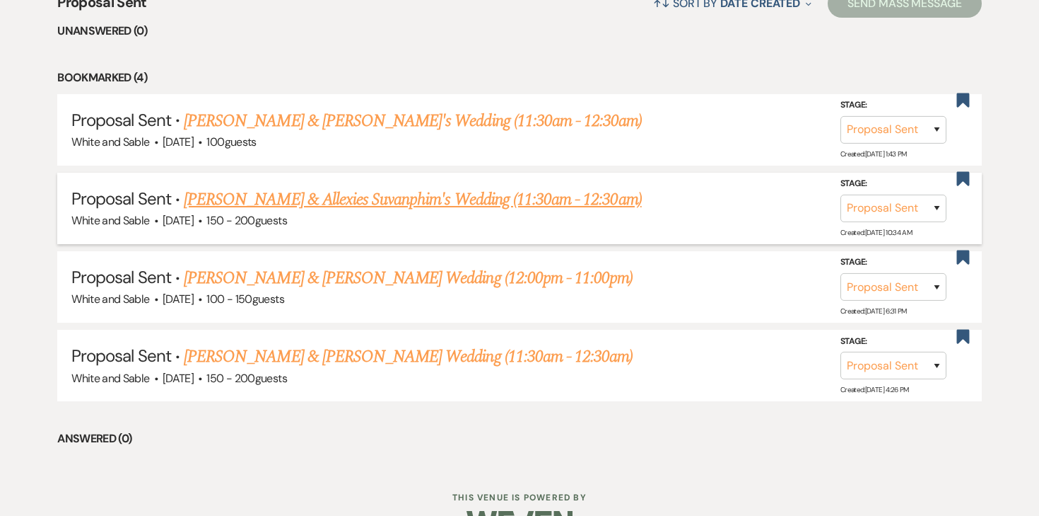
click at [381, 199] on link "[PERSON_NAME] & Allexies Suvanphim's Wedding (11:30am - 12:30am)" at bounding box center [413, 199] width 458 height 25
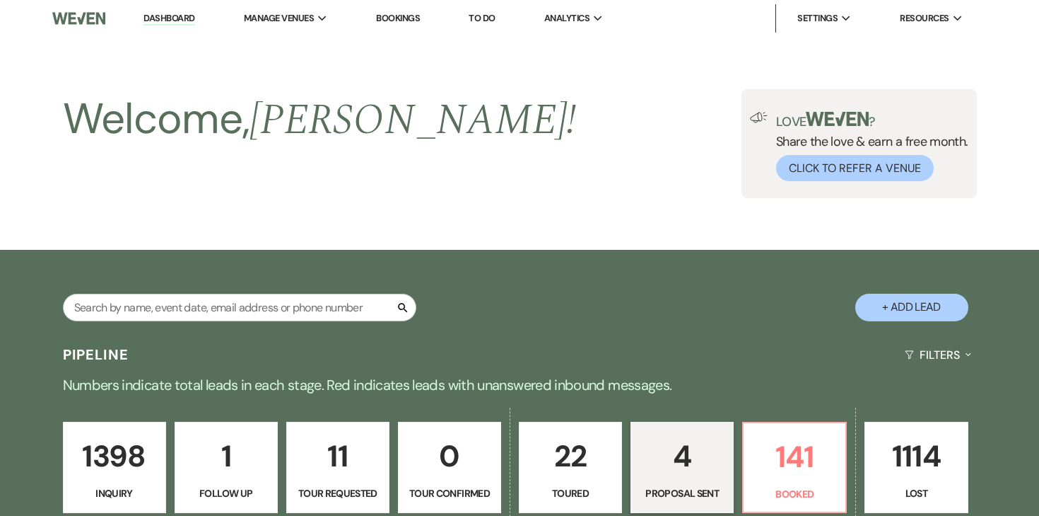
select select "6"
select select "7"
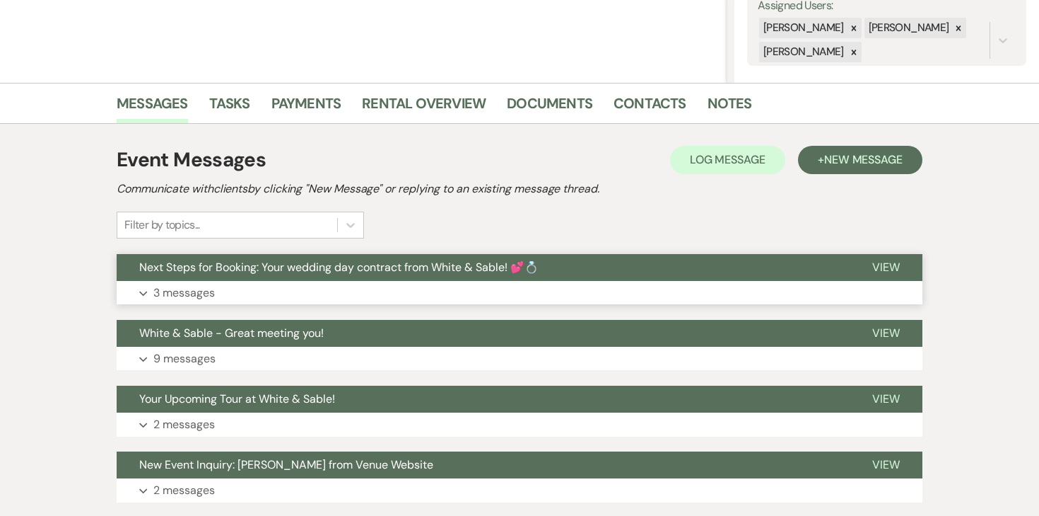
scroll to position [274, 0]
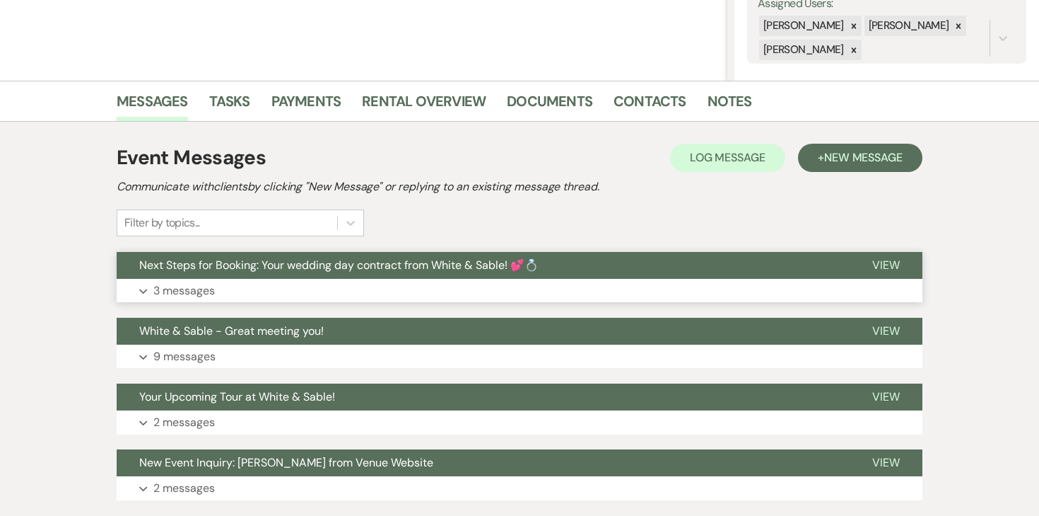
click at [199, 285] on p "3 messages" at bounding box center [184, 290] width 62 height 18
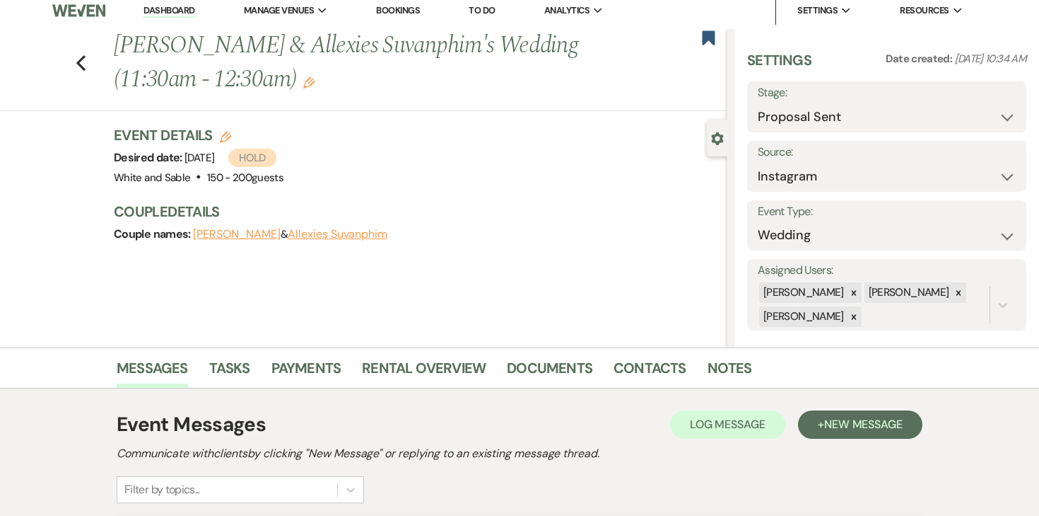
scroll to position [0, 0]
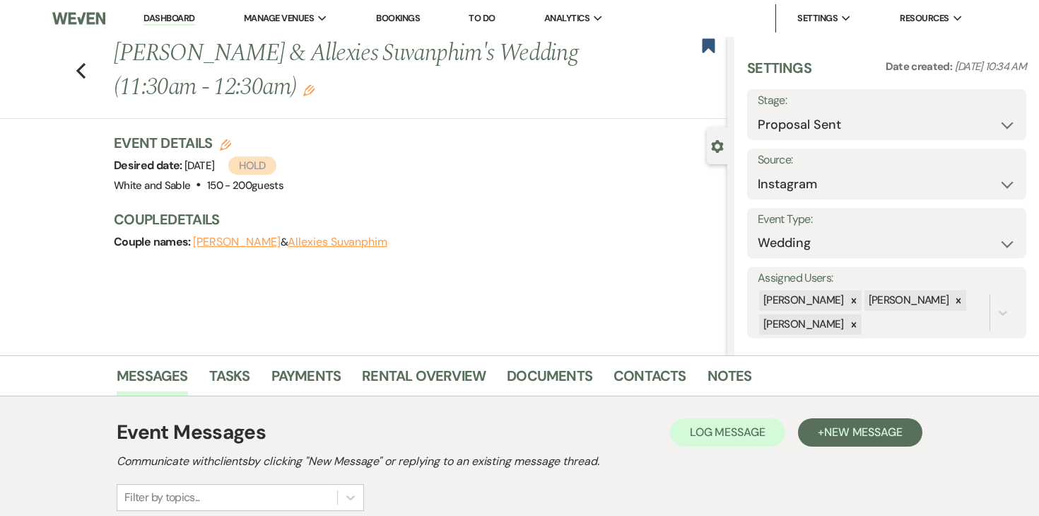
click at [180, 16] on link "Dashboard" at bounding box center [169, 18] width 51 height 13
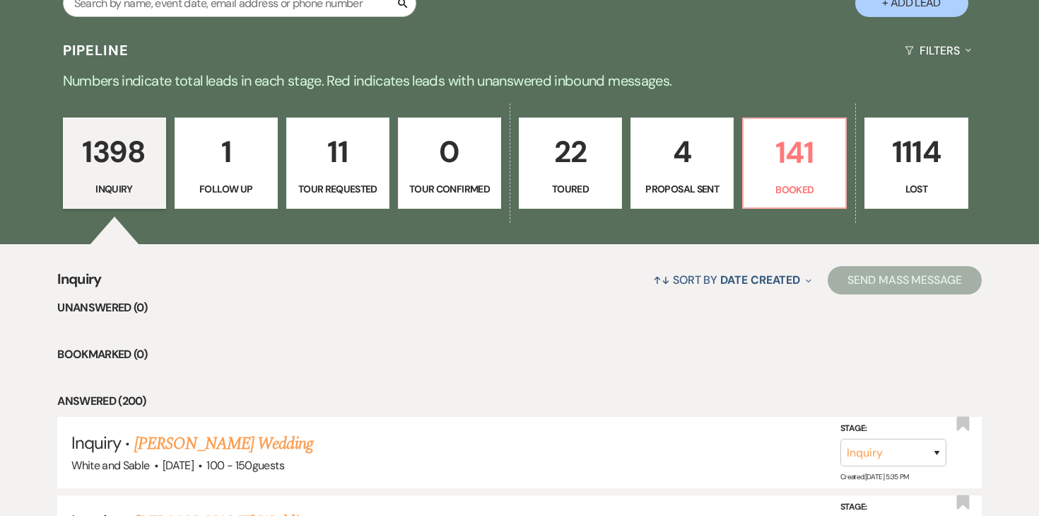
scroll to position [438, 0]
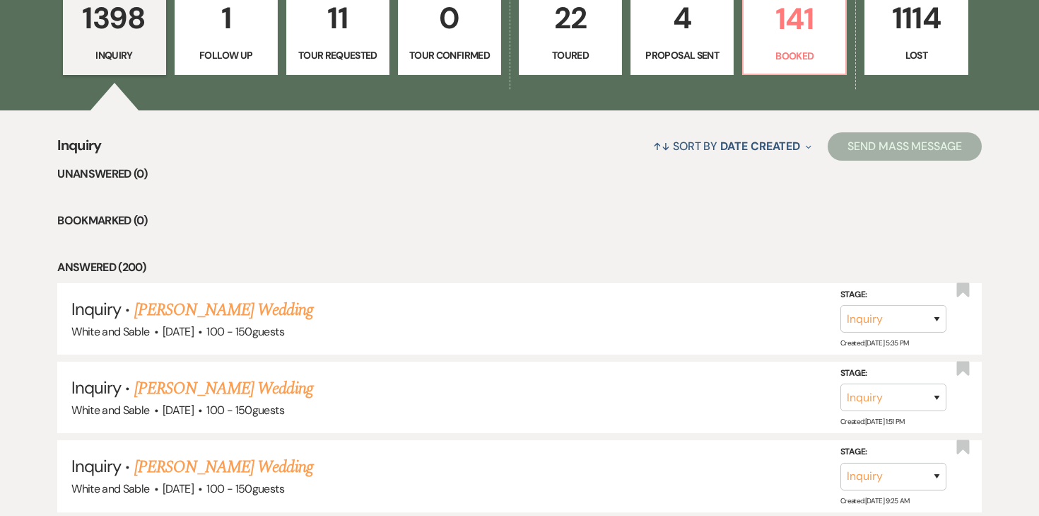
click at [257, 69] on link "1 Follow Up" at bounding box center [226, 30] width 103 height 92
select select "9"
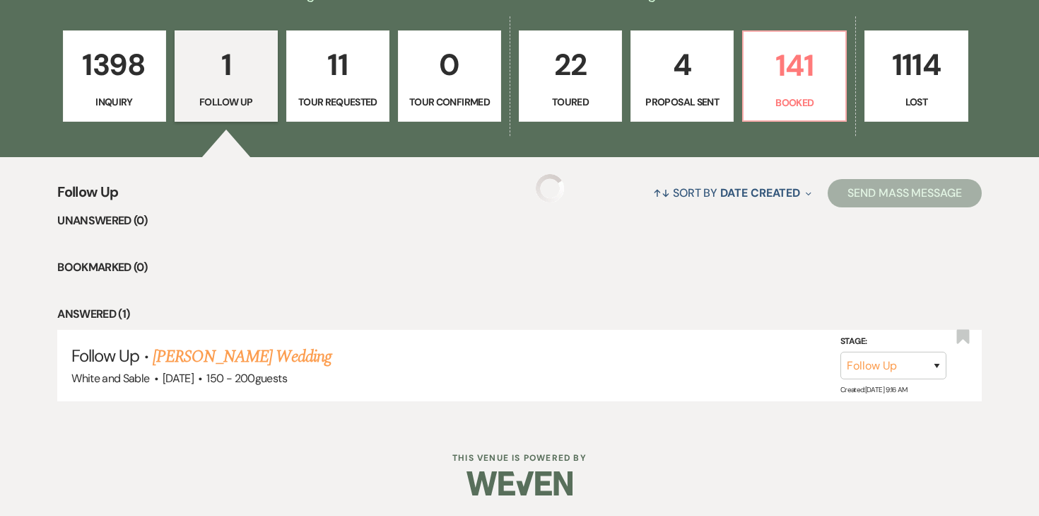
select select "9"
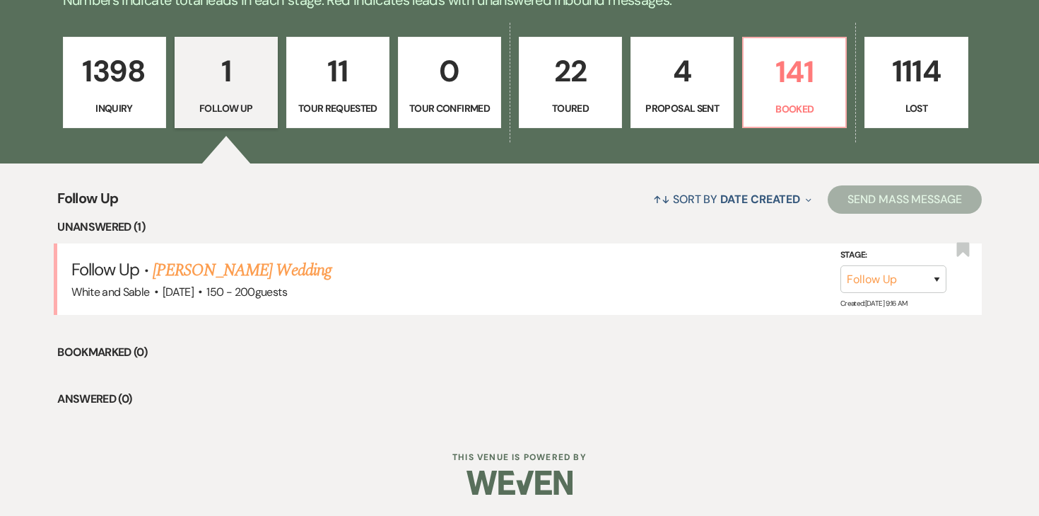
scroll to position [384, 0]
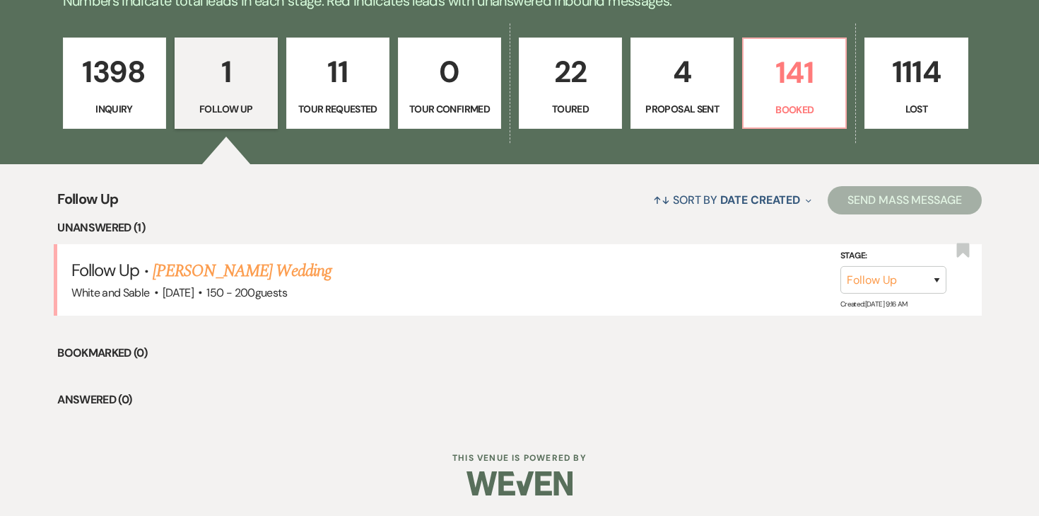
click at [238, 112] on p "Follow Up" at bounding box center [226, 109] width 85 height 16
click at [205, 271] on link "[PERSON_NAME] Wedding" at bounding box center [242, 270] width 179 height 25
select select "9"
select select "6"
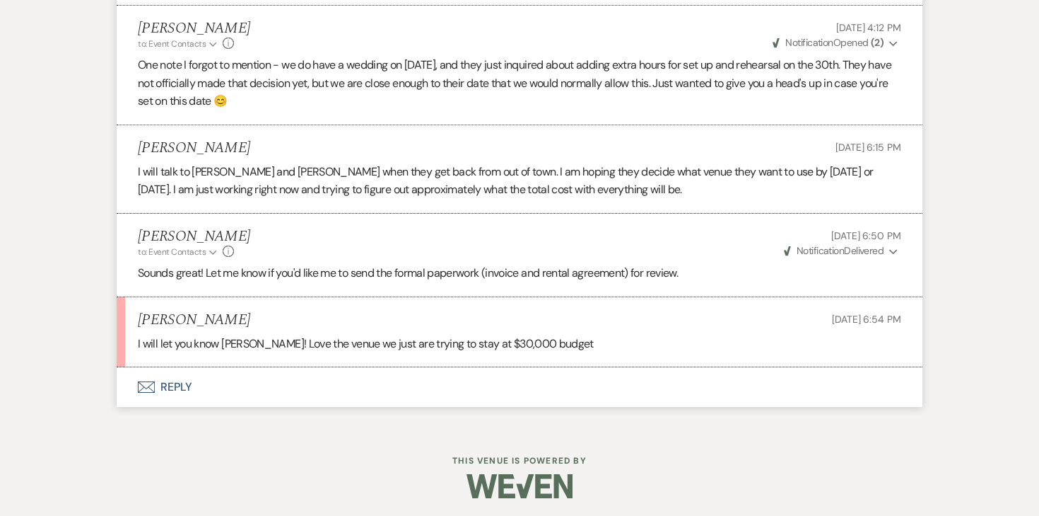
click at [187, 398] on button "Envelope Reply" at bounding box center [520, 387] width 806 height 40
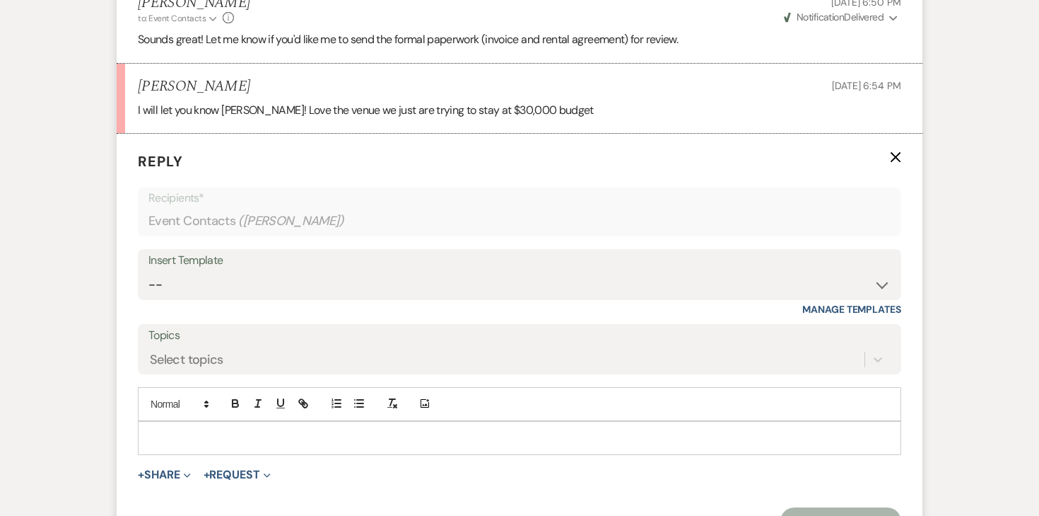
scroll to position [3062, 0]
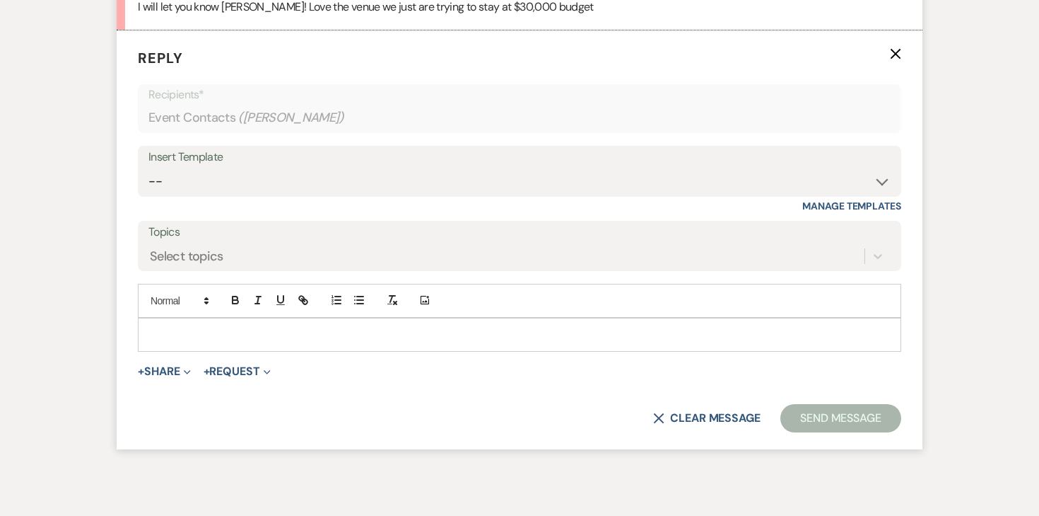
click at [295, 342] on p at bounding box center [519, 335] width 741 height 16
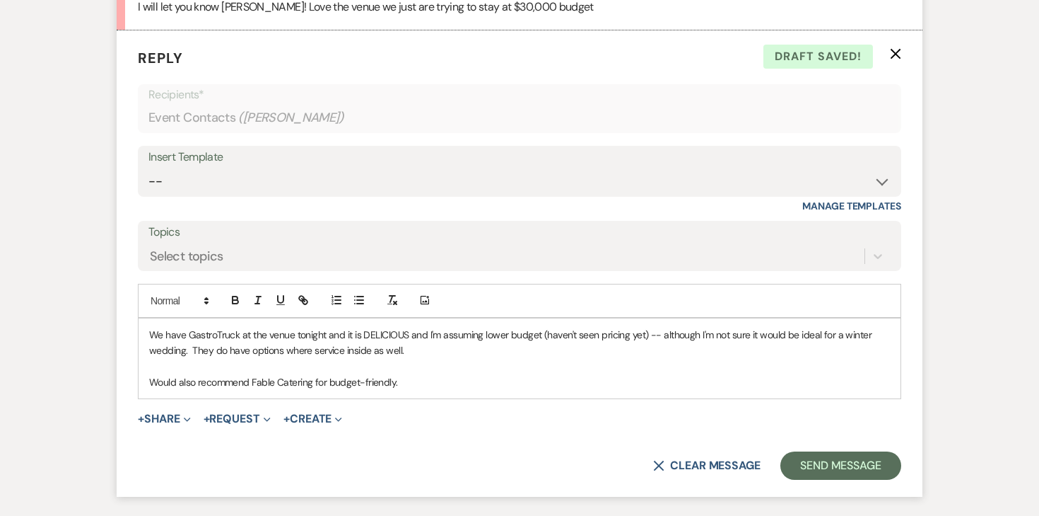
click at [314, 390] on p "Would also recommend Fable Catering for budget-friendly." at bounding box center [519, 382] width 741 height 16
click at [469, 390] on p "Would also recommend Fable Catering or Fork & Flair for budget-friendly." at bounding box center [519, 382] width 741 height 16
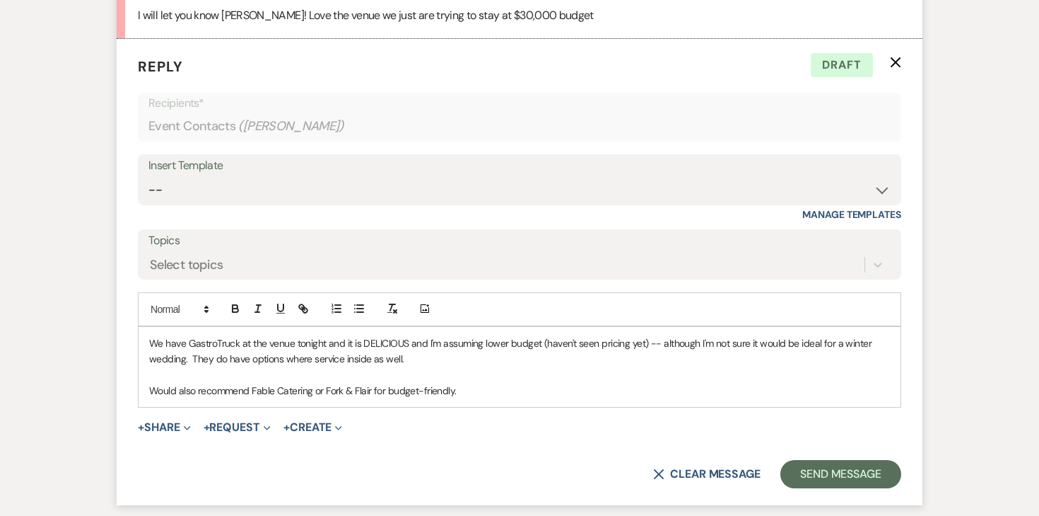
scroll to position [3053, 0]
click at [152, 360] on p "We have GastroTruck at the venue tonight and it is DELICIOUS and I'm assuming l…" at bounding box center [519, 352] width 741 height 32
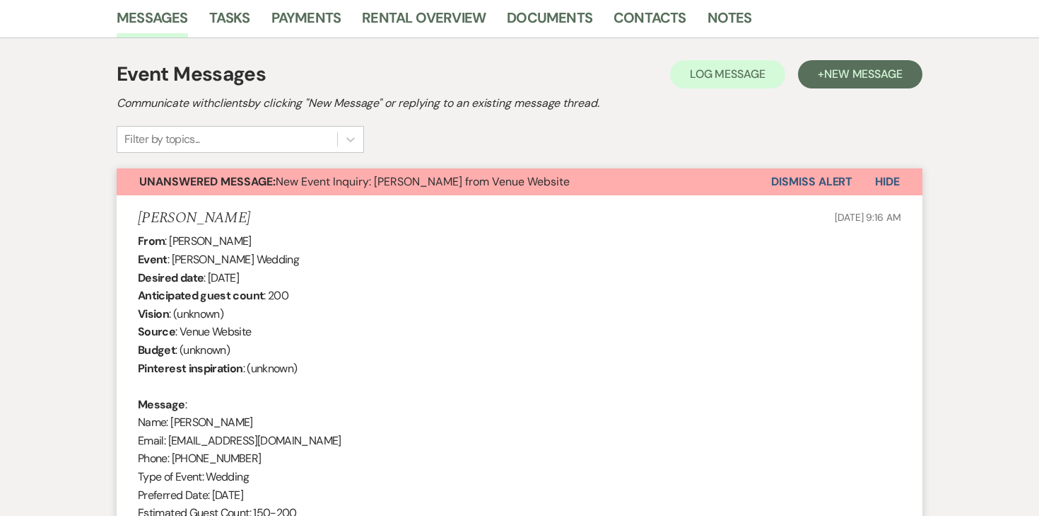
scroll to position [0, 0]
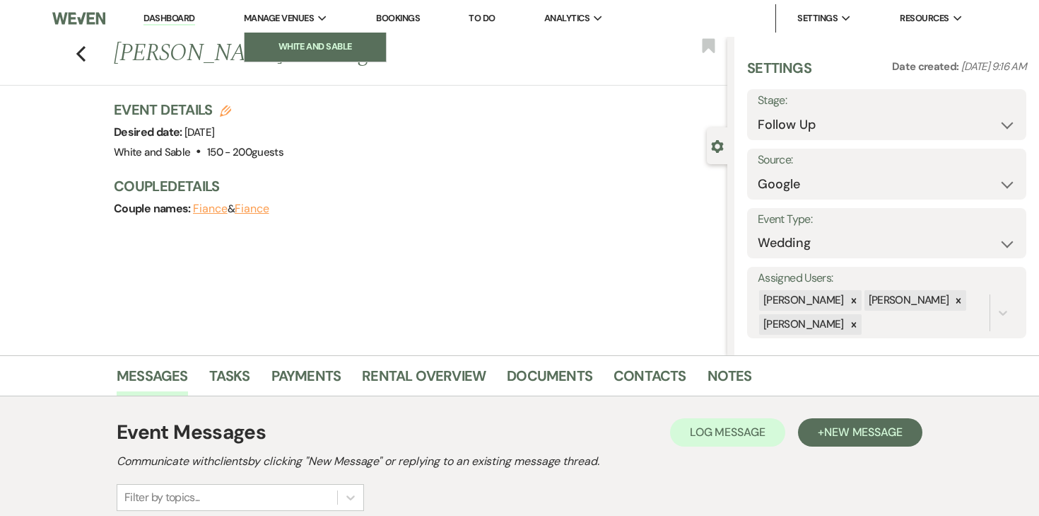
click at [310, 46] on li "White and Sable" at bounding box center [315, 47] width 127 height 14
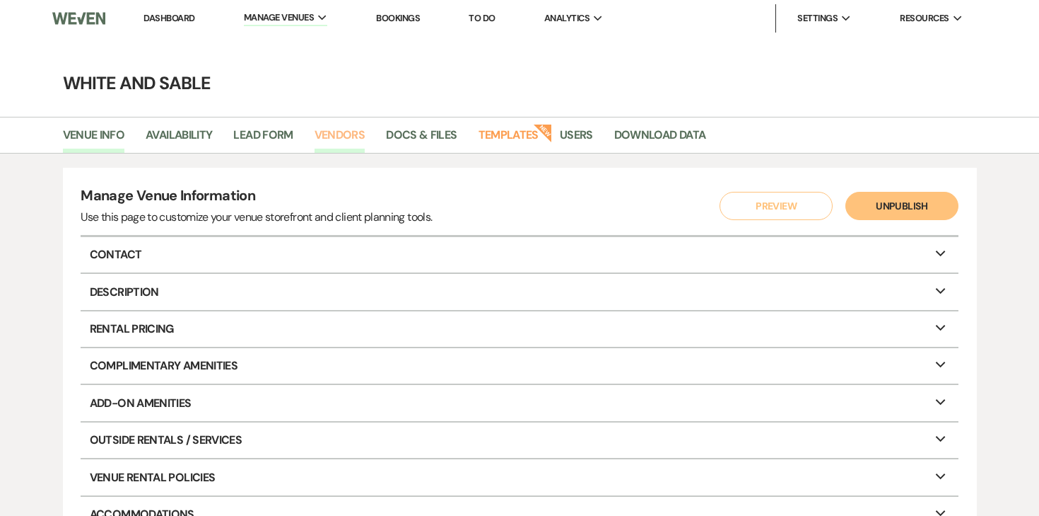
click at [332, 129] on link "Vendors" at bounding box center [340, 139] width 51 height 27
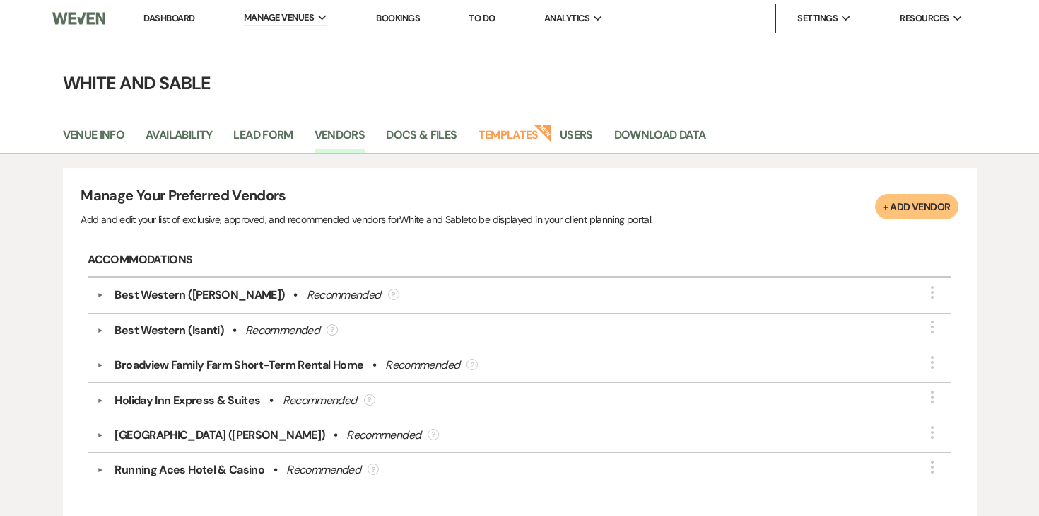
click at [161, 6] on li "Dashboard" at bounding box center [168, 18] width 65 height 28
click at [161, 14] on link "Dashboard" at bounding box center [169, 18] width 51 height 12
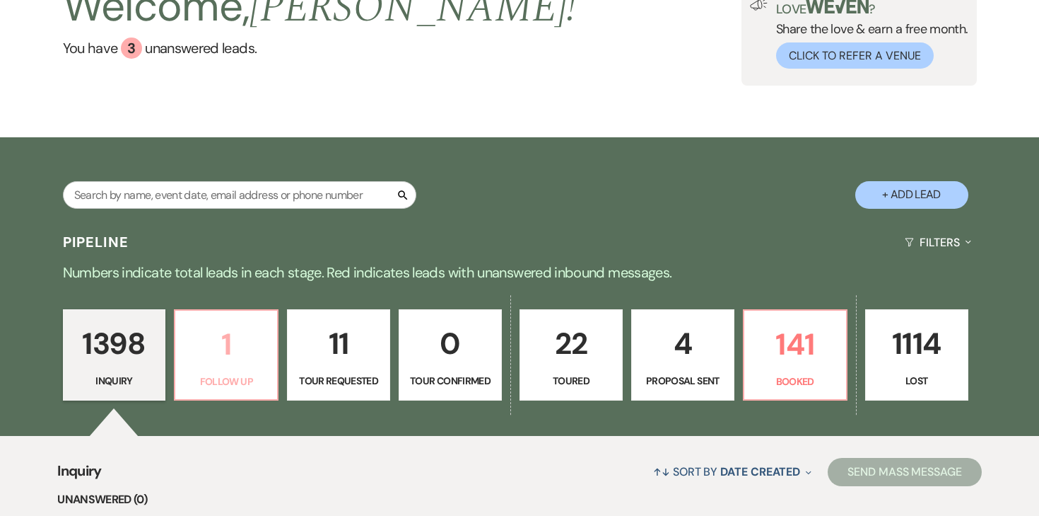
click at [238, 386] on p "Follow Up" at bounding box center [226, 381] width 85 height 16
select select "9"
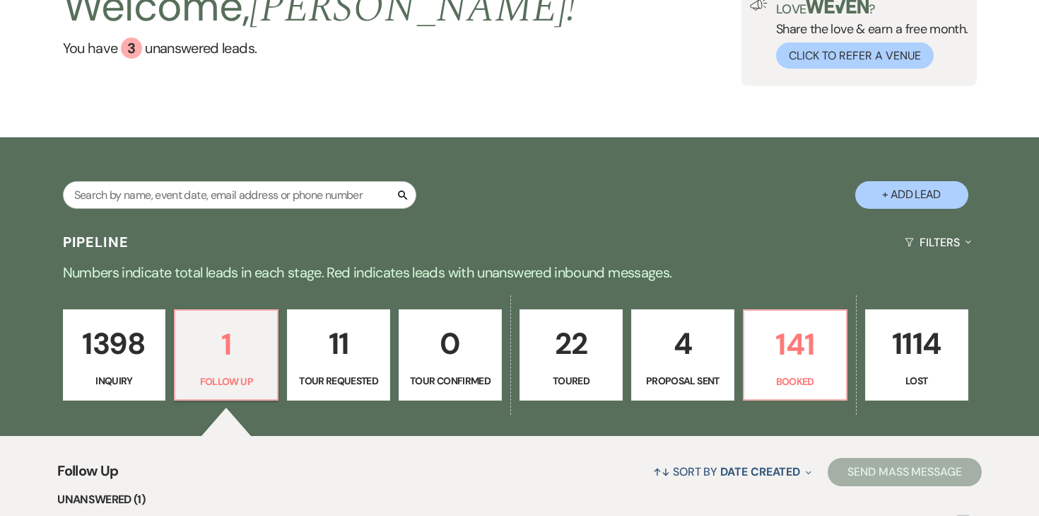
scroll to position [384, 0]
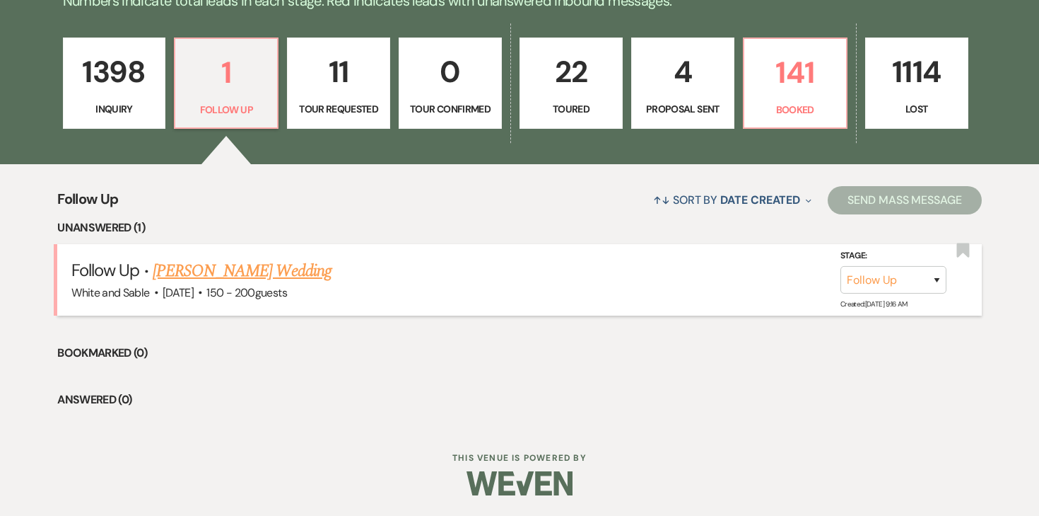
click at [245, 281] on link "[PERSON_NAME] Wedding" at bounding box center [242, 270] width 179 height 25
select select "9"
select select "6"
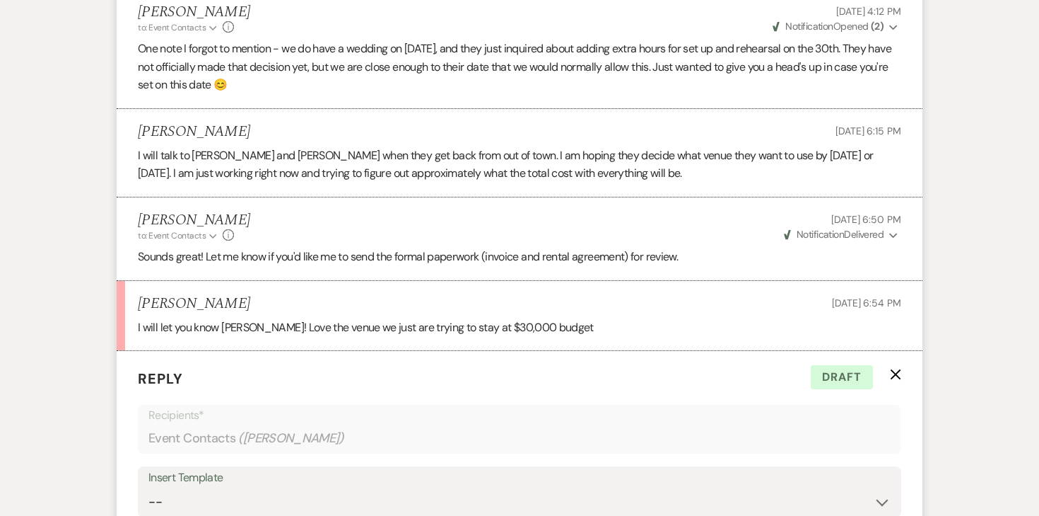
scroll to position [3099, 0]
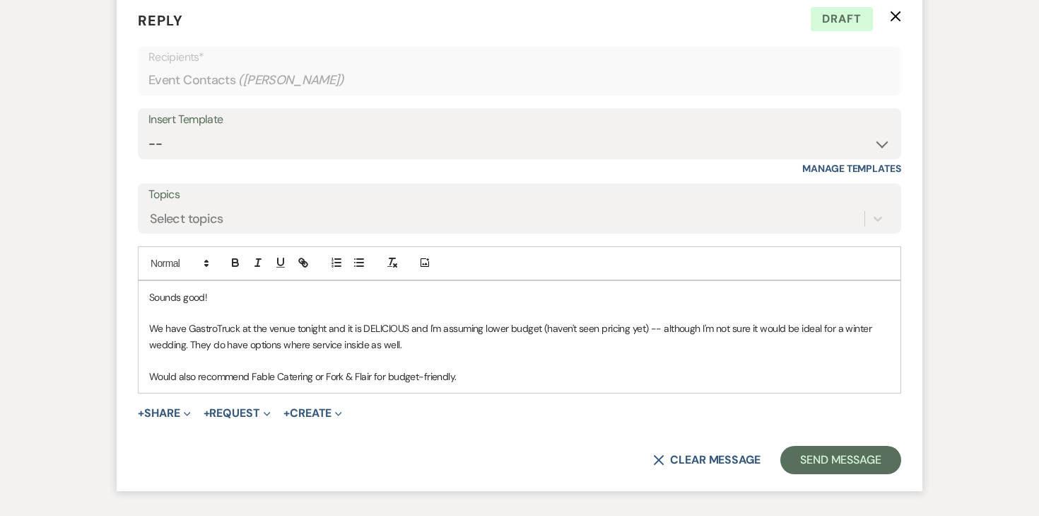
click at [309, 384] on p "Would also recommend Fable Catering or Fork & Flair for budget-friendly." at bounding box center [519, 376] width 741 height 16
click at [147, 392] on div "Sounds good! We have GastroTruck at the venue tonight and it is DELICIOUS and I…" at bounding box center [520, 337] width 762 height 112
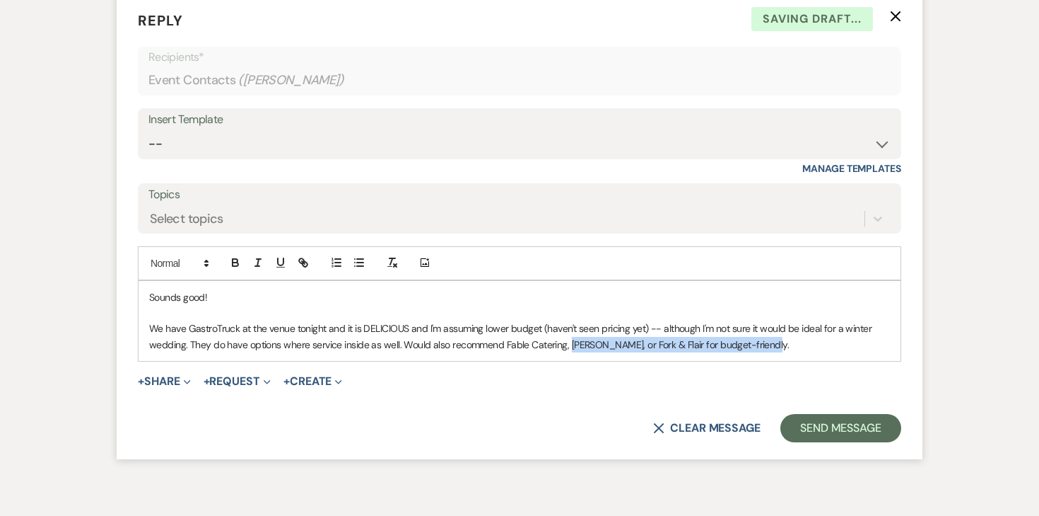
drag, startPoint x: 569, startPoint y: 361, endPoint x: 837, endPoint y: 353, distance: 268.8
click at [837, 352] on p "We have GastroTruck at the venue tonight and it is DELICIOUS and I'm assuming l…" at bounding box center [519, 336] width 741 height 32
drag, startPoint x: 760, startPoint y: 363, endPoint x: 643, endPoint y: 360, distance: 117.4
click at [643, 352] on p "We have GastroTruck at the venue tonight and it is DELICIOUS and I'm assuming l…" at bounding box center [519, 336] width 741 height 32
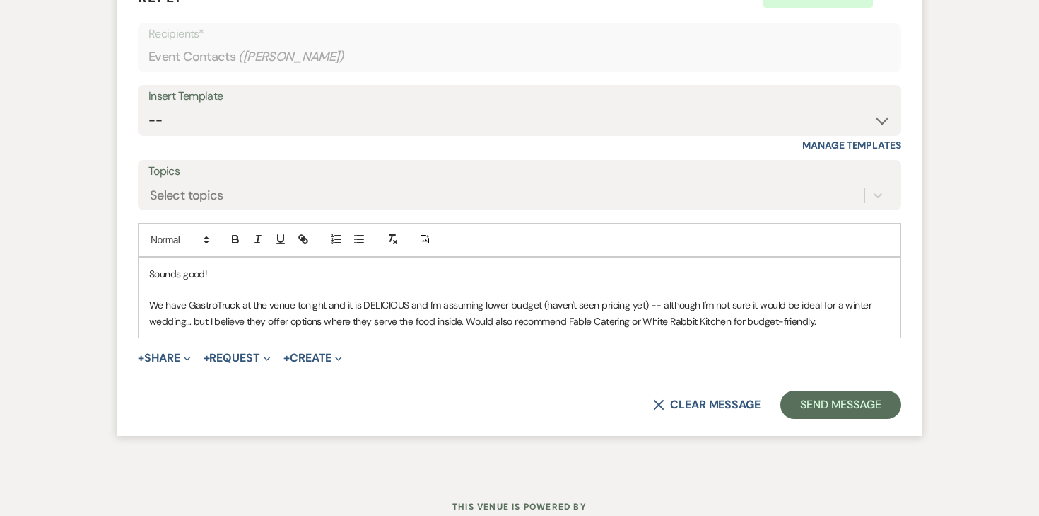
scroll to position [3130, 0]
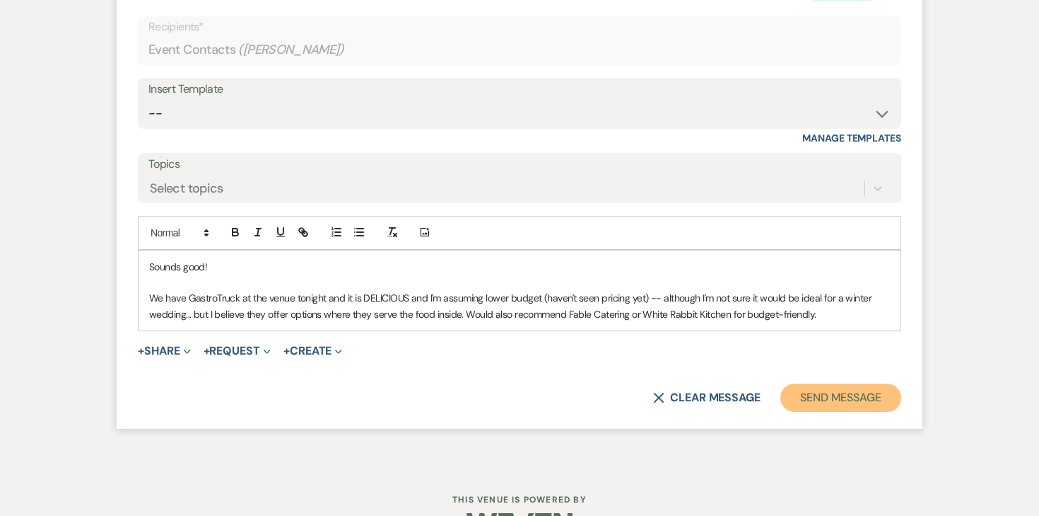
click at [803, 412] on button "Send Message" at bounding box center [841, 397] width 121 height 28
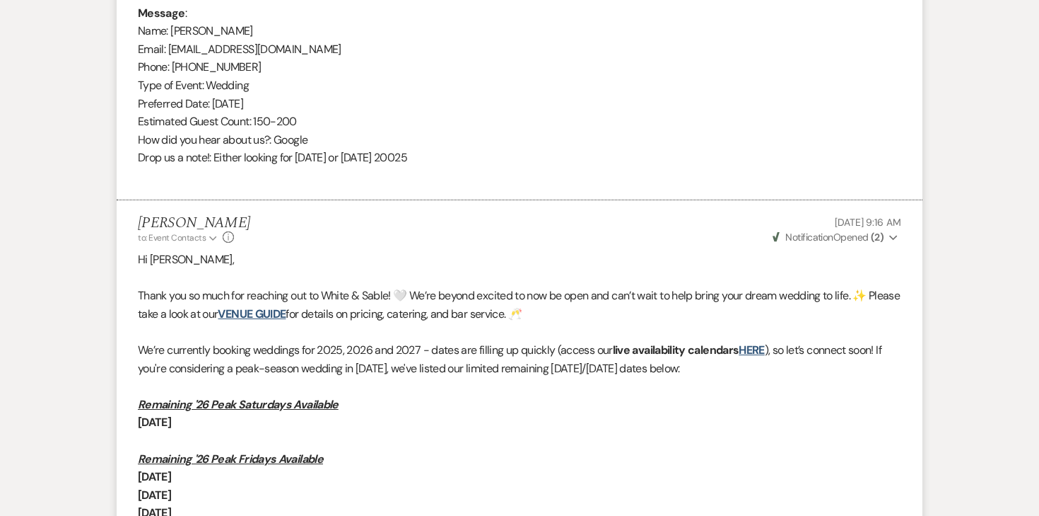
scroll to position [0, 0]
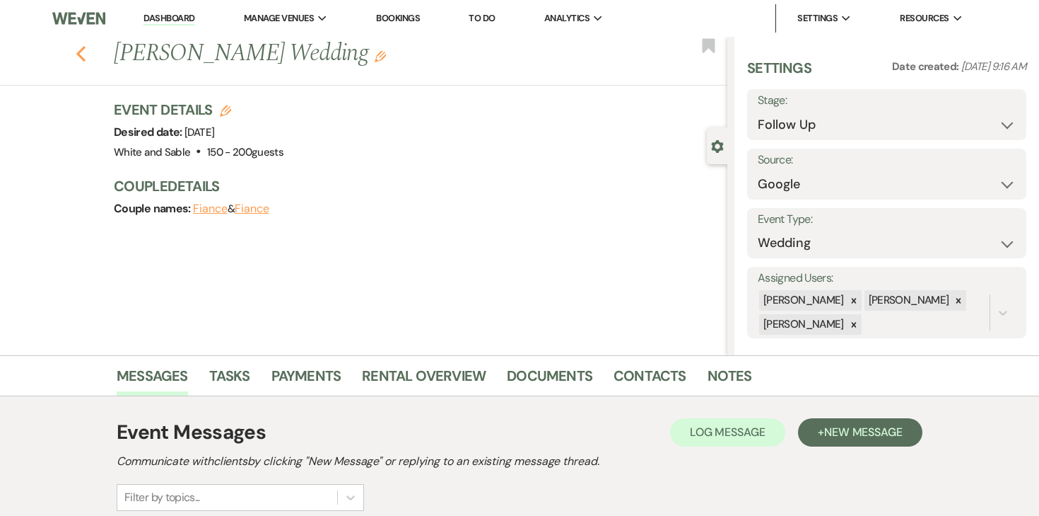
click at [78, 53] on use "button" at bounding box center [80, 54] width 9 height 16
select select "9"
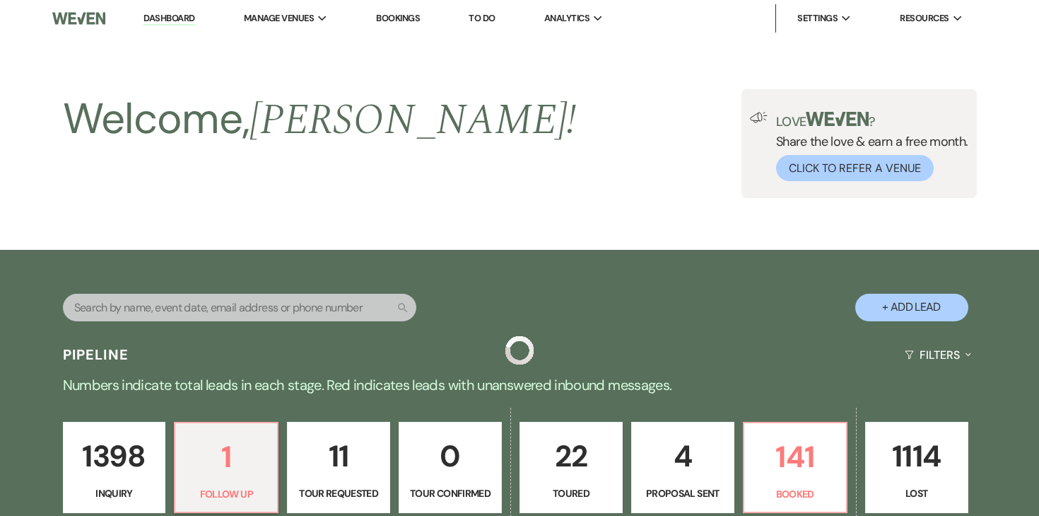
scroll to position [384, 0]
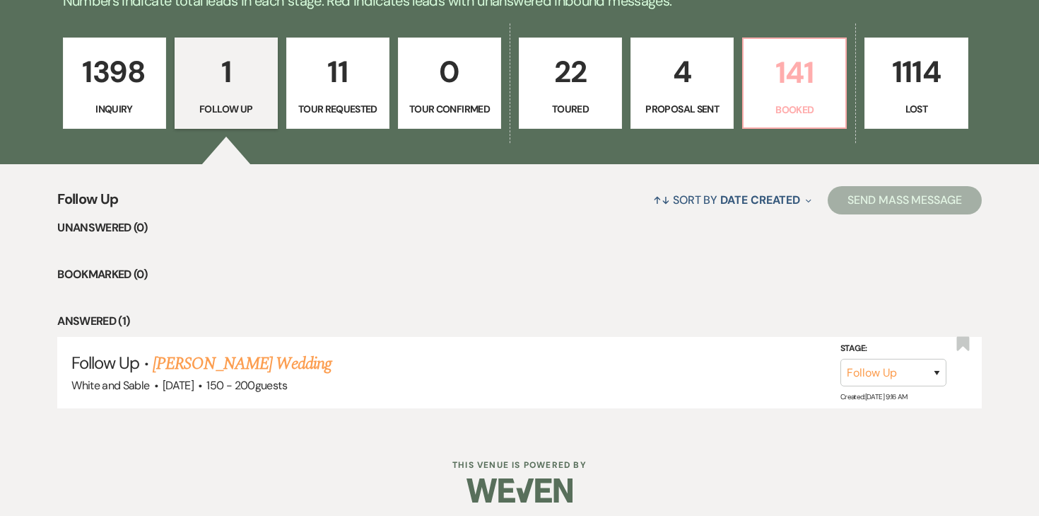
click at [800, 106] on p "Booked" at bounding box center [794, 110] width 85 height 16
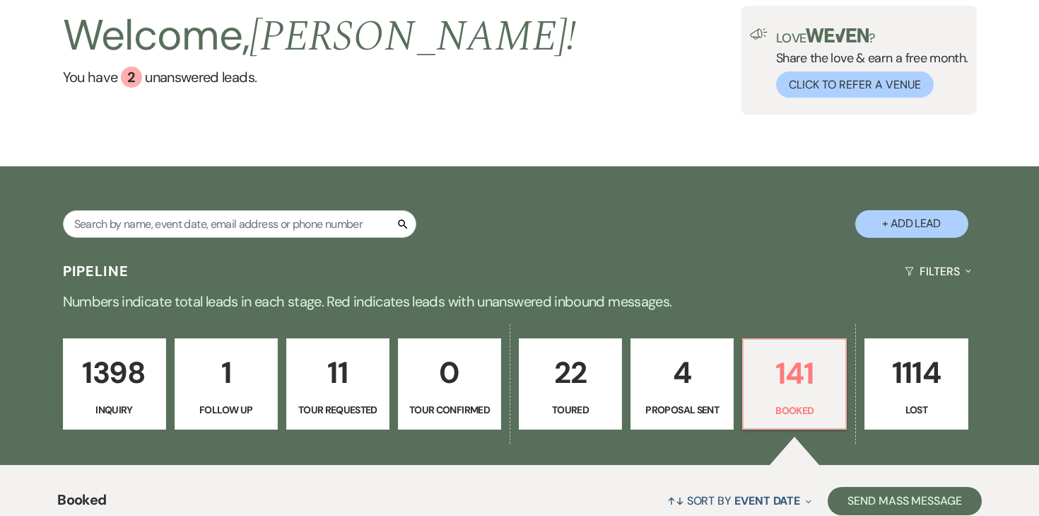
scroll to position [117, 0]
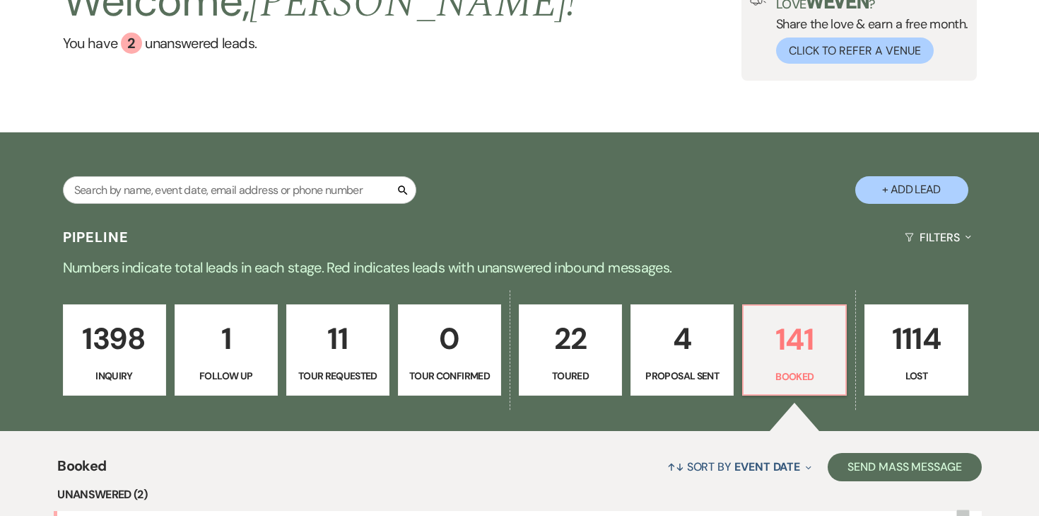
click at [219, 342] on p "1" at bounding box center [226, 338] width 85 height 47
select select "9"
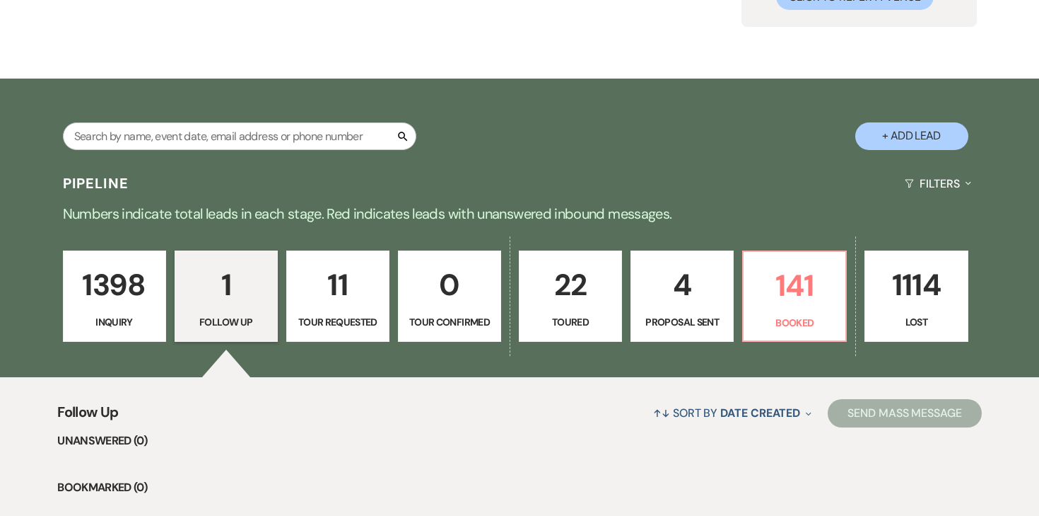
scroll to position [391, 0]
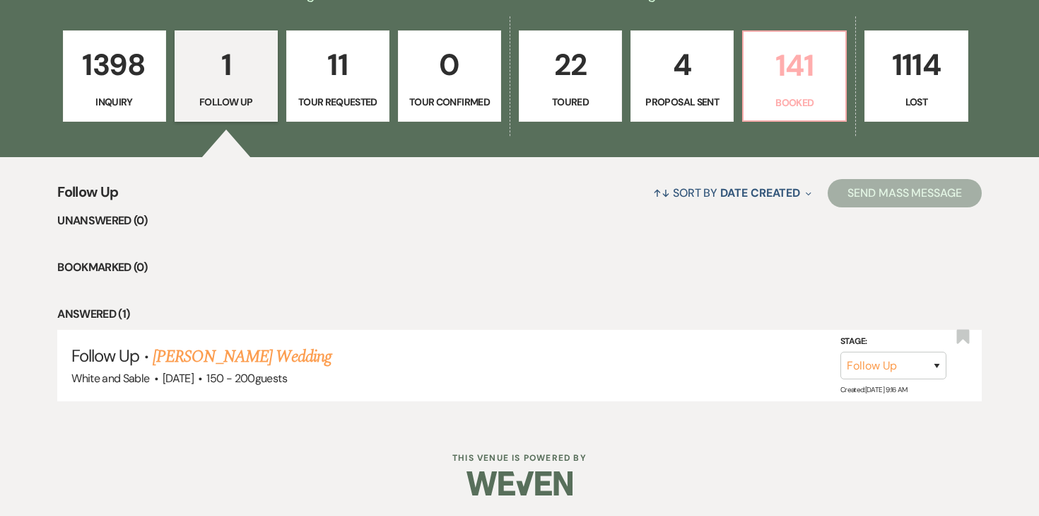
click at [779, 78] on p "141" at bounding box center [794, 65] width 85 height 47
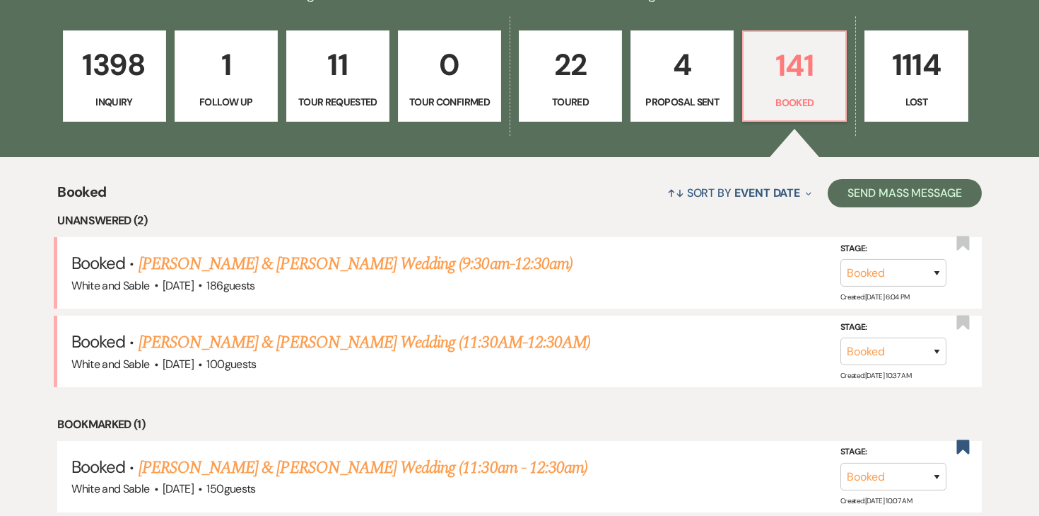
click at [216, 103] on p "Follow Up" at bounding box center [226, 102] width 85 height 16
select select "9"
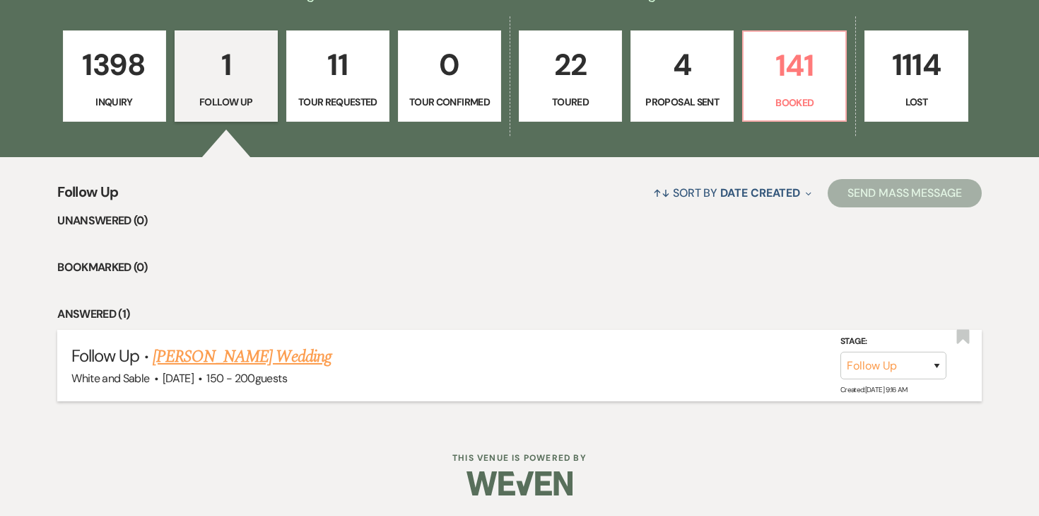
click at [231, 355] on link "[PERSON_NAME] Wedding" at bounding box center [242, 356] width 179 height 25
select select "9"
select select "6"
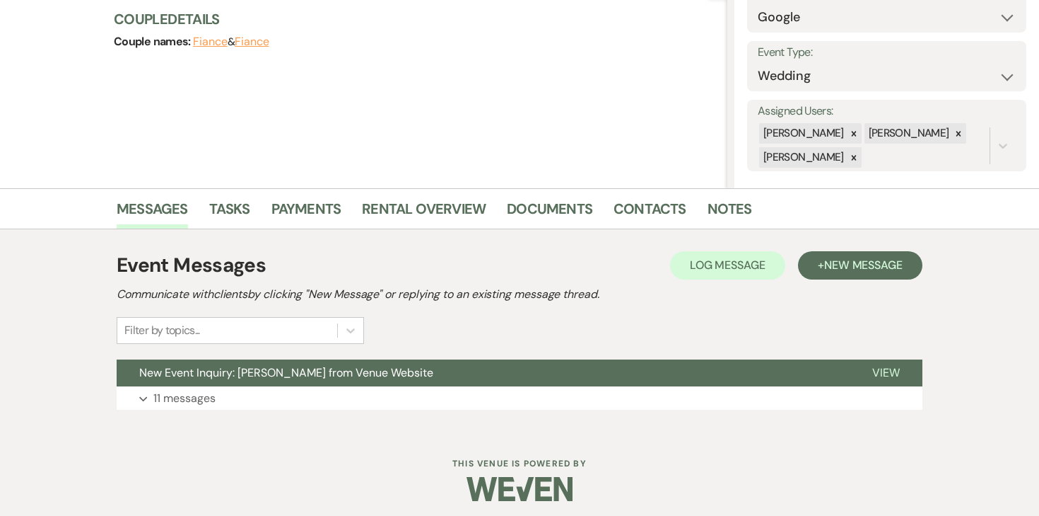
scroll to position [173, 0]
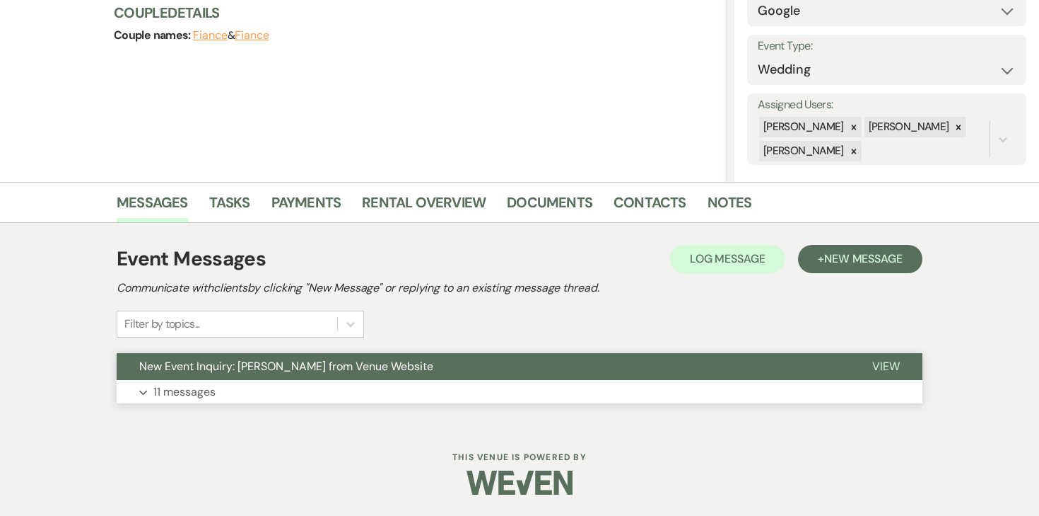
click at [201, 395] on p "11 messages" at bounding box center [184, 392] width 62 height 18
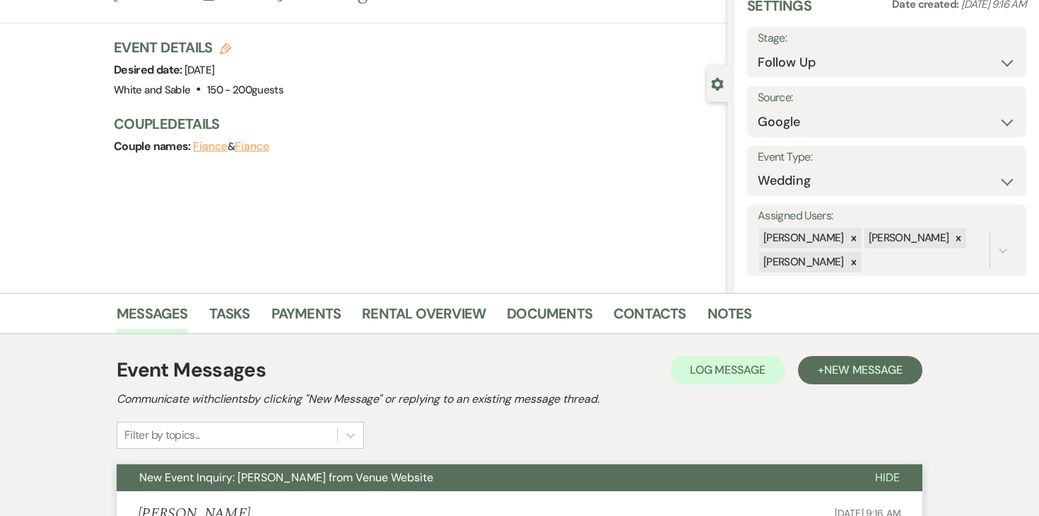
scroll to position [0, 0]
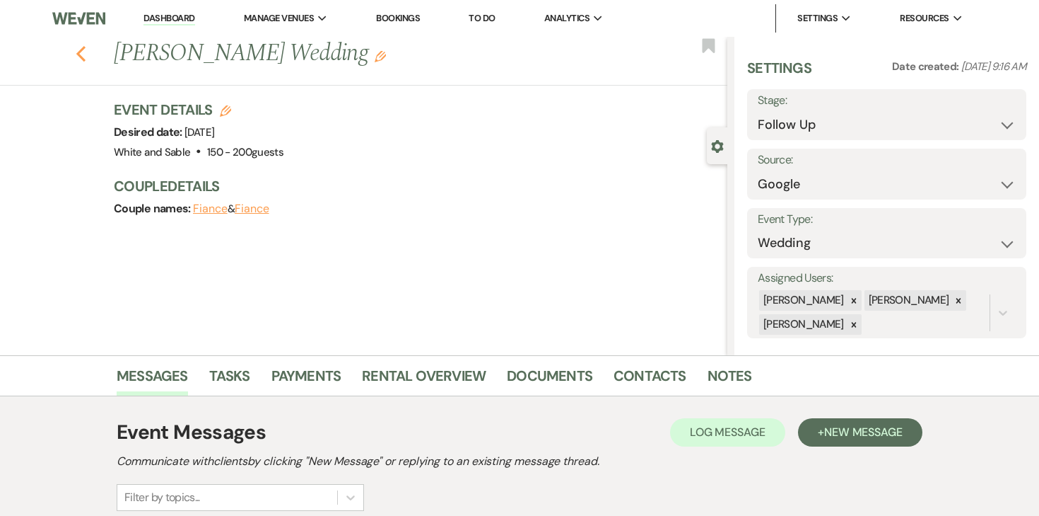
click at [78, 52] on use "button" at bounding box center [80, 54] width 9 height 16
select select "9"
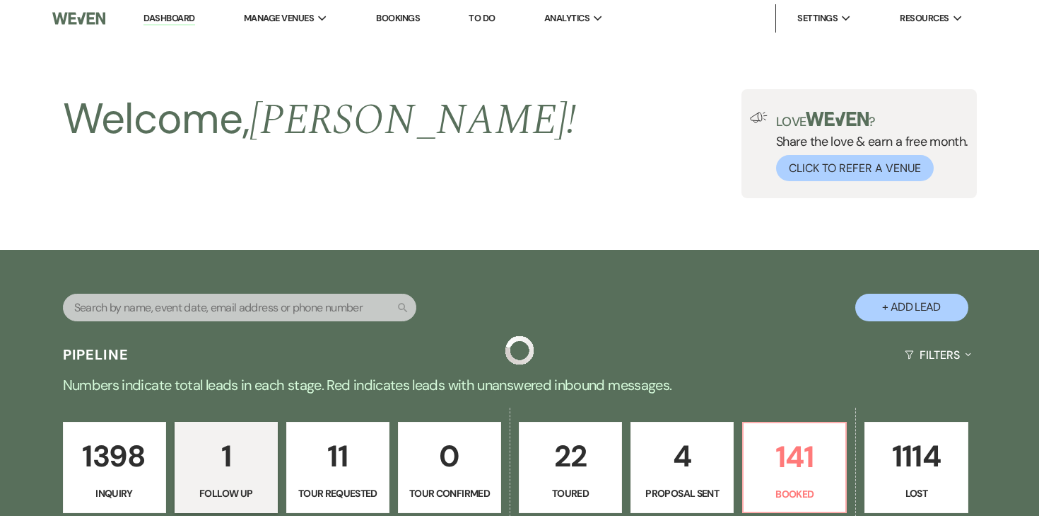
scroll to position [391, 0]
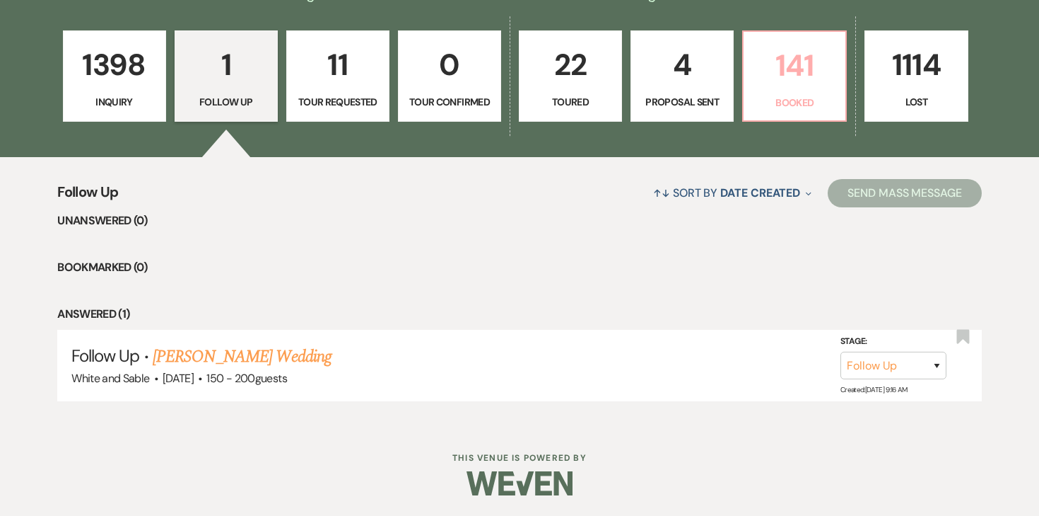
click at [771, 84] on p "141" at bounding box center [794, 65] width 85 height 47
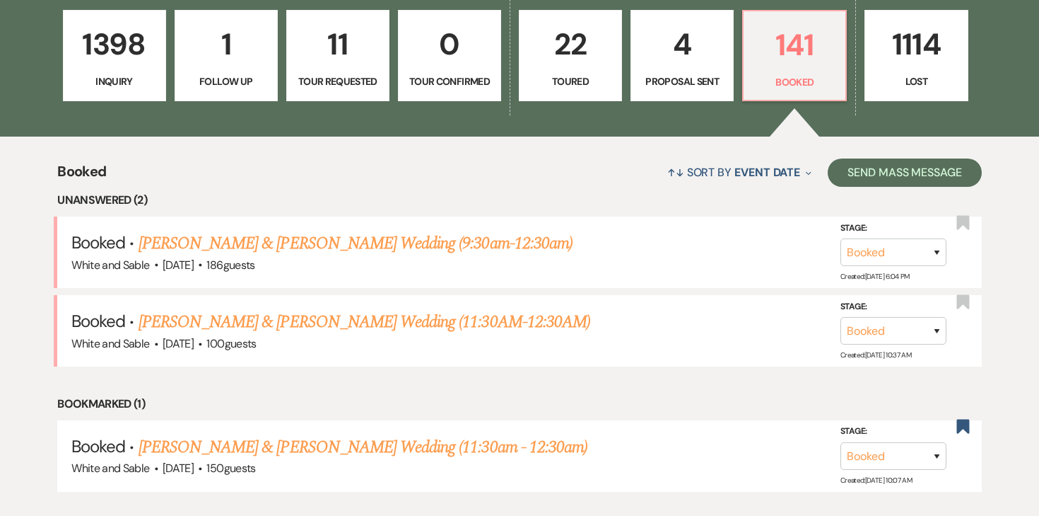
scroll to position [407, 0]
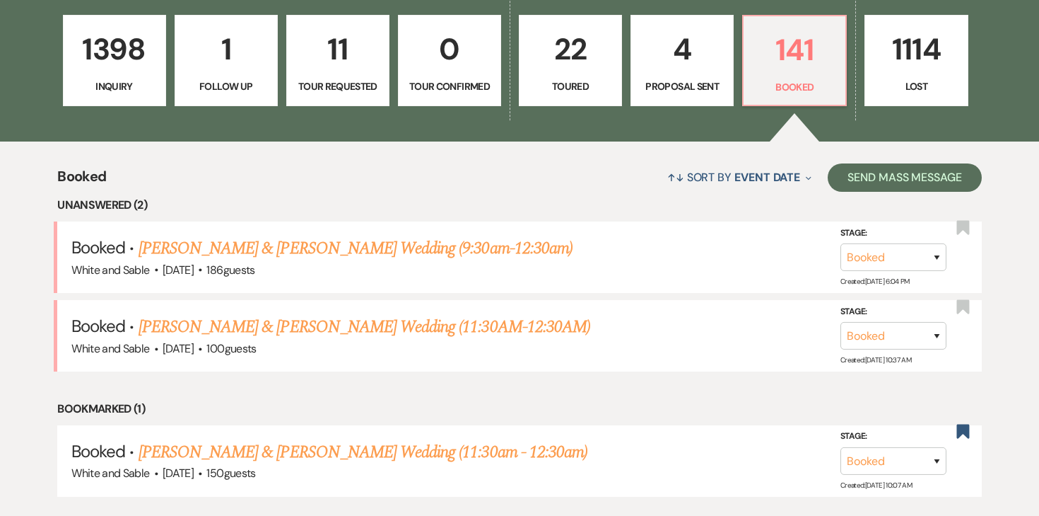
click at [672, 66] on p "4" at bounding box center [682, 48] width 85 height 47
select select "6"
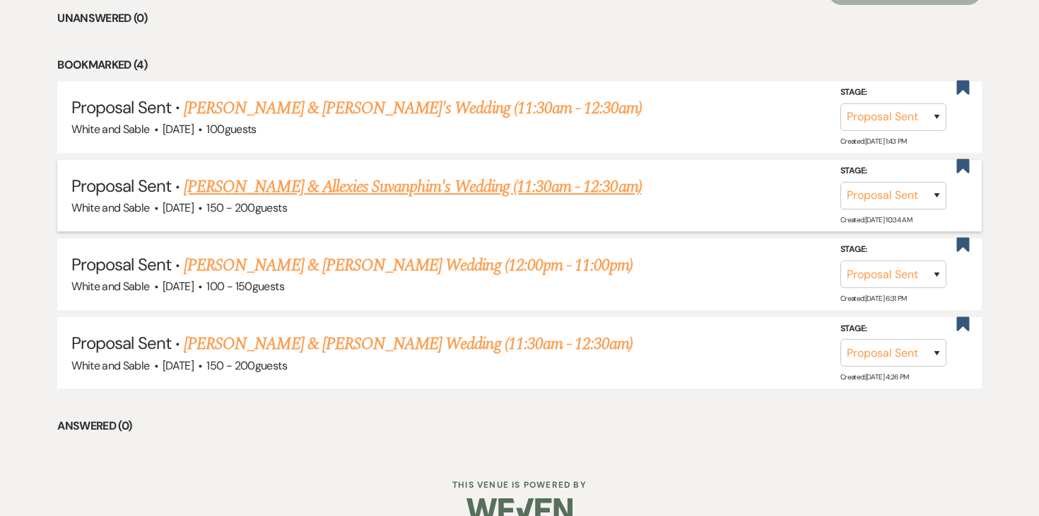
scroll to position [594, 0]
click at [455, 189] on link "[PERSON_NAME] & Allexies Suvanphim's Wedding (11:30am - 12:30am)" at bounding box center [413, 185] width 458 height 25
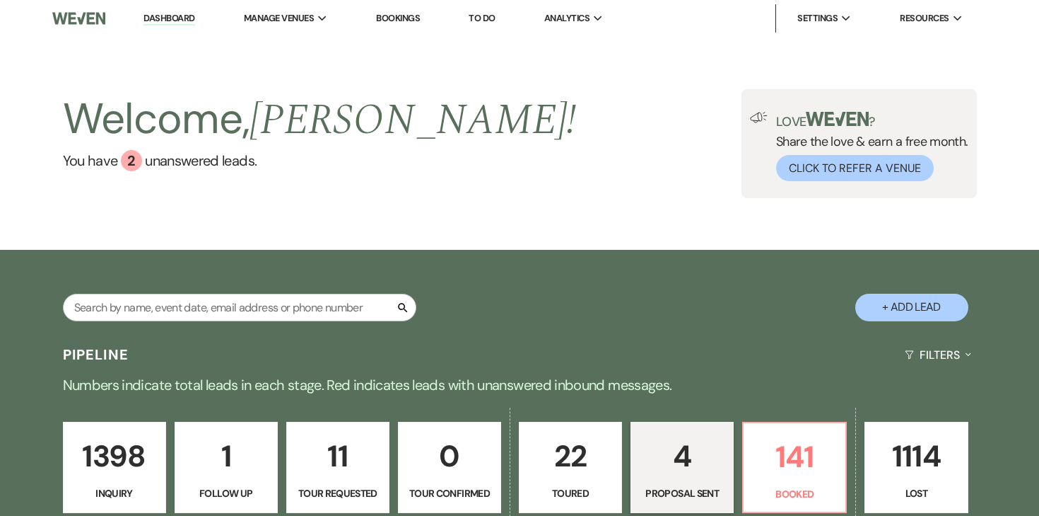
select select "6"
select select "7"
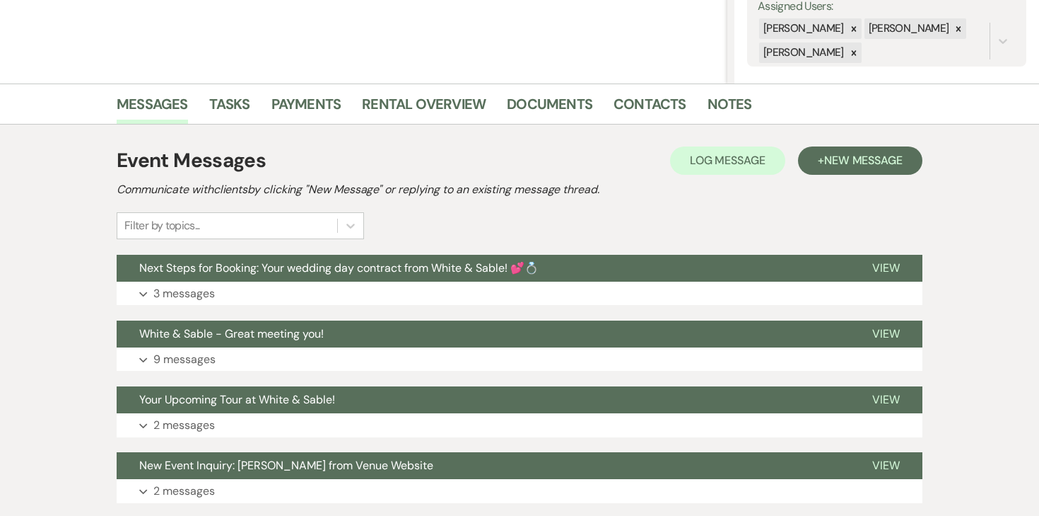
scroll to position [279, 0]
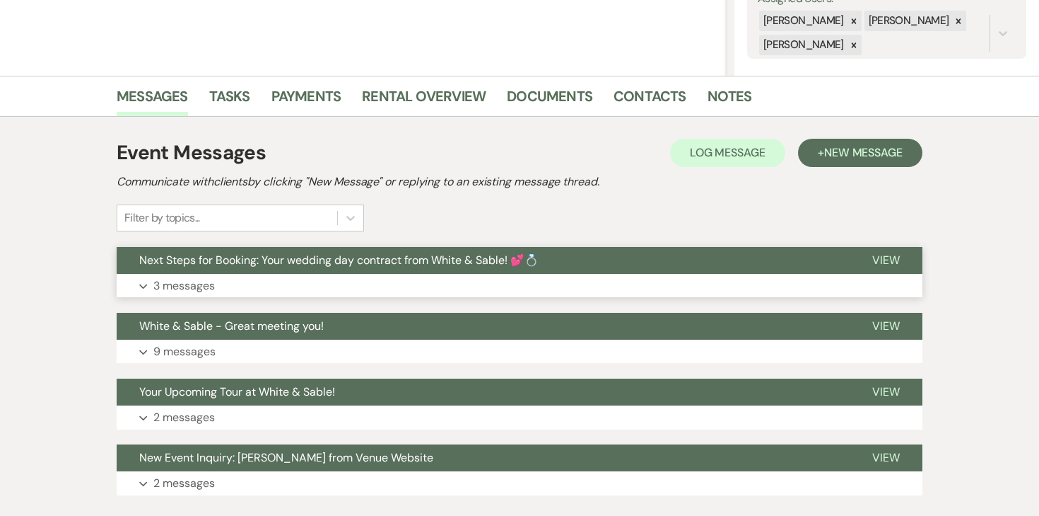
click at [211, 281] on p "3 messages" at bounding box center [184, 285] width 62 height 18
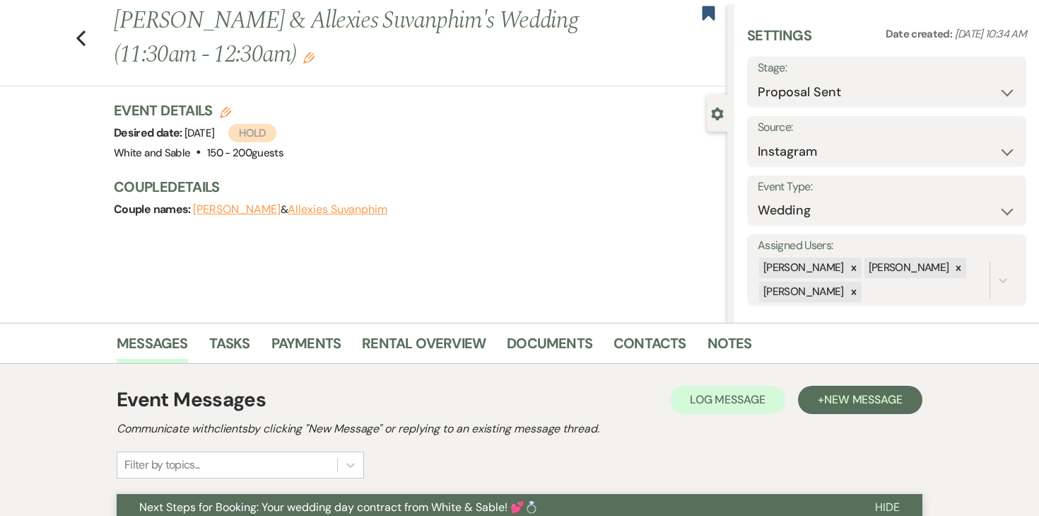
scroll to position [0, 0]
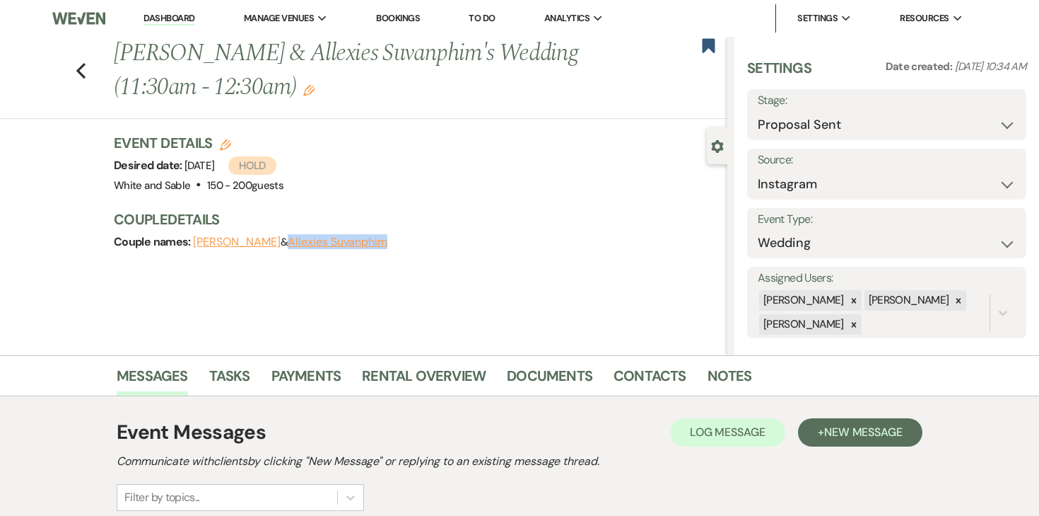
drag, startPoint x: 376, startPoint y: 242, endPoint x: 273, endPoint y: 247, distance: 103.4
click at [273, 247] on div "Couple names: [PERSON_NAME] & Allexies Suvanphim" at bounding box center [414, 242] width 600 height 20
copy button "Allexies Suvanphim"
click at [194, 18] on link "Dashboard" at bounding box center [169, 18] width 51 height 13
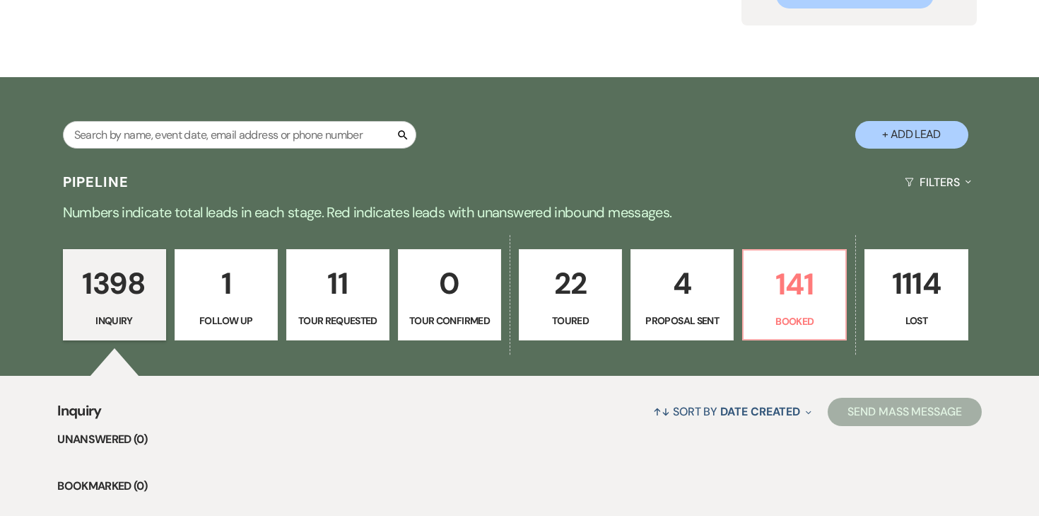
scroll to position [173, 0]
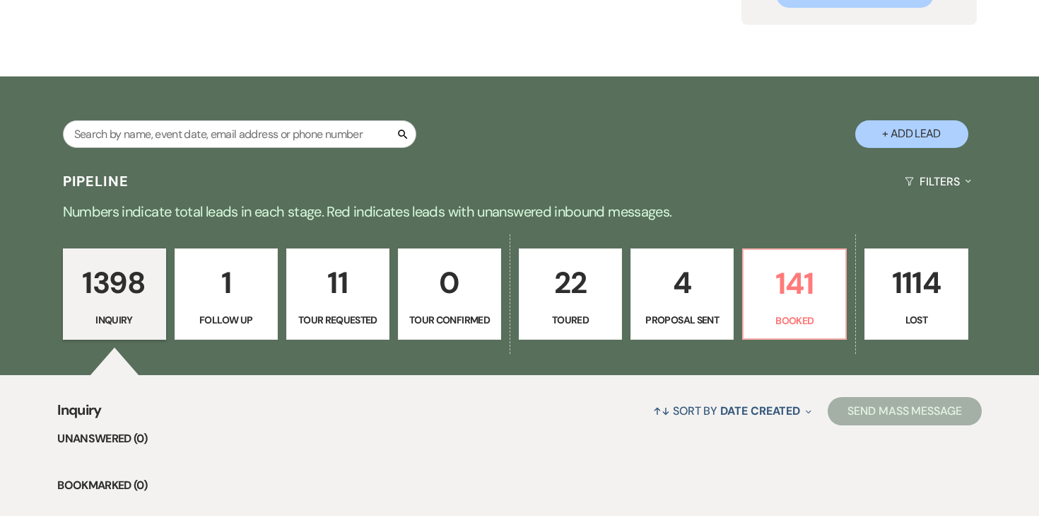
click at [248, 282] on p "1" at bounding box center [226, 282] width 85 height 47
select select "9"
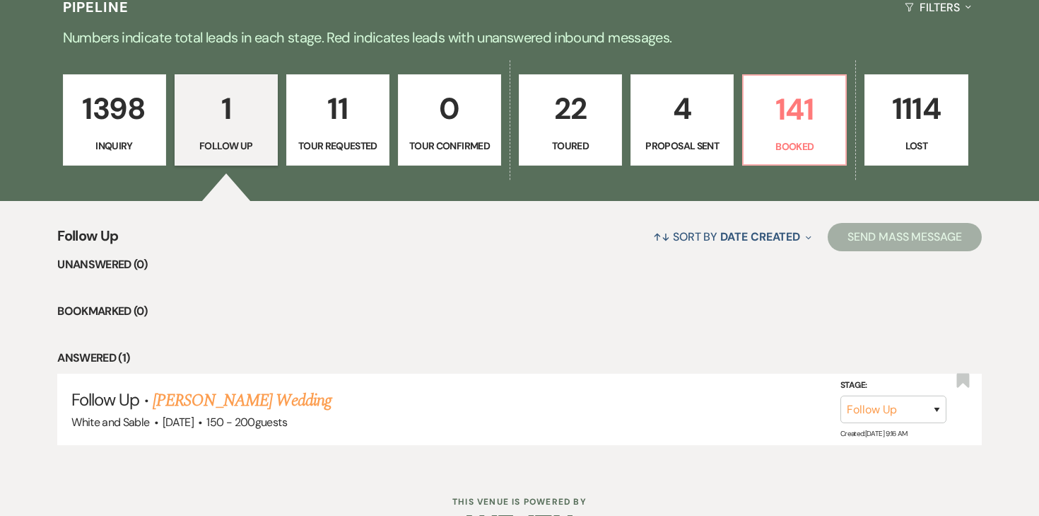
scroll to position [391, 0]
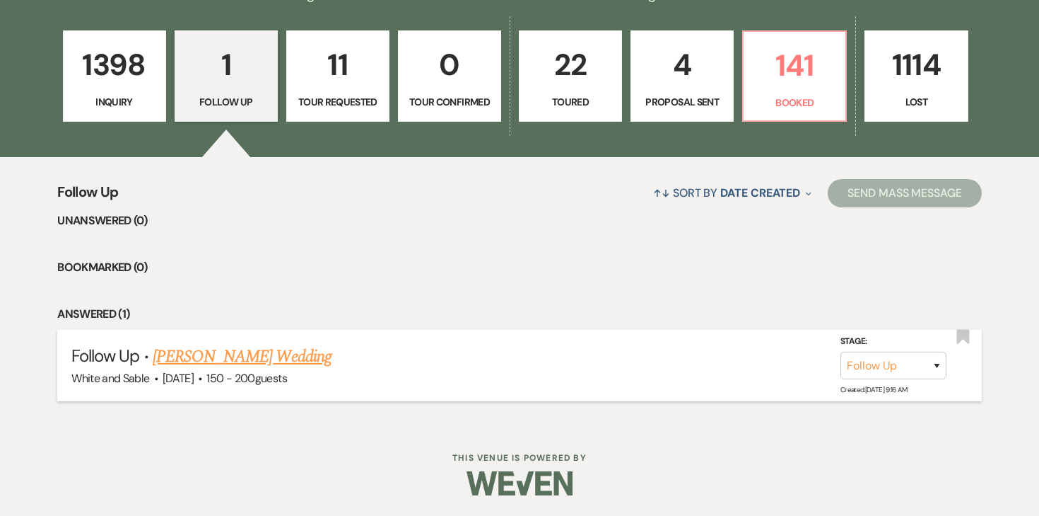
click at [194, 373] on span "[DATE]" at bounding box center [178, 378] width 31 height 15
click at [229, 355] on link "[PERSON_NAME] Wedding" at bounding box center [242, 356] width 179 height 25
select select "9"
select select "6"
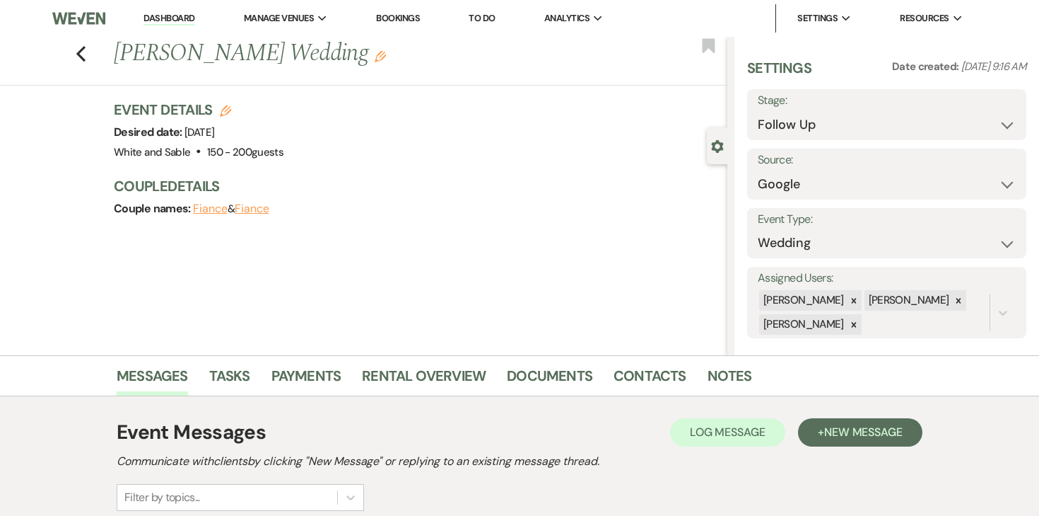
click at [223, 109] on icon "Edit" at bounding box center [225, 110] width 11 height 11
select select "684"
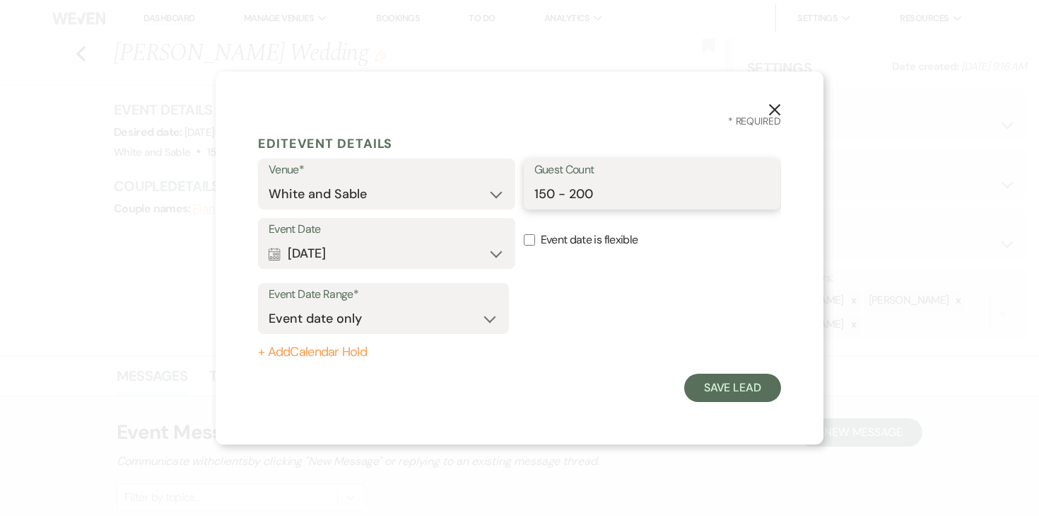
click at [559, 192] on input "150 - 200" at bounding box center [653, 194] width 236 height 28
click at [607, 202] on input "150 - 200" at bounding box center [653, 194] width 236 height 28
drag, startPoint x: 605, startPoint y: 190, endPoint x: 542, endPoint y: 191, distance: 62.9
click at [542, 191] on input "150 - 200" at bounding box center [653, 194] width 236 height 28
type input "165"
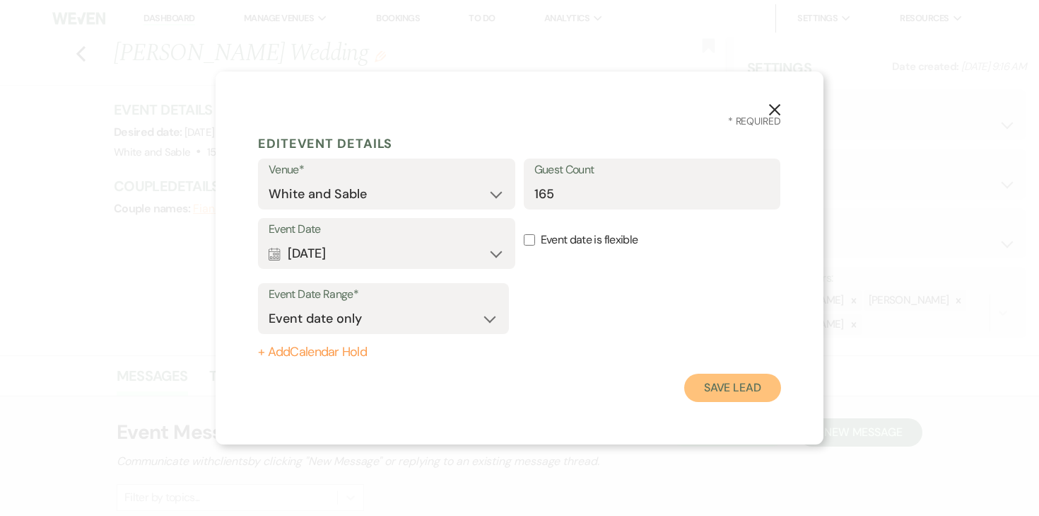
click at [744, 386] on button "Save Lead" at bounding box center [733, 387] width 97 height 28
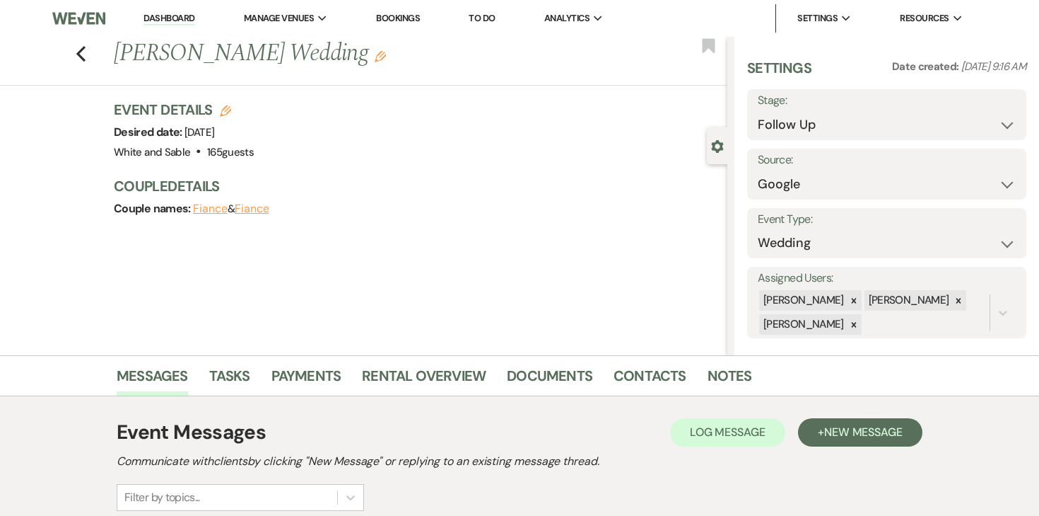
scroll to position [173, 0]
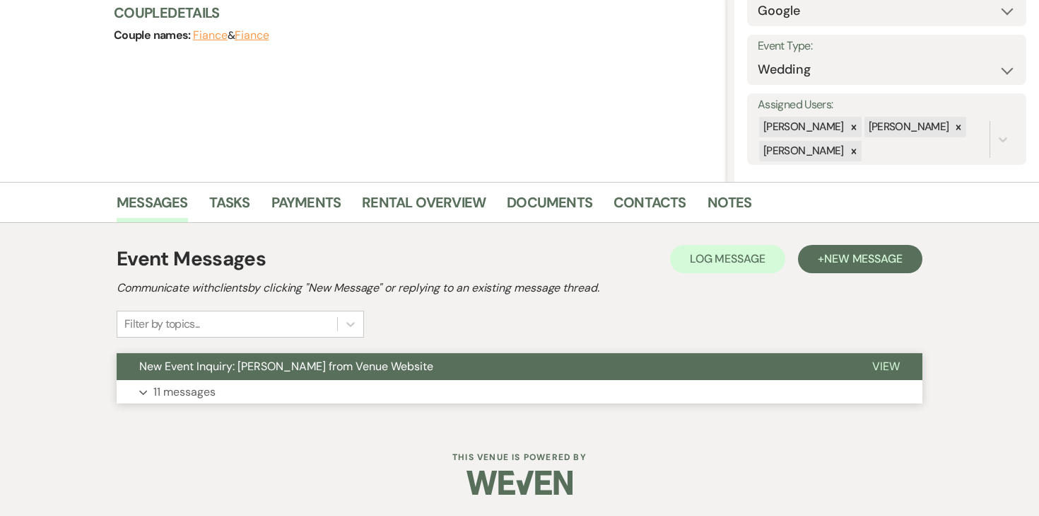
click at [175, 388] on p "11 messages" at bounding box center [184, 392] width 62 height 18
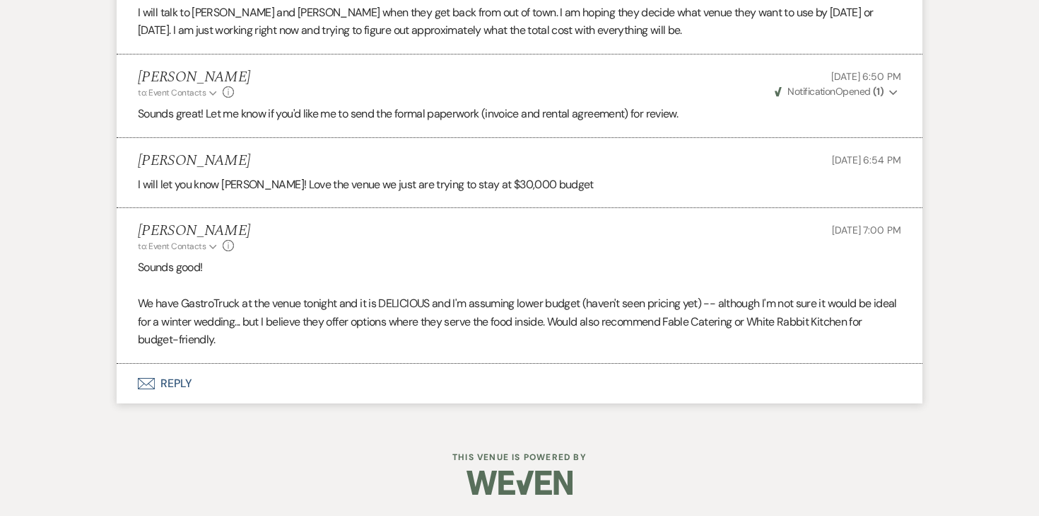
scroll to position [2896, 0]
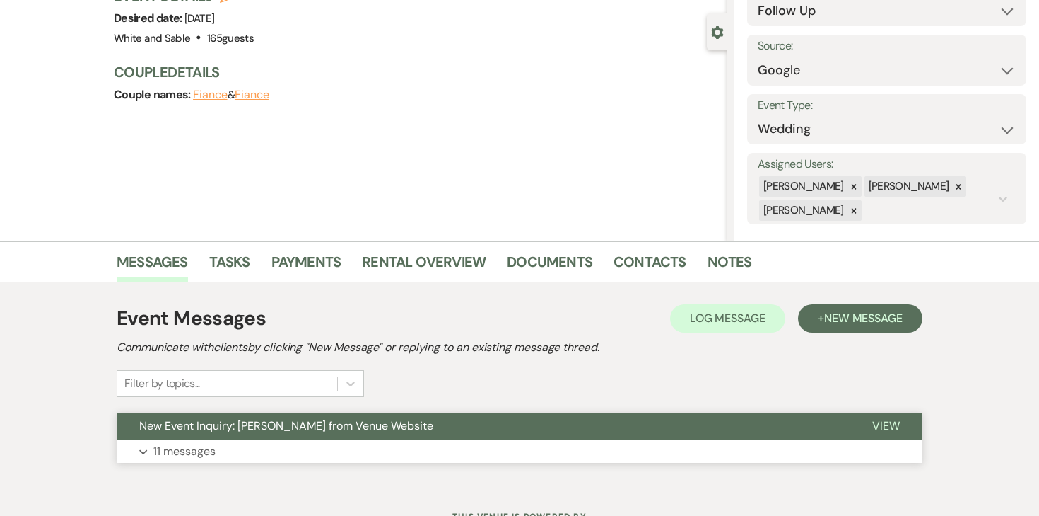
click at [185, 449] on p "11 messages" at bounding box center [184, 451] width 62 height 18
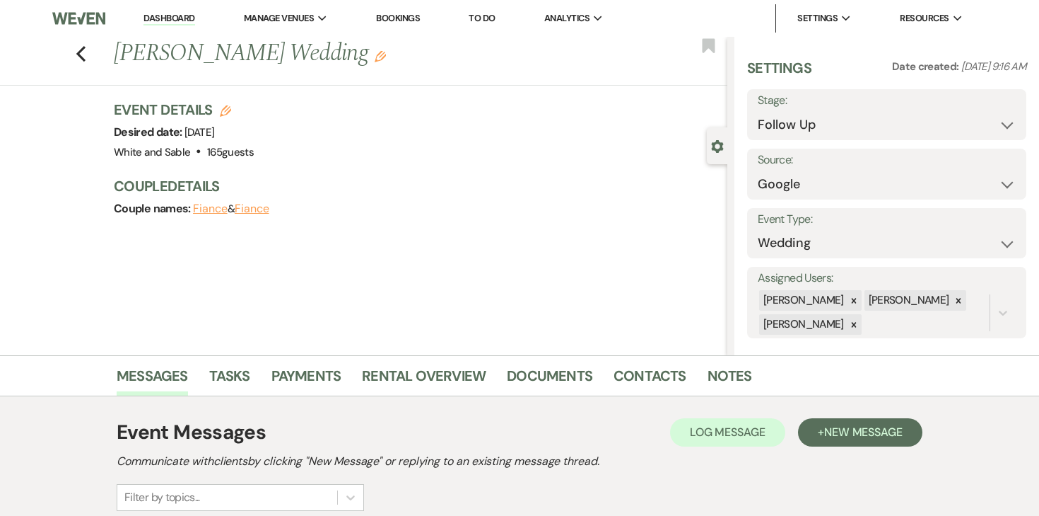
click at [169, 16] on link "Dashboard" at bounding box center [169, 18] width 51 height 13
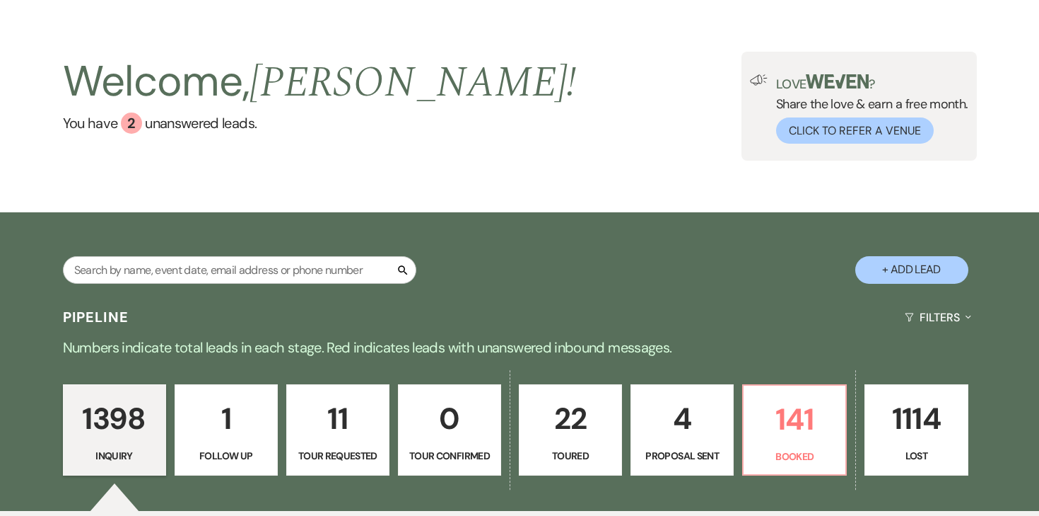
scroll to position [207, 0]
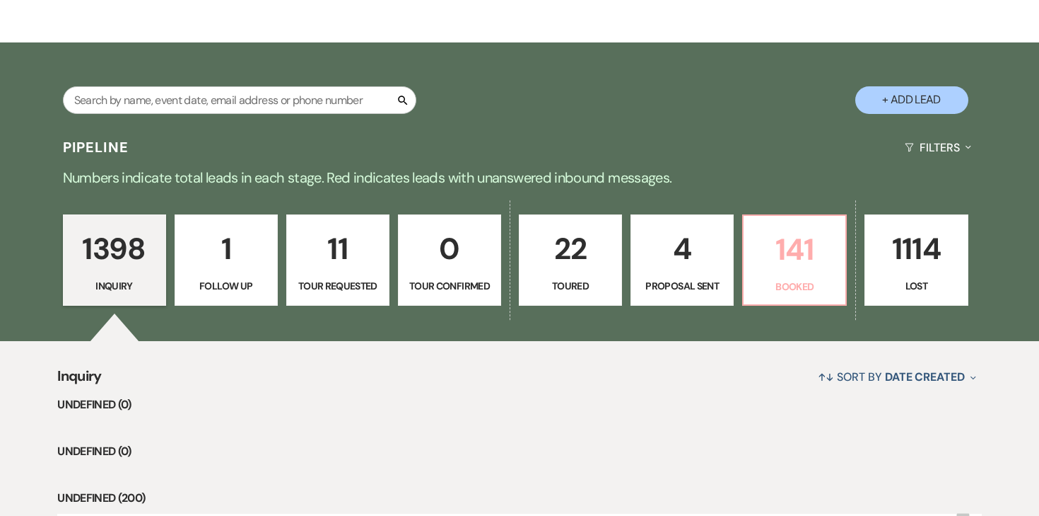
click at [788, 269] on p "141" at bounding box center [794, 249] width 85 height 47
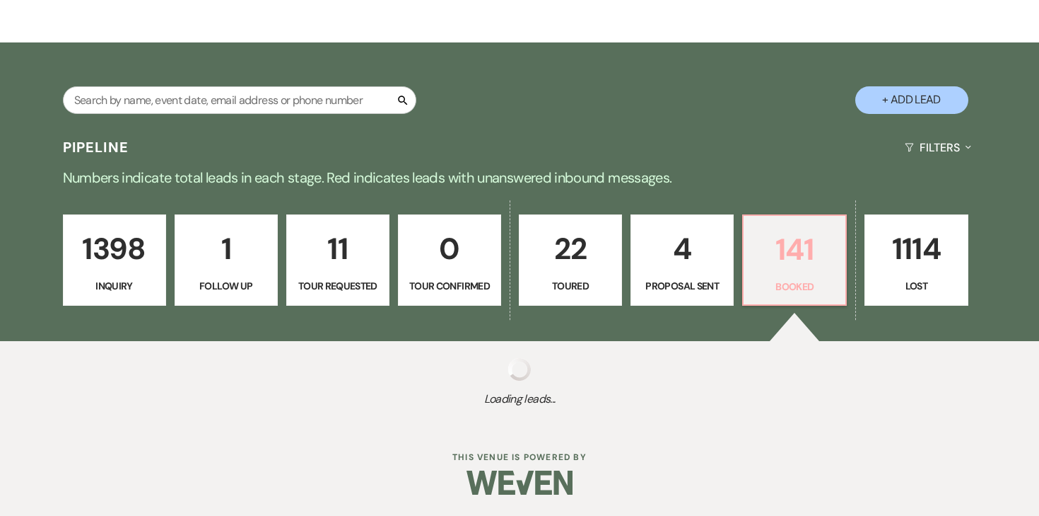
click at [781, 263] on p "141" at bounding box center [794, 249] width 85 height 47
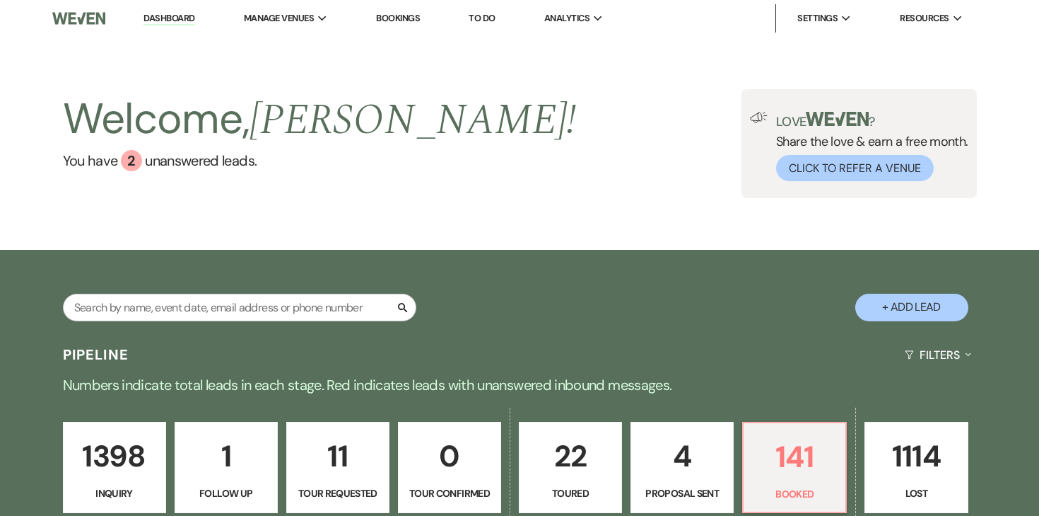
click at [173, 23] on link "Dashboard" at bounding box center [169, 18] width 51 height 13
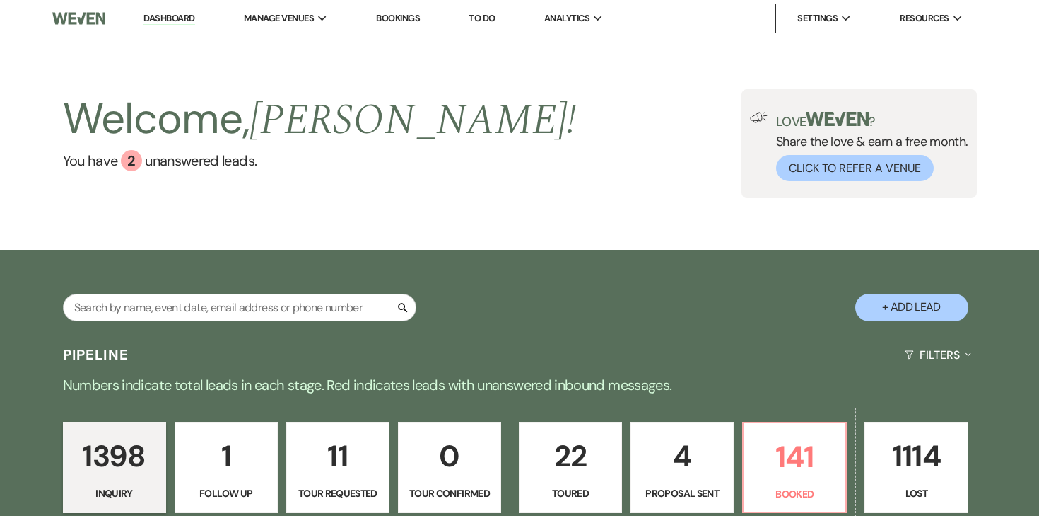
click at [168, 16] on link "Dashboard" at bounding box center [169, 18] width 51 height 13
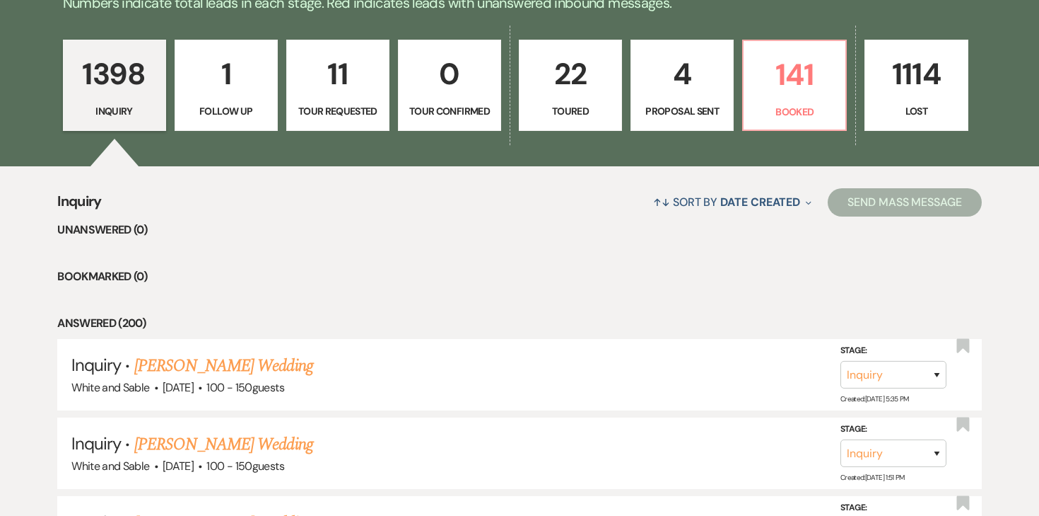
scroll to position [414, 0]
